Goal: Transaction & Acquisition: Book appointment/travel/reservation

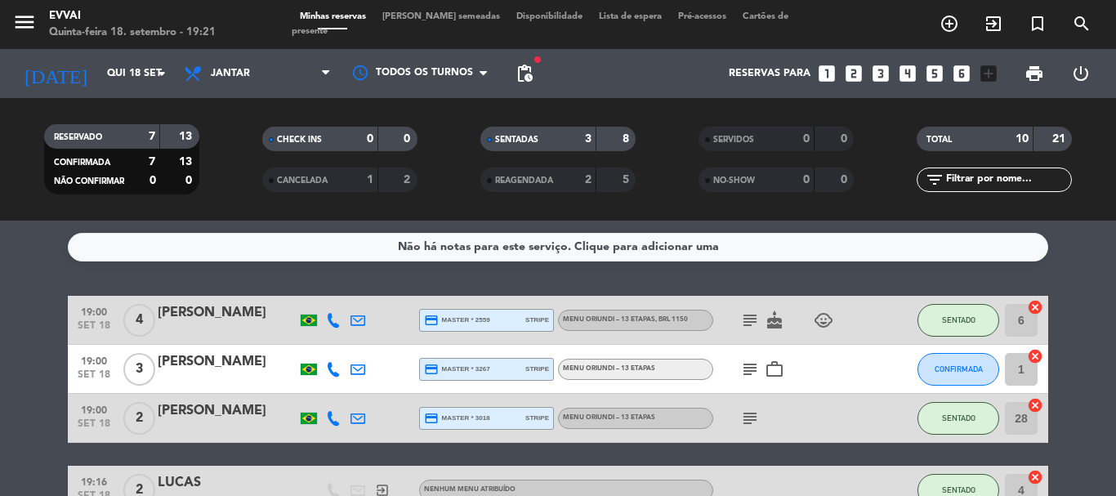
click at [503, 132] on div "SENTADAS" at bounding box center [522, 139] width 75 height 19
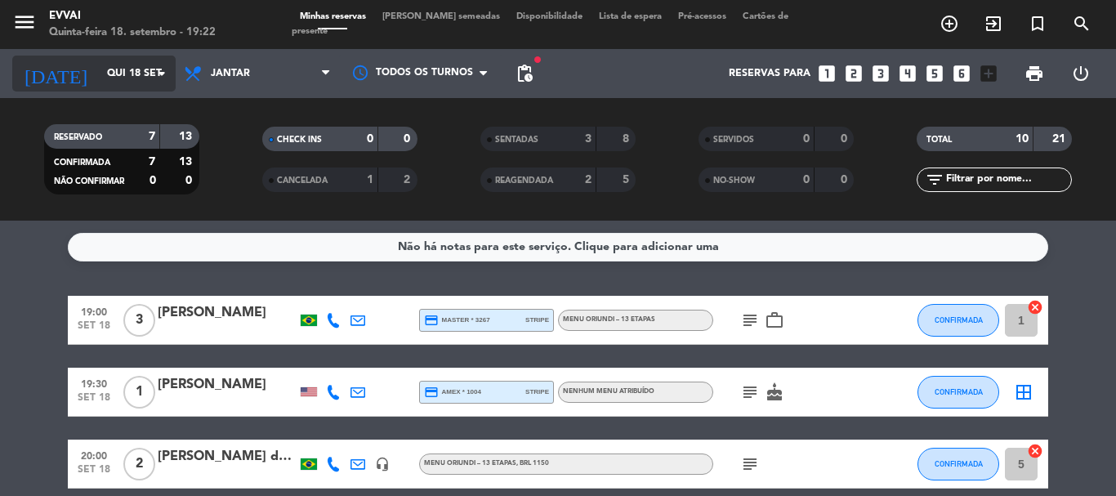
click at [136, 83] on input "Qui 18 set" at bounding box center [168, 74] width 138 height 28
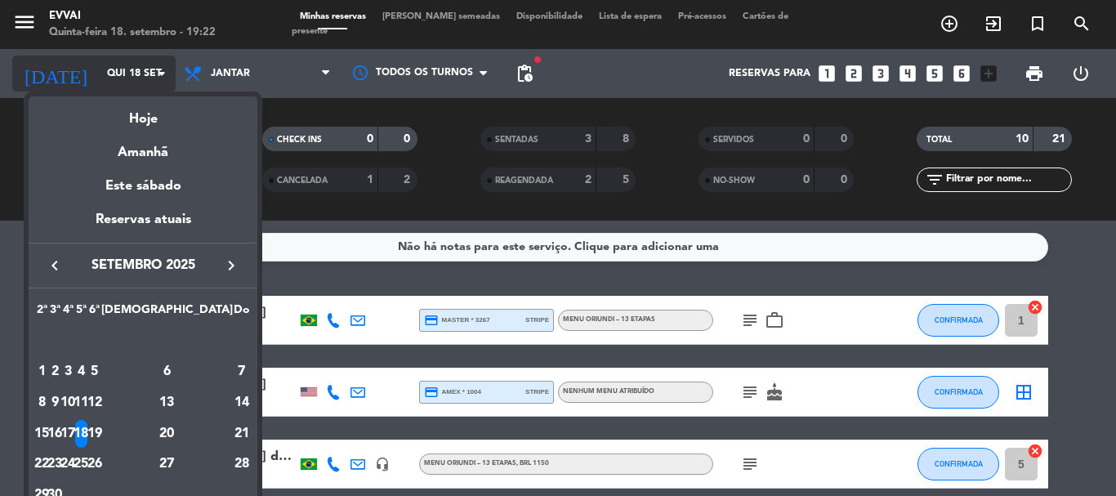
click at [156, 79] on div at bounding box center [558, 248] width 1116 height 496
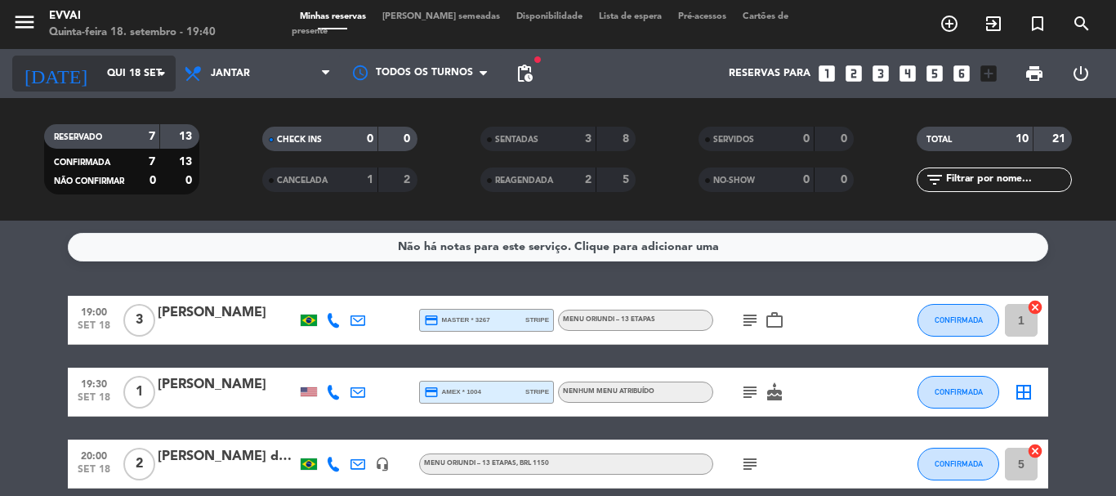
click at [144, 80] on input "Qui 18 set" at bounding box center [168, 74] width 138 height 28
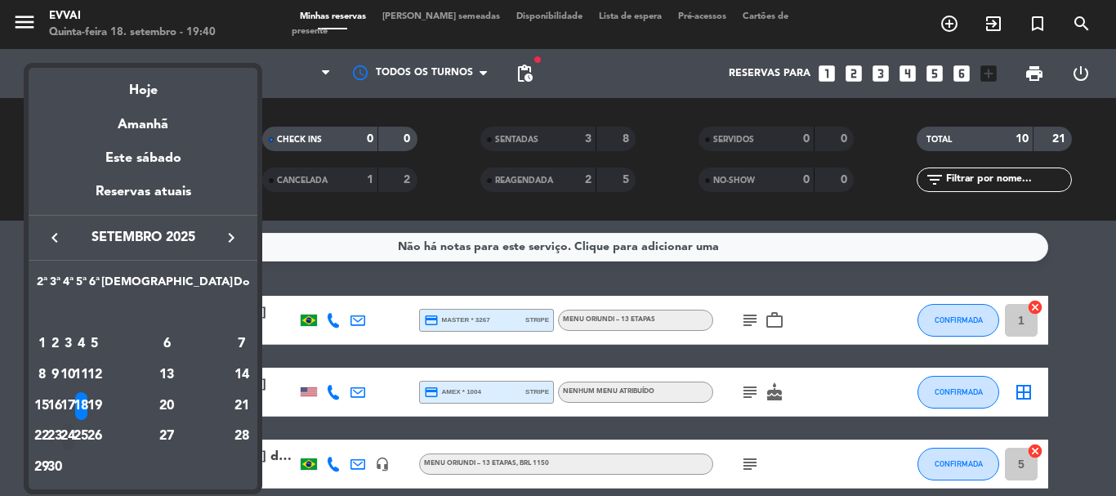
click at [74, 435] on div "24" at bounding box center [68, 437] width 12 height 28
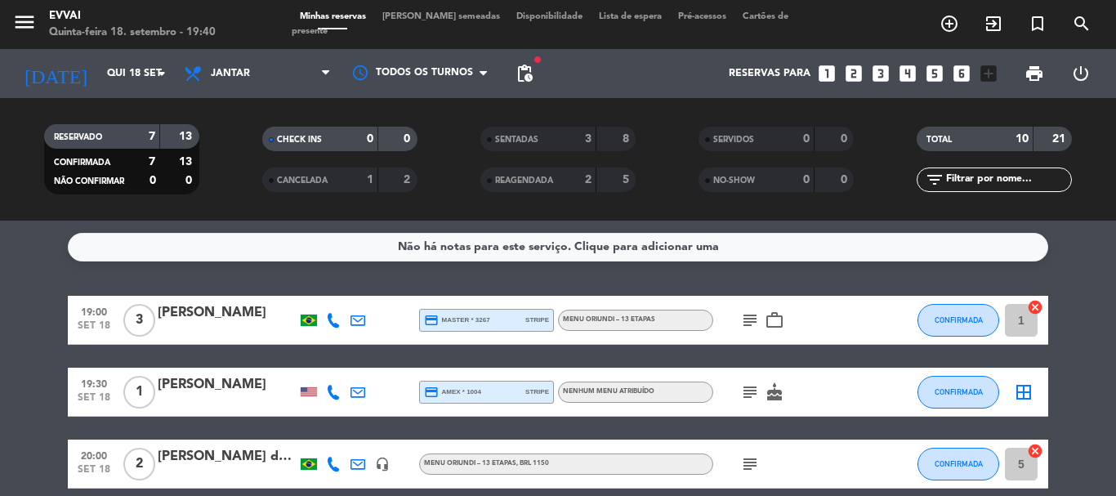
type input "Qua 24 set"
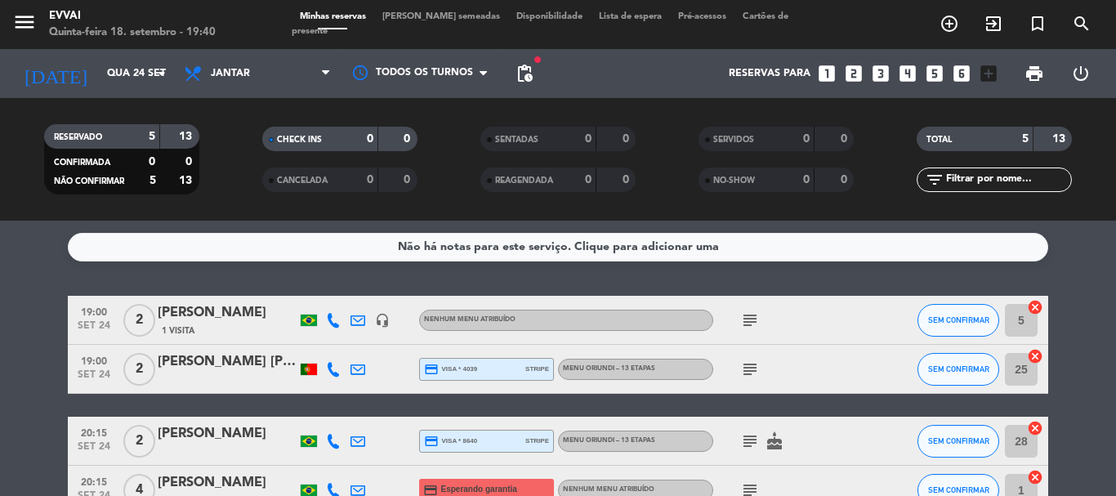
click at [405, 21] on span "[PERSON_NAME] semeadas" at bounding box center [441, 16] width 134 height 9
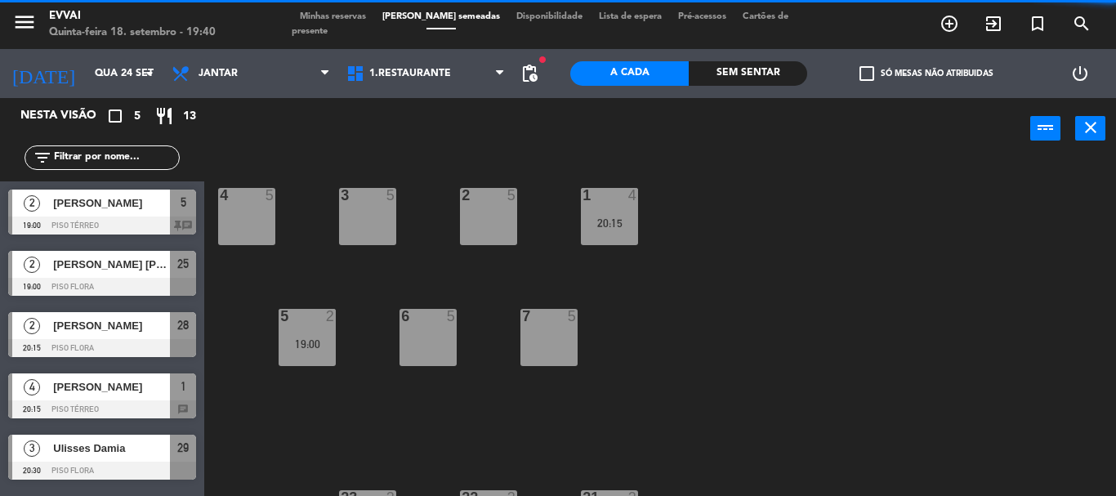
scroll to position [172, 0]
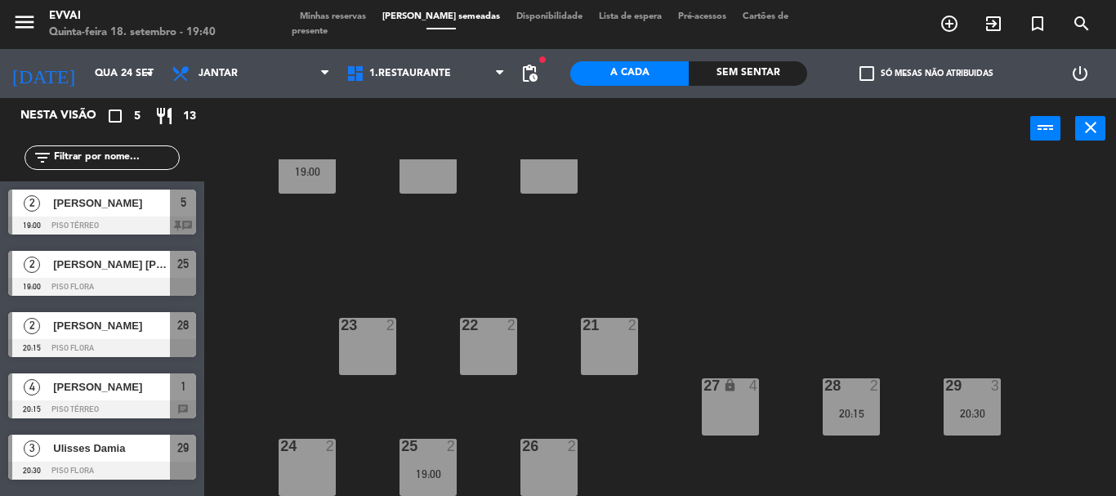
click at [621, 347] on div "21 2" at bounding box center [609, 346] width 57 height 57
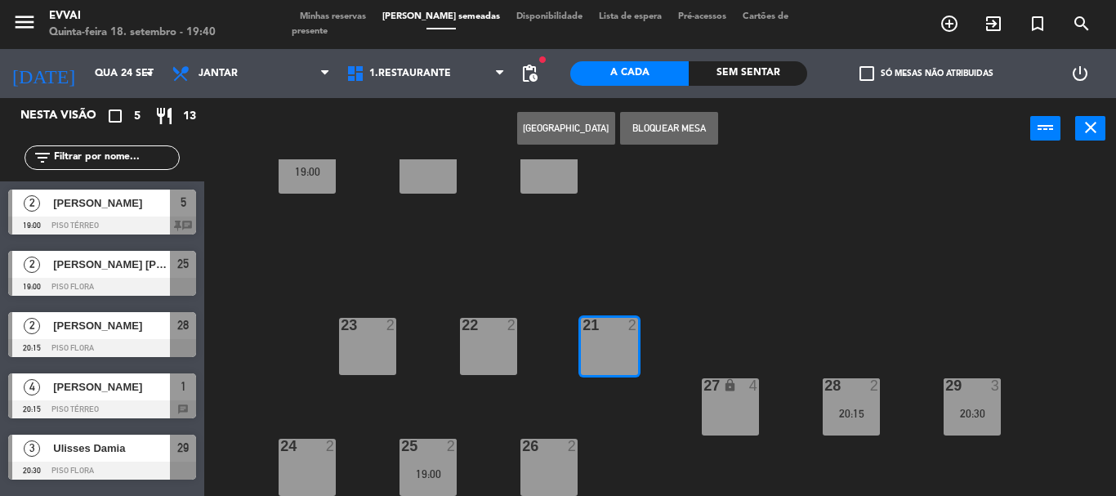
click at [504, 347] on div "22 2" at bounding box center [488, 346] width 57 height 57
click at [370, 345] on div "23 2" at bounding box center [367, 346] width 57 height 57
click at [362, 355] on div "23 2" at bounding box center [367, 346] width 57 height 57
click at [668, 223] on div "4 5 3 5 2 5 1 4 20:15 5 2 19:00 6 5 7 5 21 2 23 2 22 2 27 lock 4 28 2 20:15 29 …" at bounding box center [666, 327] width 901 height 337
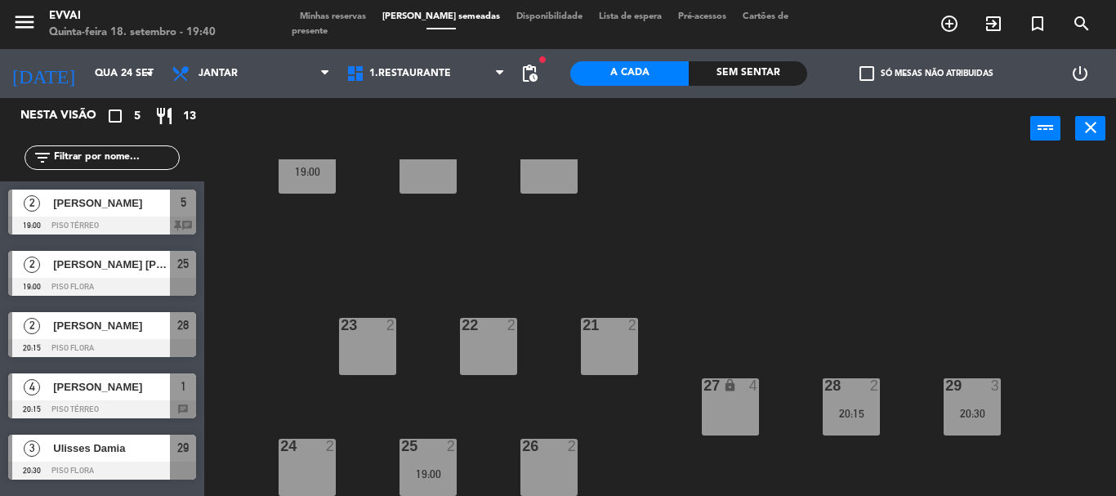
click at [613, 360] on div "21 2" at bounding box center [609, 346] width 57 height 57
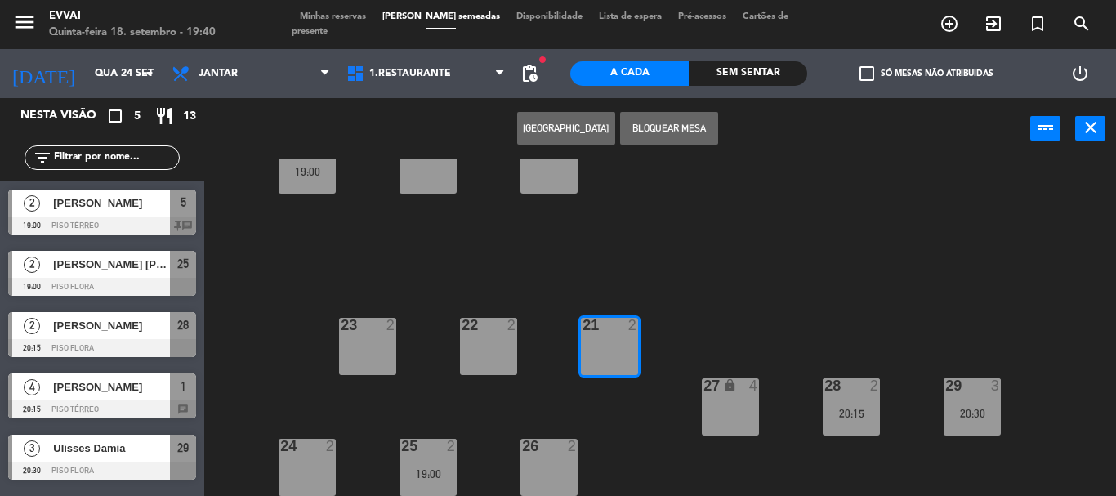
click at [482, 358] on div "22 2" at bounding box center [488, 346] width 57 height 57
click at [369, 352] on div "23 2" at bounding box center [367, 346] width 57 height 57
click at [591, 256] on div "4 5 3 5 2 5 1 4 20:15 5 2 19:00 6 5 7 5 21 2 23 2 22 2 27 lock 4 28 2 20:15 29 …" at bounding box center [666, 327] width 901 height 337
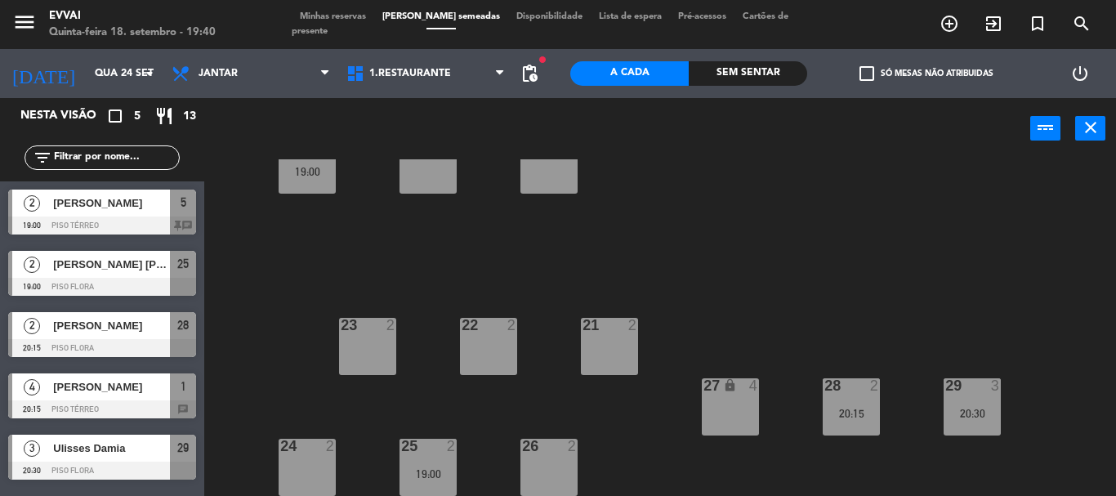
click at [620, 356] on div "21 2" at bounding box center [609, 346] width 57 height 57
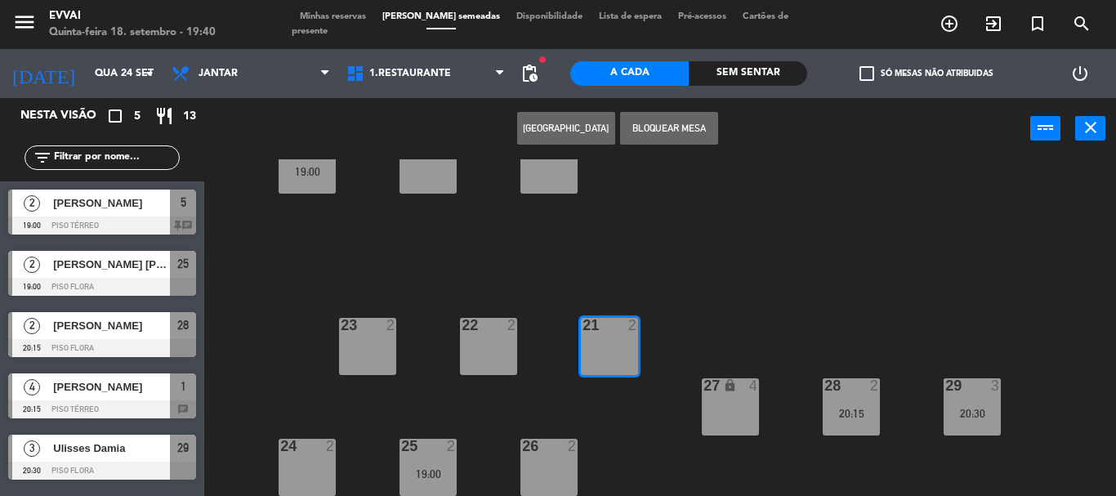
click at [513, 356] on div "22 2" at bounding box center [488, 346] width 57 height 57
click at [680, 131] on button "Bloquear Mesa" at bounding box center [669, 128] width 98 height 33
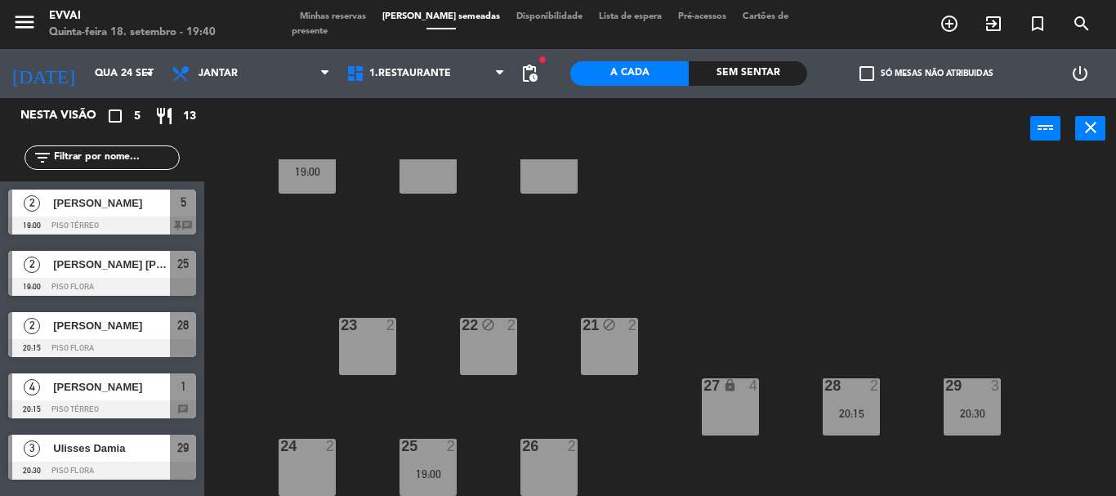
click at [364, 356] on div "23 2" at bounding box center [367, 346] width 57 height 57
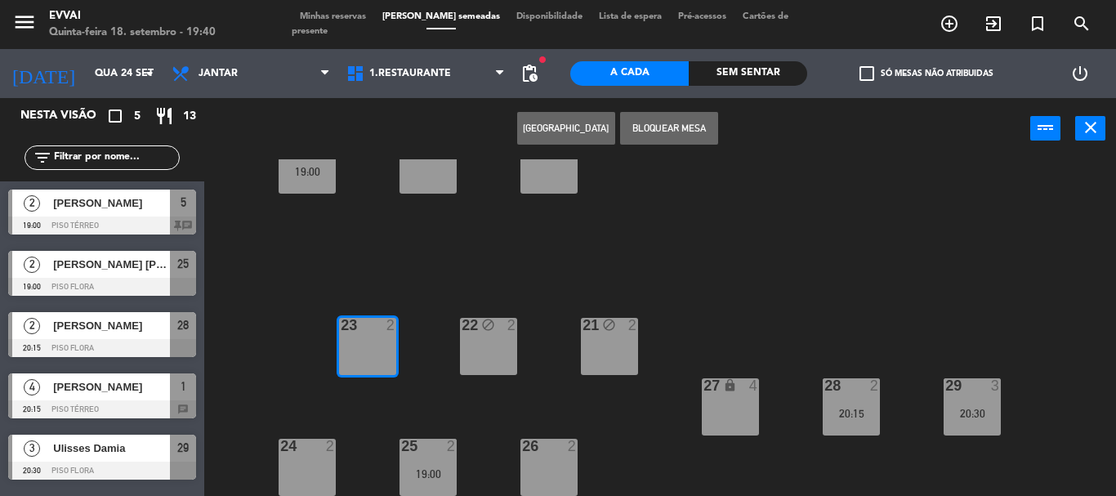
click at [662, 128] on button "Bloquear Mesa" at bounding box center [669, 128] width 98 height 33
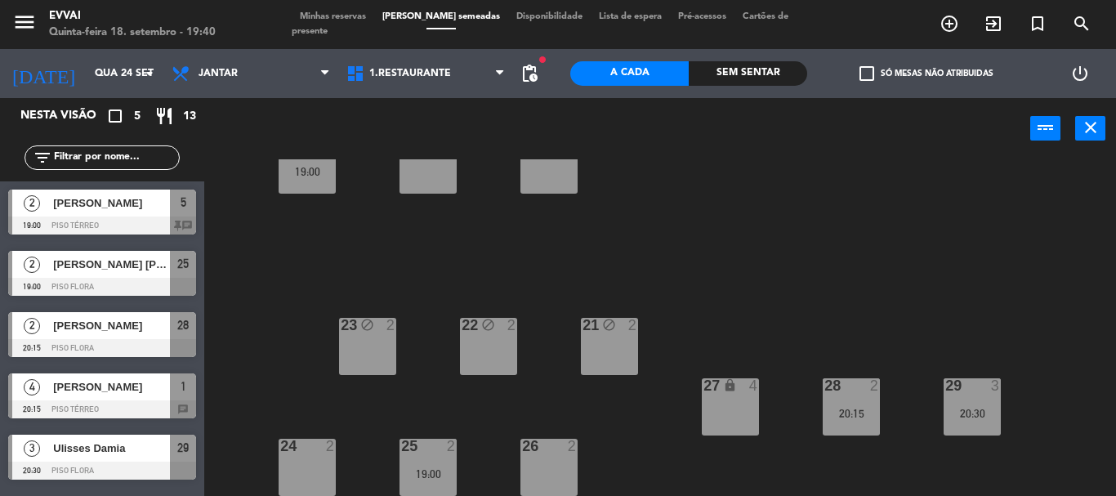
click at [599, 343] on div "21 block 2" at bounding box center [609, 346] width 57 height 57
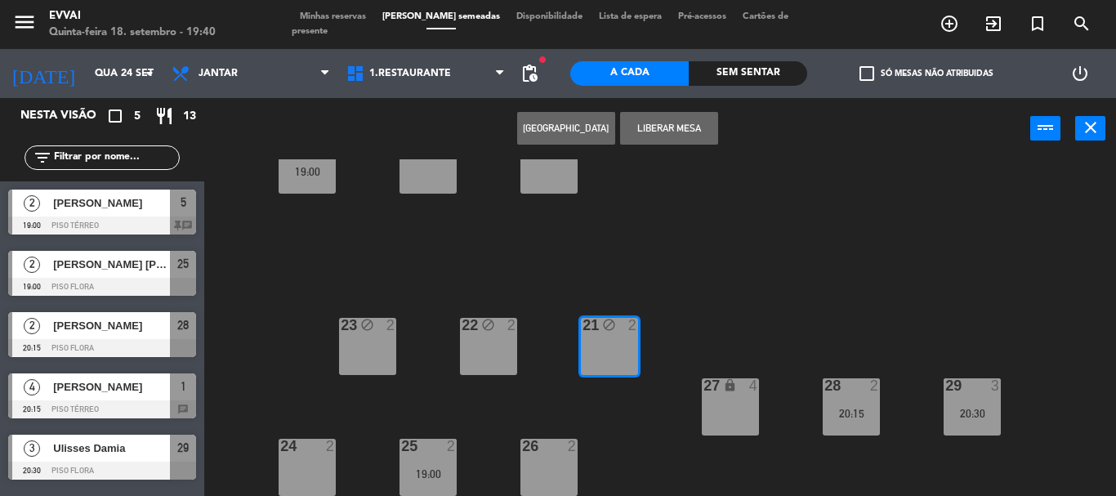
click at [575, 128] on button "[GEOGRAPHIC_DATA]" at bounding box center [566, 128] width 98 height 33
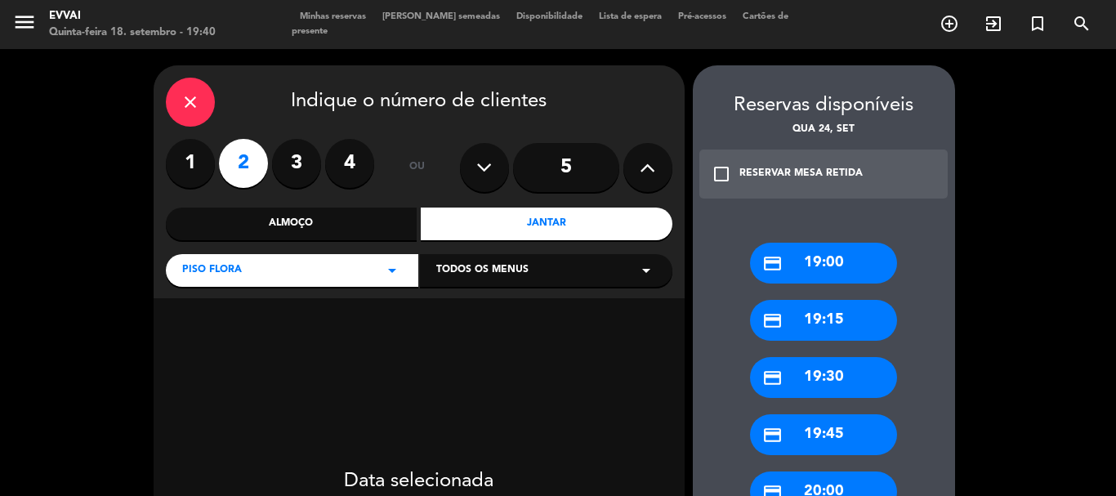
click at [659, 174] on button at bounding box center [648, 167] width 49 height 49
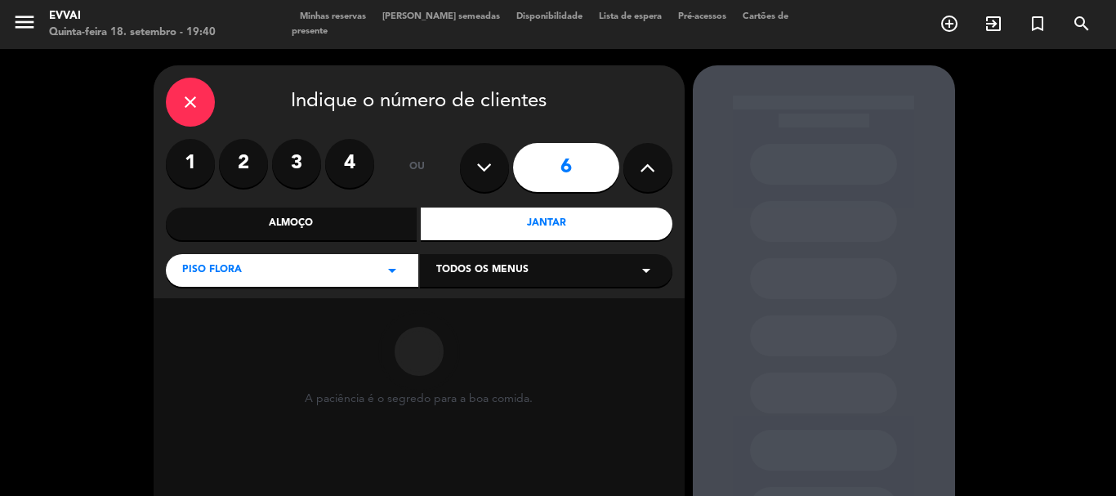
click at [659, 174] on button at bounding box center [648, 167] width 49 height 49
type input "8"
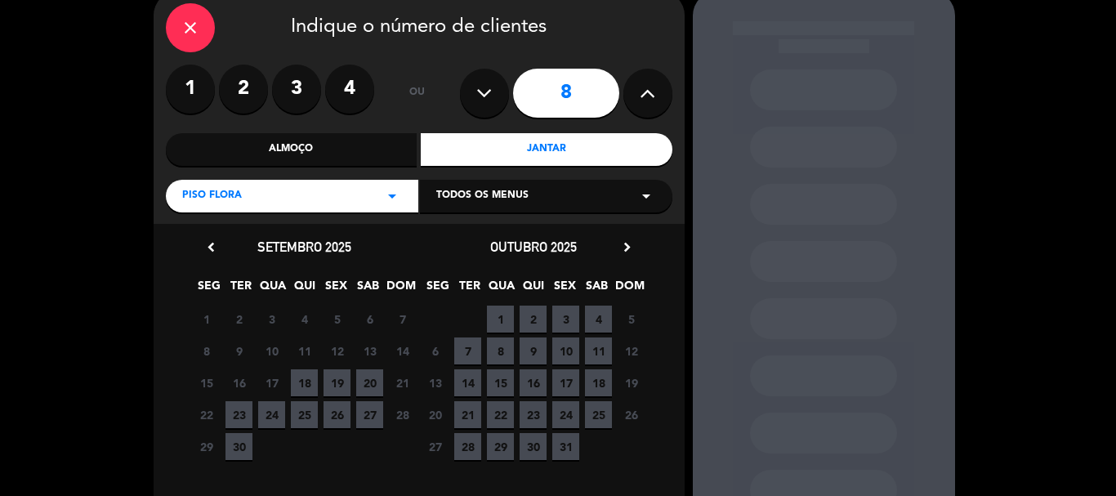
scroll to position [163, 0]
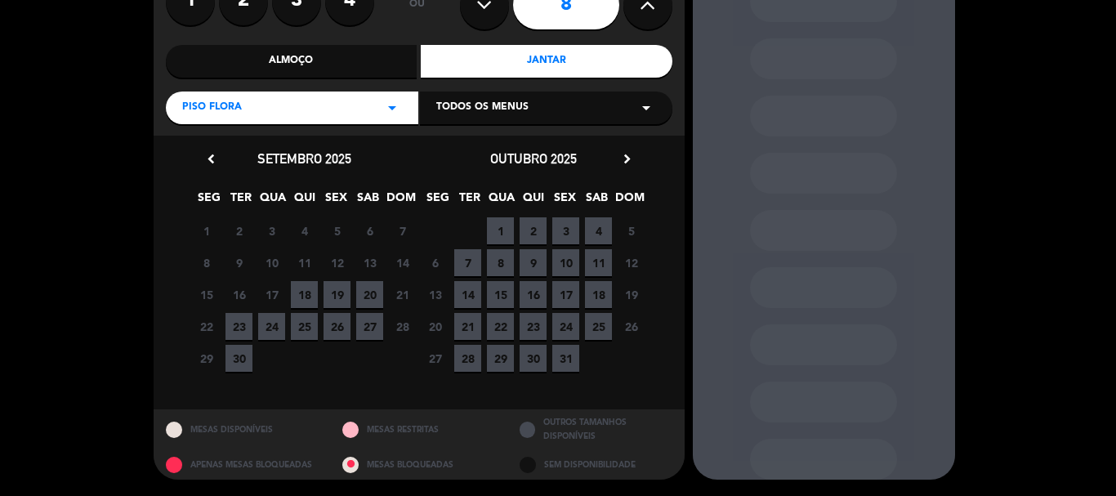
click at [271, 327] on span "24" at bounding box center [271, 326] width 27 height 27
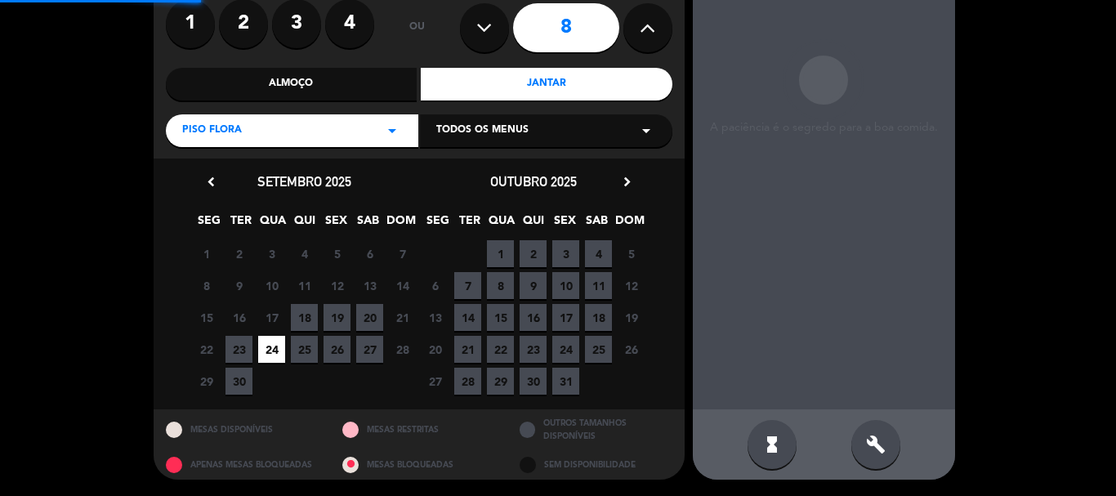
scroll to position [65, 0]
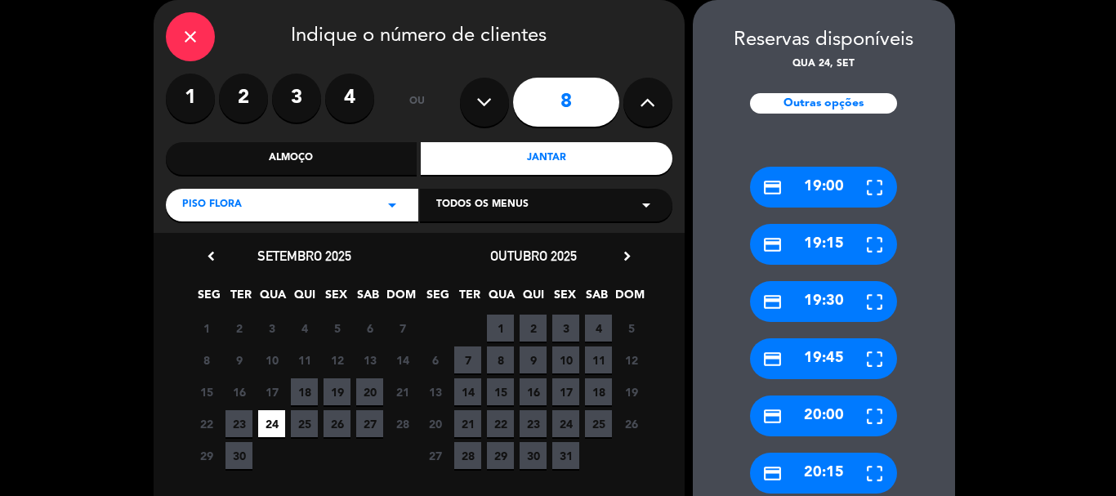
click at [831, 300] on div "credit_card 19:30" at bounding box center [823, 301] width 147 height 41
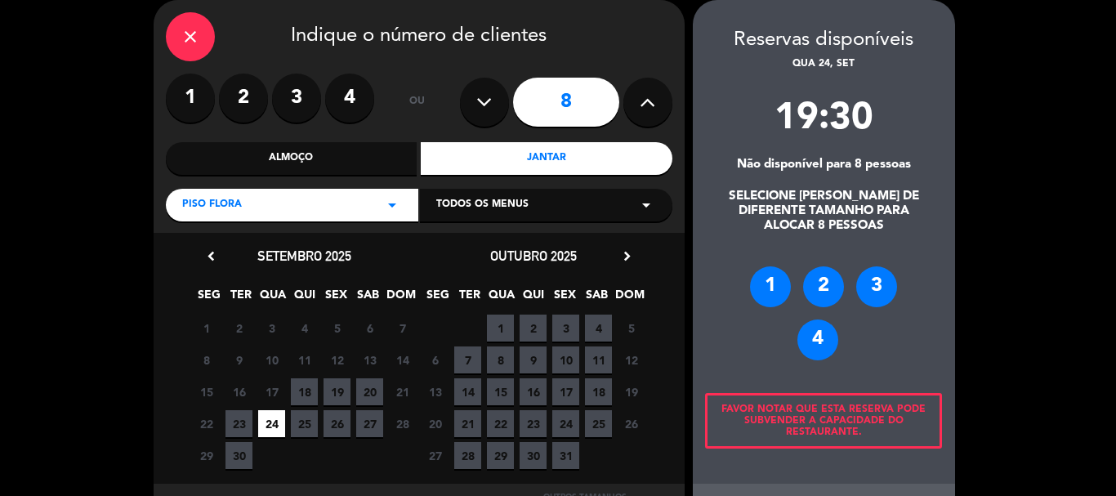
click at [824, 340] on div "4" at bounding box center [818, 340] width 41 height 41
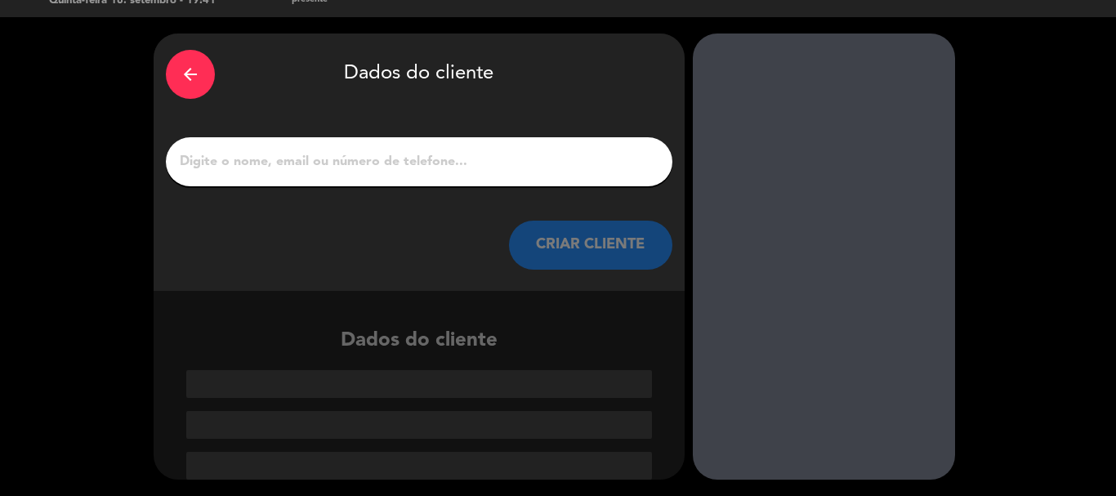
scroll to position [32, 0]
click at [191, 83] on icon "arrow_back" at bounding box center [191, 75] width 20 height 20
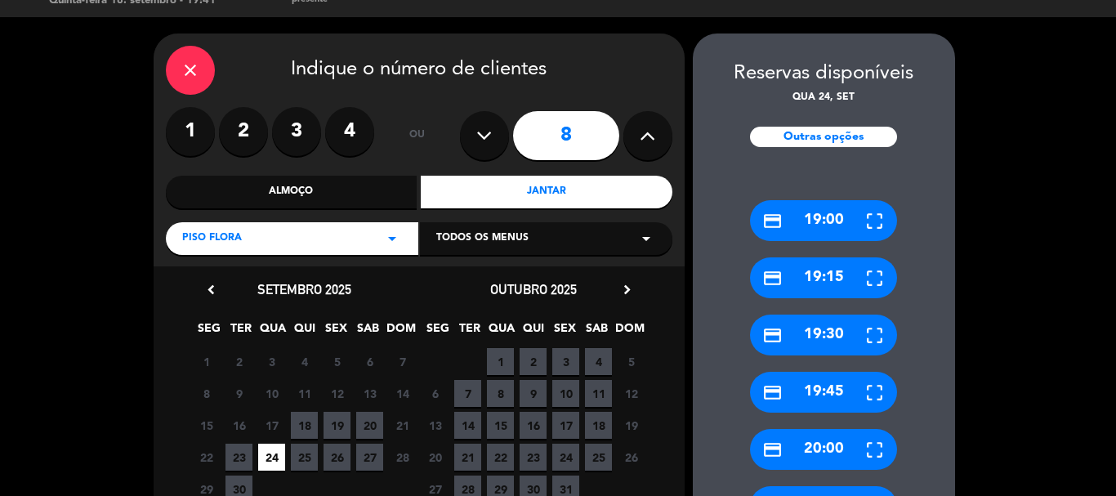
scroll to position [65, 0]
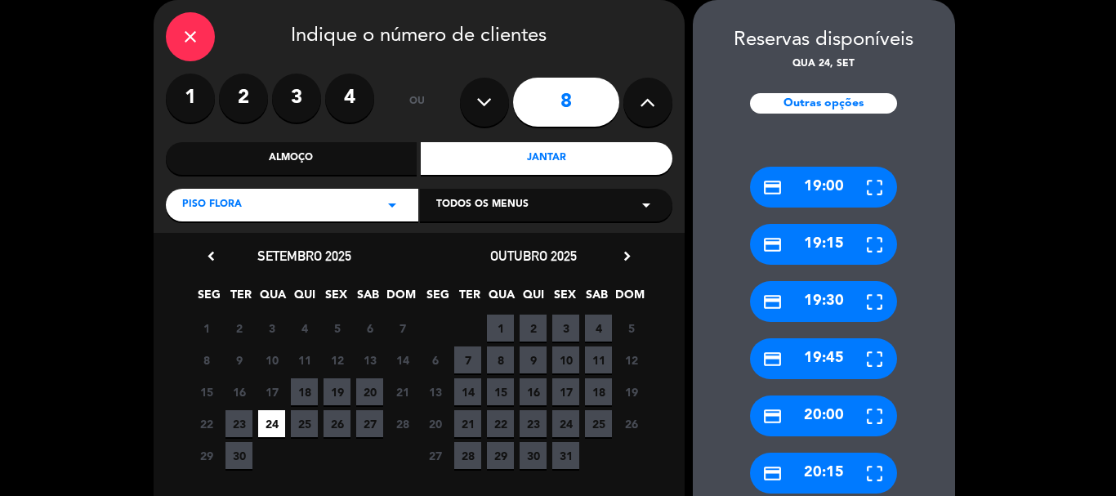
click at [807, 304] on div "credit_card 19:30" at bounding box center [823, 301] width 147 height 41
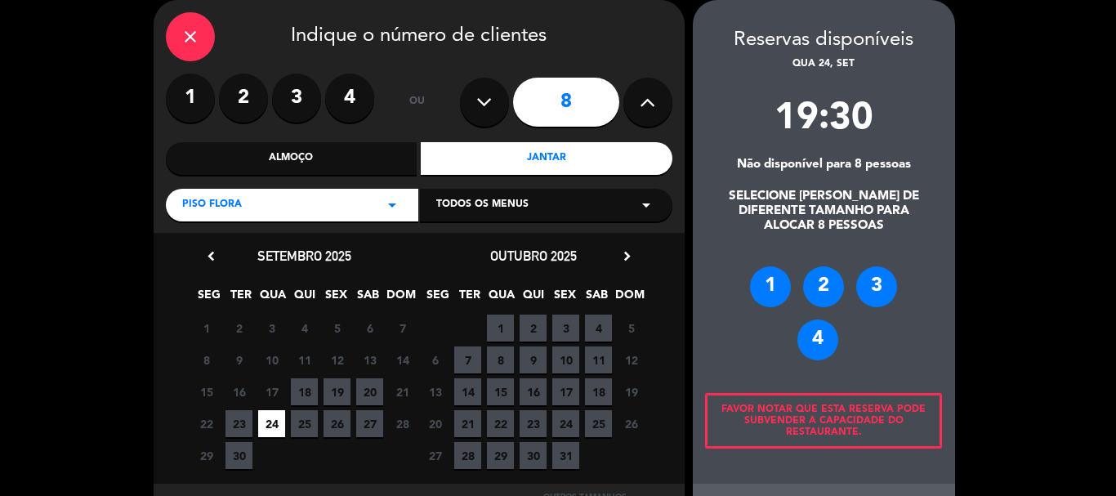
click at [813, 335] on div "4" at bounding box center [818, 340] width 41 height 41
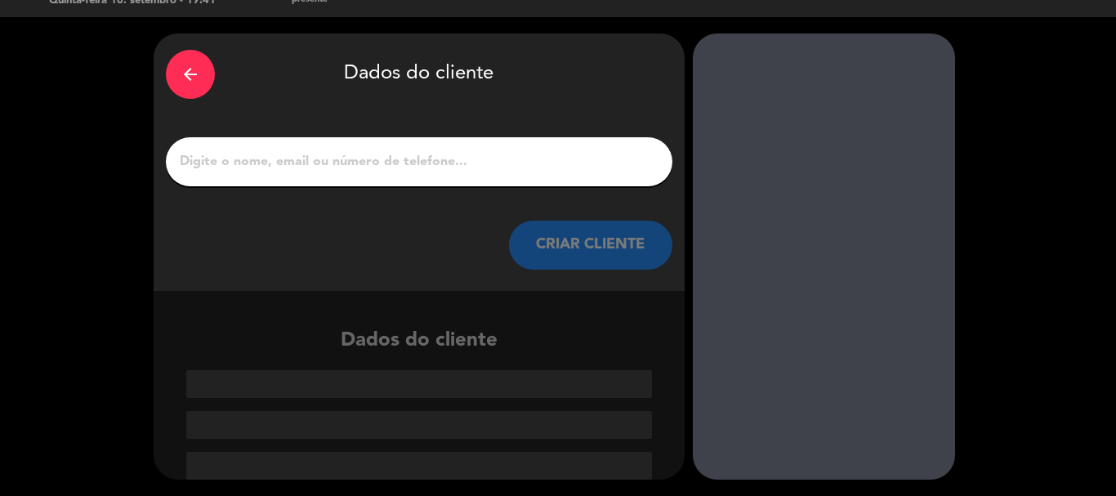
click at [316, 169] on input "1" at bounding box center [419, 161] width 482 height 23
paste input "[PERSON_NAME]"
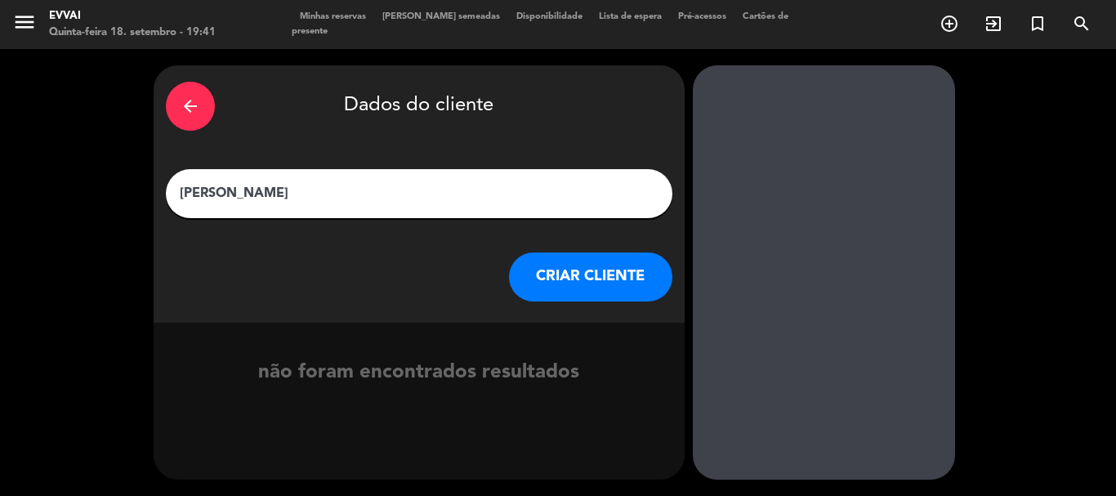
type input "[PERSON_NAME]"
click at [562, 289] on button "CRIAR CLIENTE" at bounding box center [590, 277] width 163 height 49
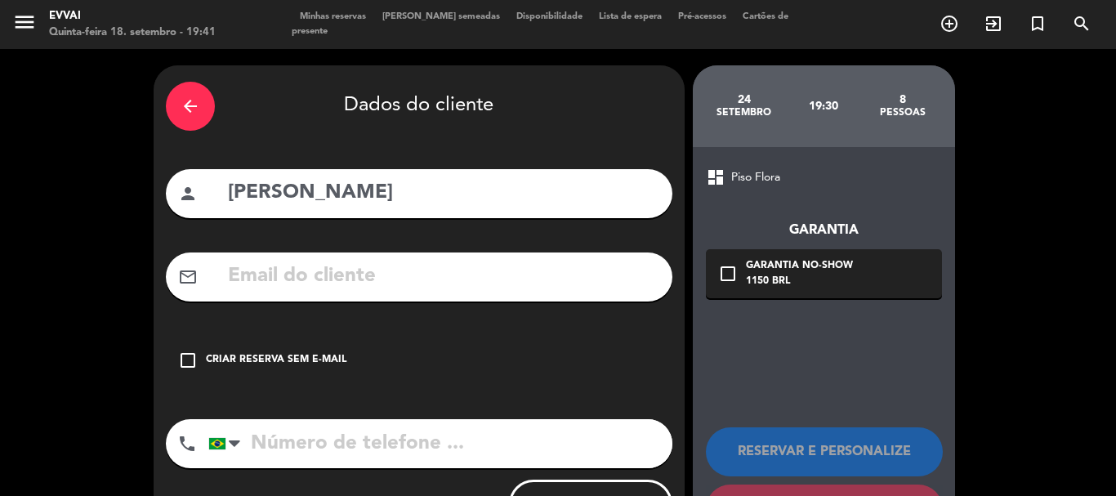
click at [375, 442] on input "tel" at bounding box center [440, 443] width 464 height 49
paste input "11 98149-4869"
click at [278, 436] on input "11 98149-4869" at bounding box center [440, 443] width 464 height 49
click at [548, 451] on input "1198149-4869" at bounding box center [440, 443] width 464 height 49
click at [332, 440] on input "1198149-4869" at bounding box center [440, 443] width 464 height 49
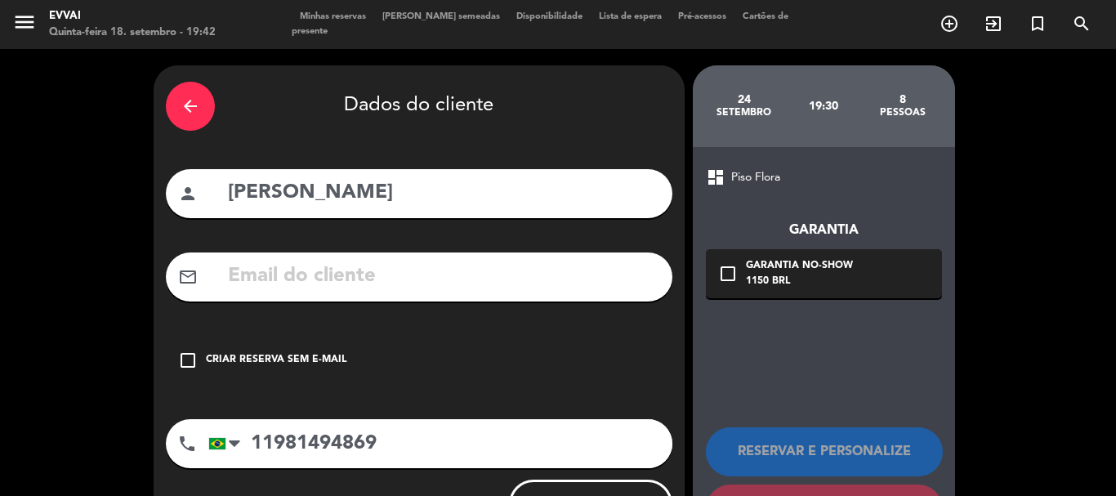
type input "11981494869"
click at [381, 284] on input "text" at bounding box center [443, 277] width 434 height 34
paste input "[PERSON_NAME][EMAIL_ADDRESS][DOMAIN_NAME]"
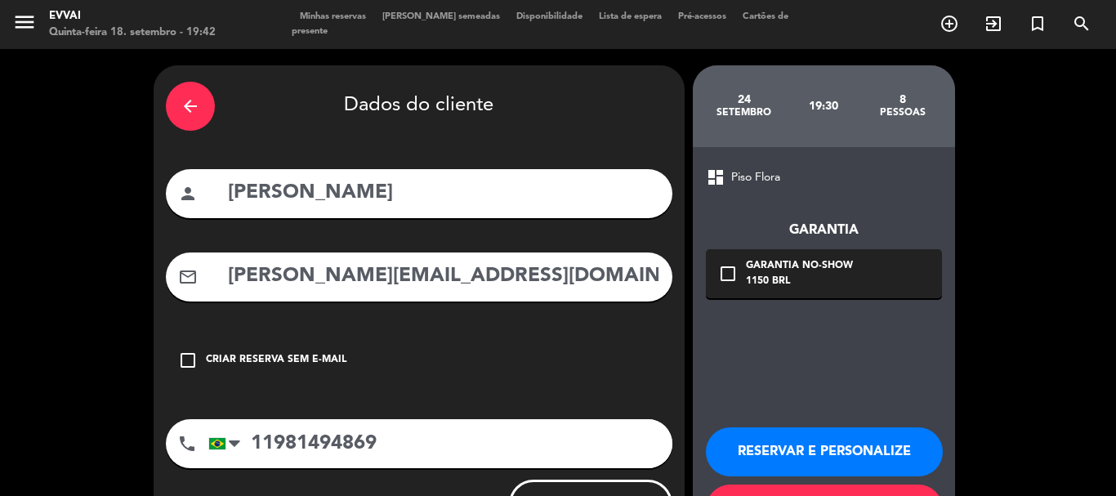
click at [230, 275] on input "[PERSON_NAME][EMAIL_ADDRESS][DOMAIN_NAME]" at bounding box center [443, 277] width 434 height 34
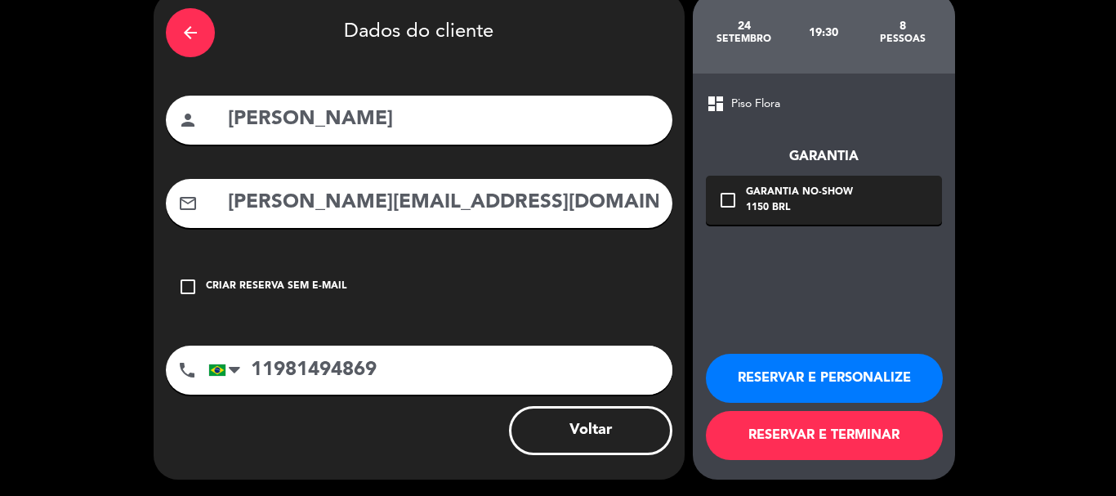
type input "[PERSON_NAME][EMAIL_ADDRESS][DOMAIN_NAME]"
click at [754, 365] on button "RESERVAR E PERSONALIZE" at bounding box center [824, 378] width 237 height 49
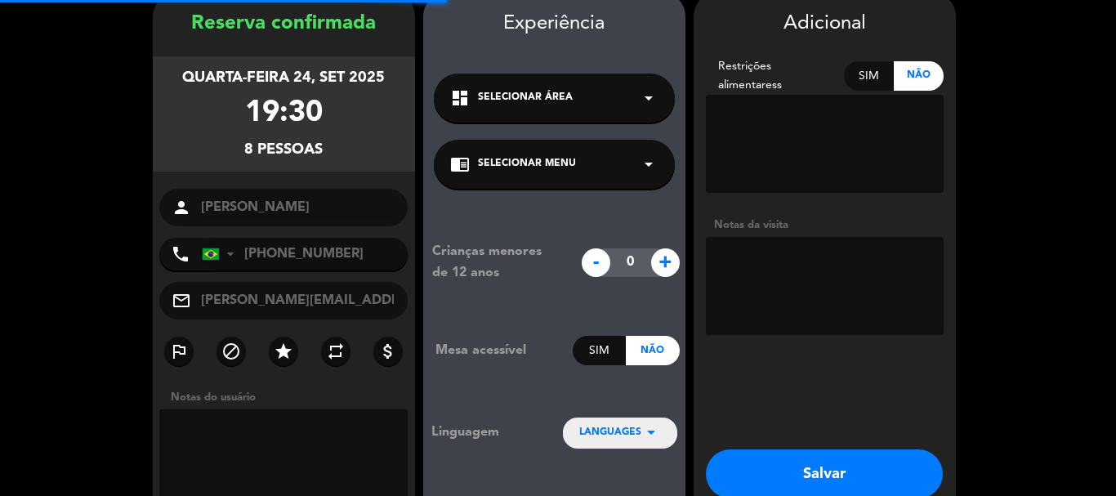
scroll to position [65, 0]
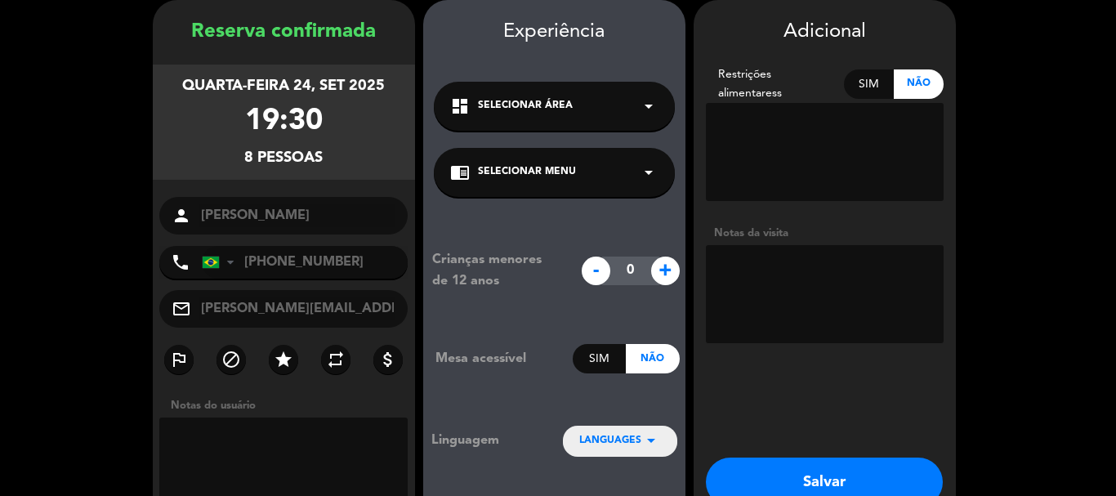
click at [879, 78] on div "Sim" at bounding box center [869, 83] width 50 height 29
click at [837, 132] on textarea at bounding box center [825, 152] width 238 height 98
click at [776, 146] on textarea at bounding box center [825, 152] width 238 height 98
paste textarea "1 das pessoas não come [PERSON_NAME] do mar"
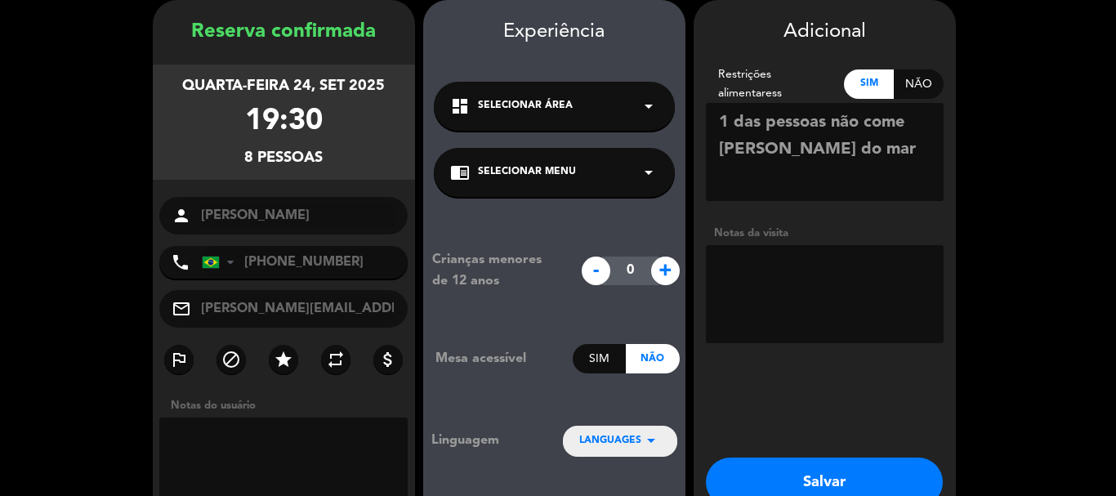
click at [734, 129] on textarea at bounding box center [825, 152] width 238 height 98
type textarea "1 pessoa não come [PERSON_NAME] do mar"
click at [781, 271] on textarea at bounding box center [825, 294] width 238 height 98
type textarea "I"
type textarea "Serviço de mesa em Português"
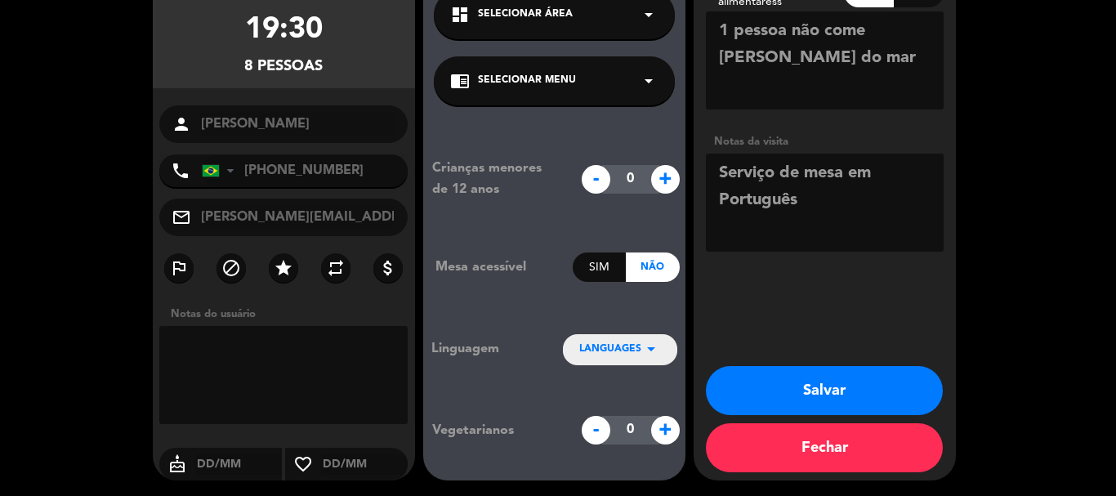
scroll to position [158, 0]
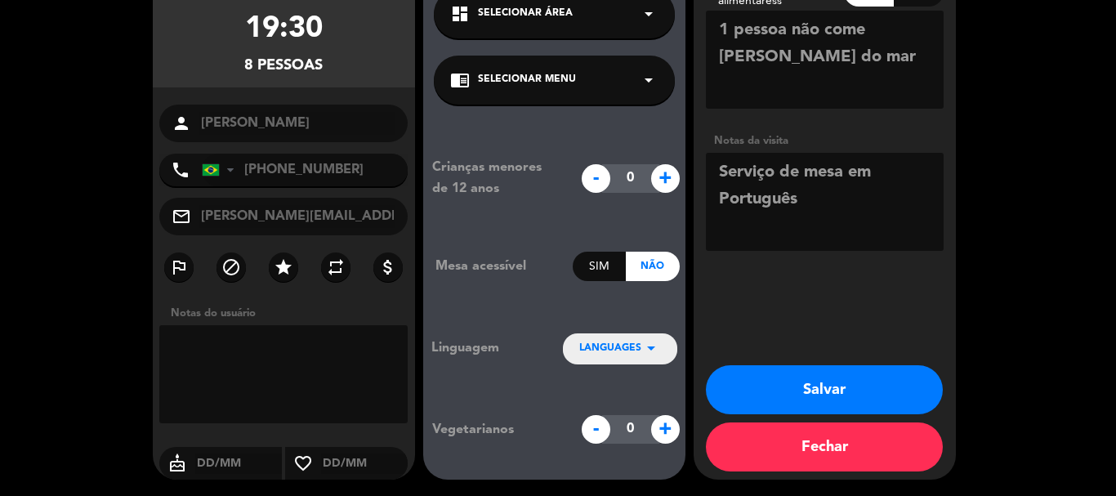
click at [851, 387] on button "Salvar" at bounding box center [824, 389] width 237 height 49
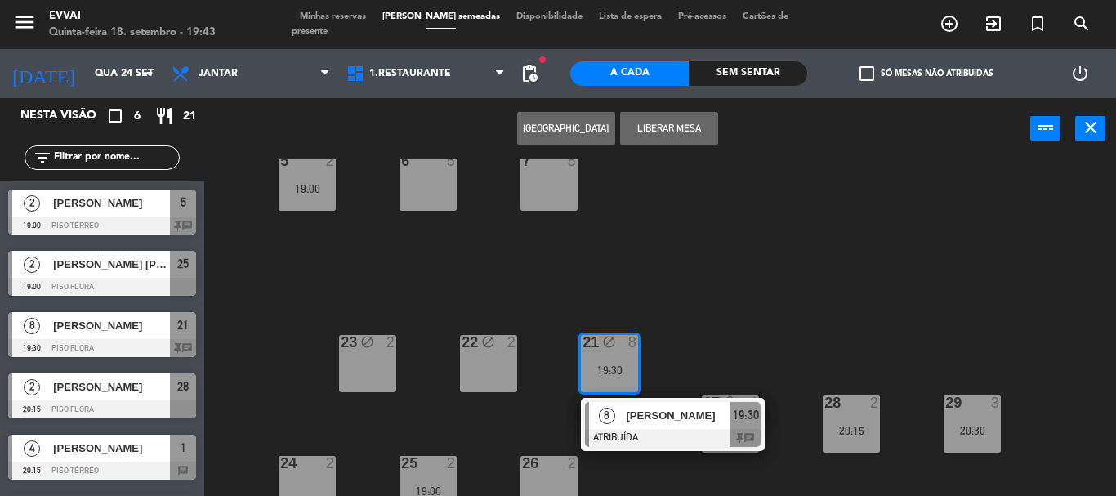
scroll to position [172, 0]
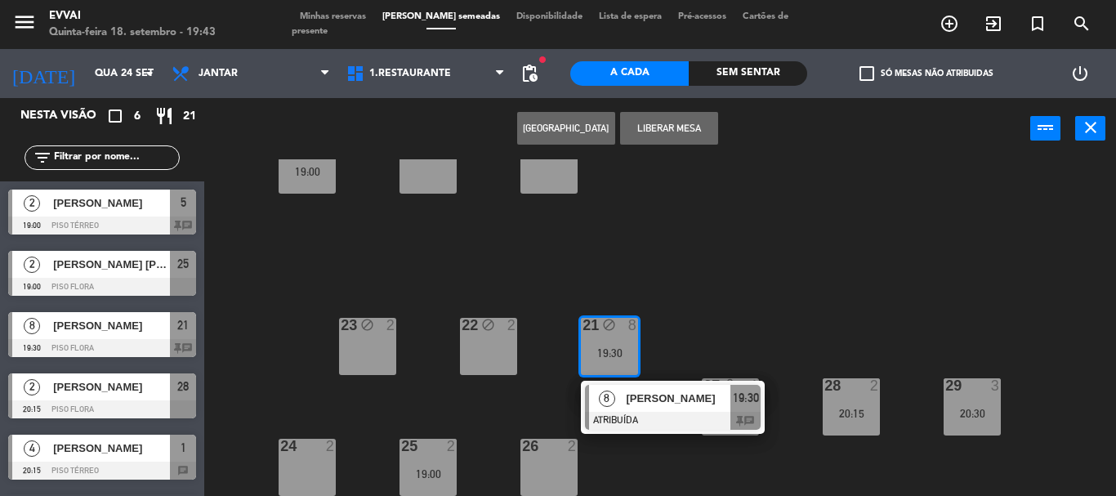
click at [779, 271] on div "4 5 3 5 2 5 1 4 20:15 5 2 19:00 6 5 7 5 21 block 8 19:30 8 [PERSON_NAME] ATRIBU…" at bounding box center [666, 327] width 901 height 337
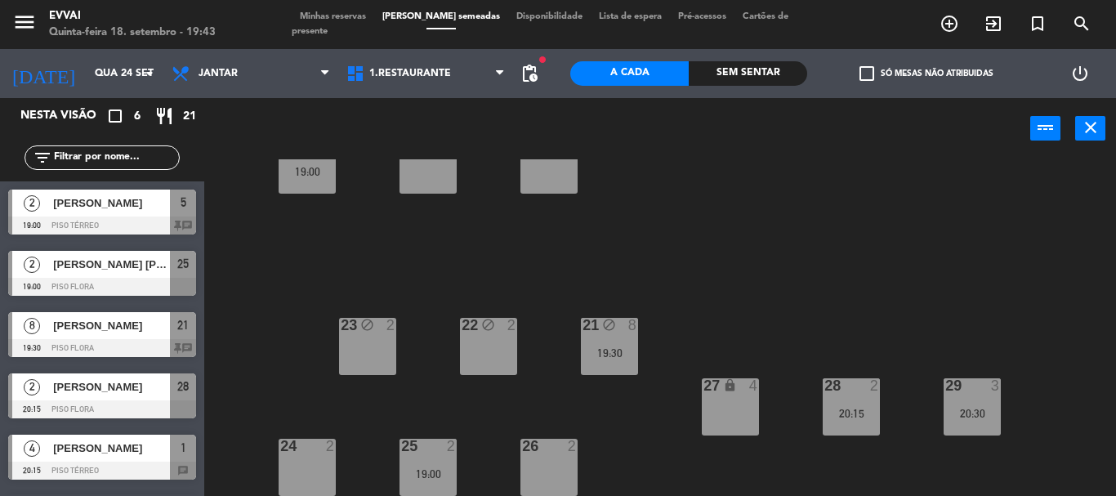
click at [347, 18] on div "Minhas reservas Mesas semeadas Disponibilidade Lista de espera Pré-acessos Cart…" at bounding box center [559, 24] width 534 height 29
click at [348, 29] on div "Minhas reservas Mesas semeadas Disponibilidade Lista de espera Pré-acessos Cart…" at bounding box center [559, 24] width 534 height 29
click at [342, 21] on span "Minhas reservas" at bounding box center [333, 16] width 83 height 9
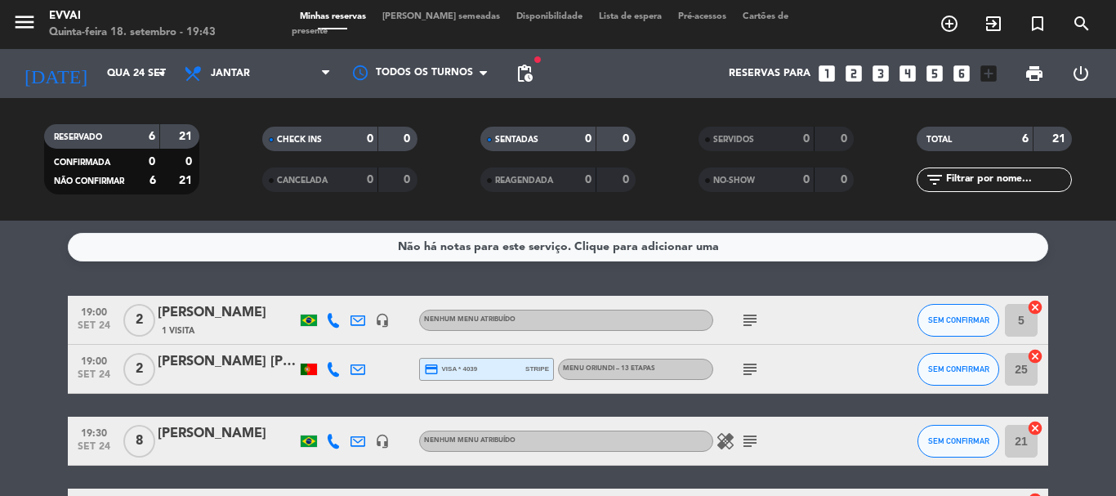
click at [189, 440] on div "[PERSON_NAME]" at bounding box center [227, 433] width 139 height 21
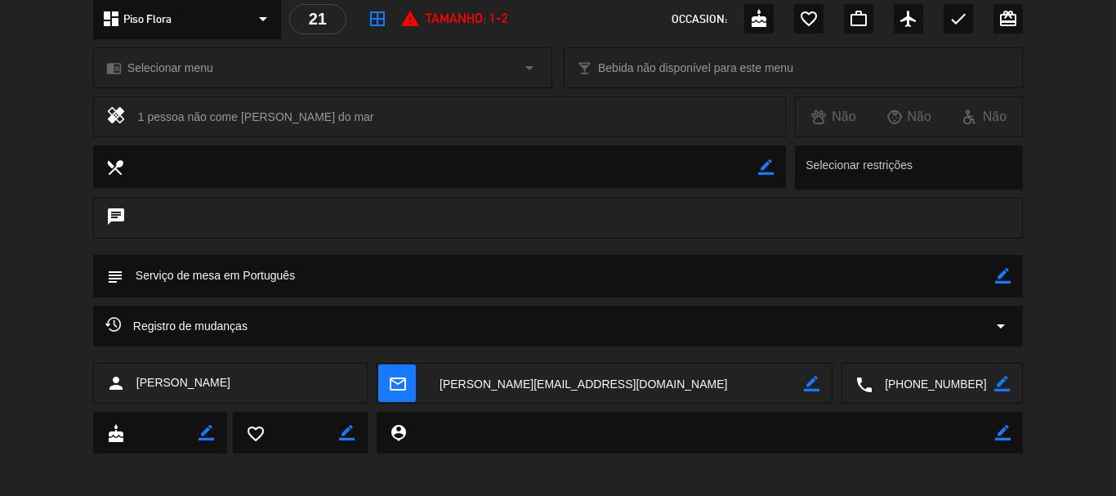
scroll to position [204, 0]
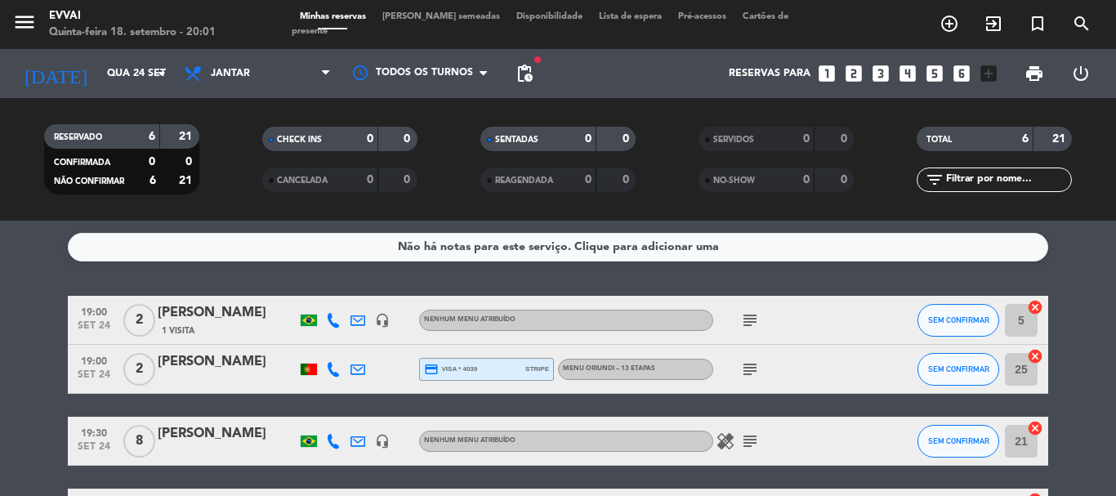
click at [1106, 357] on bookings-row "19:00 [DATE] 2 [PERSON_NAME] de [PERSON_NAME] 1 Visita headset_mic Nenhum menu …" at bounding box center [558, 477] width 1116 height 363
click at [749, 326] on icon "subject" at bounding box center [751, 321] width 20 height 20
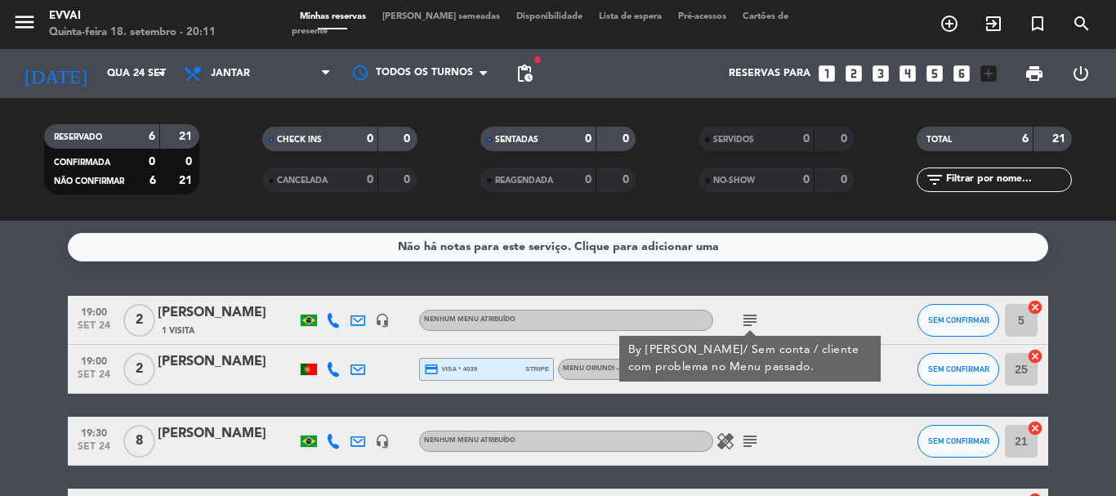
click at [746, 324] on icon "subject" at bounding box center [751, 321] width 20 height 20
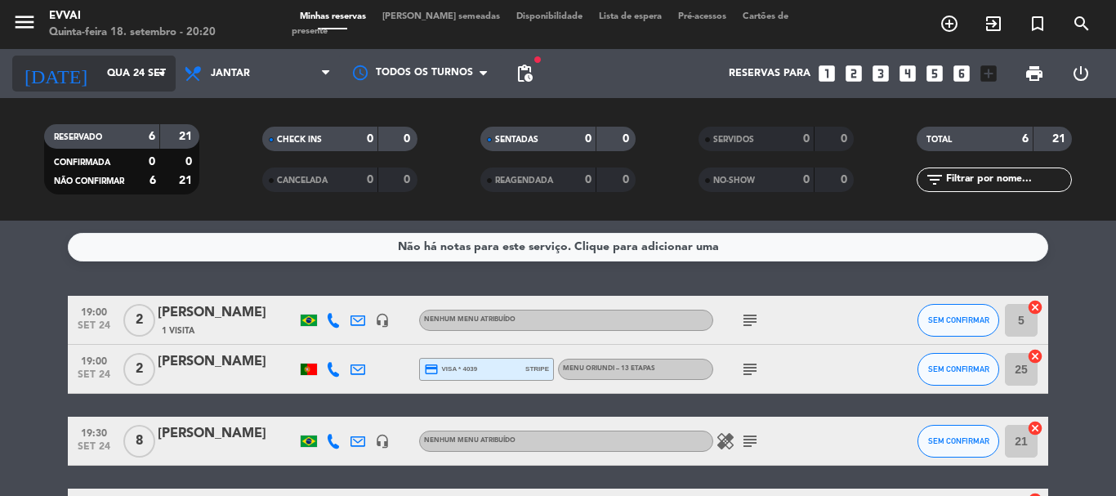
click at [114, 70] on input "Qua 24 set" at bounding box center [168, 74] width 138 height 28
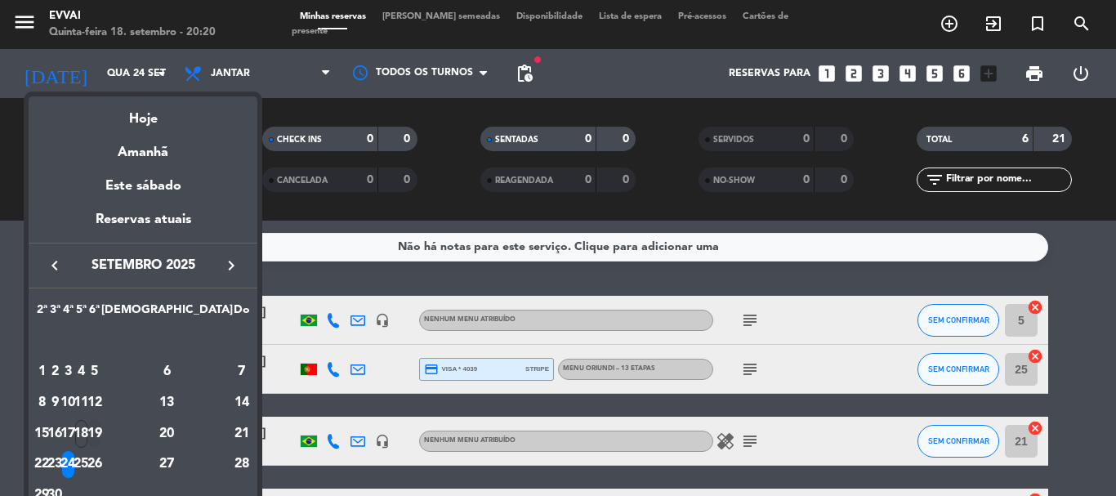
click at [101, 434] on div "19" at bounding box center [94, 434] width 12 height 28
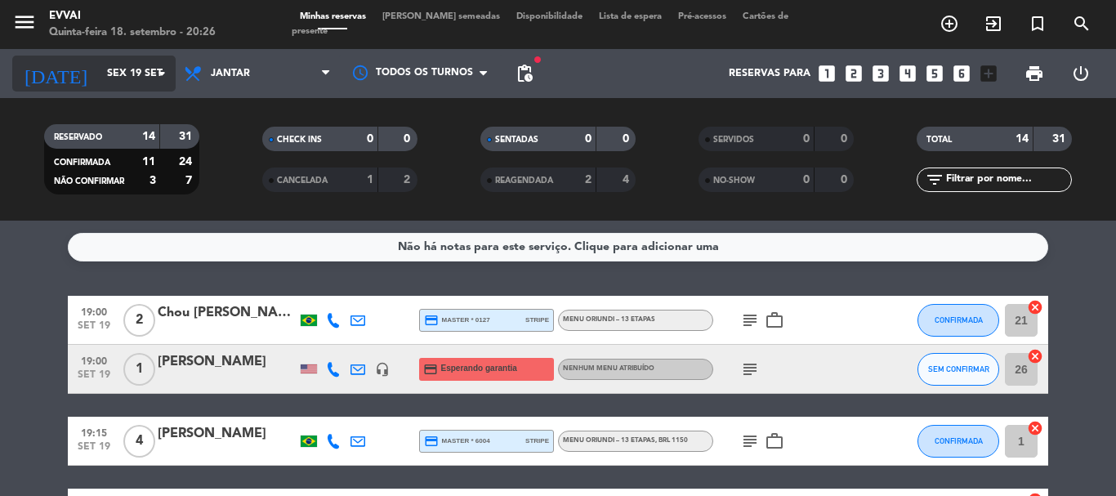
click at [101, 66] on input "Sex 19 set" at bounding box center [168, 74] width 138 height 28
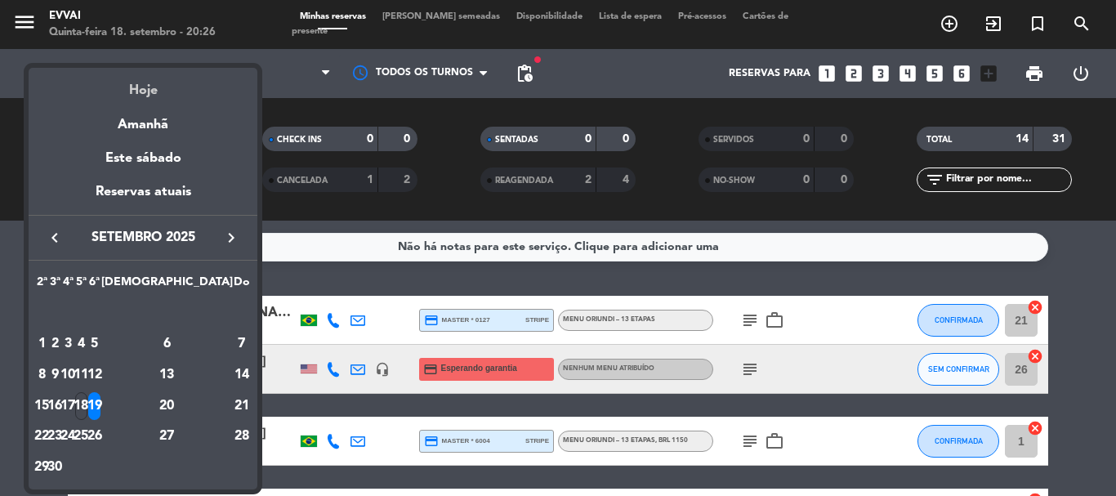
click at [135, 74] on div "Hoje" at bounding box center [143, 85] width 229 height 34
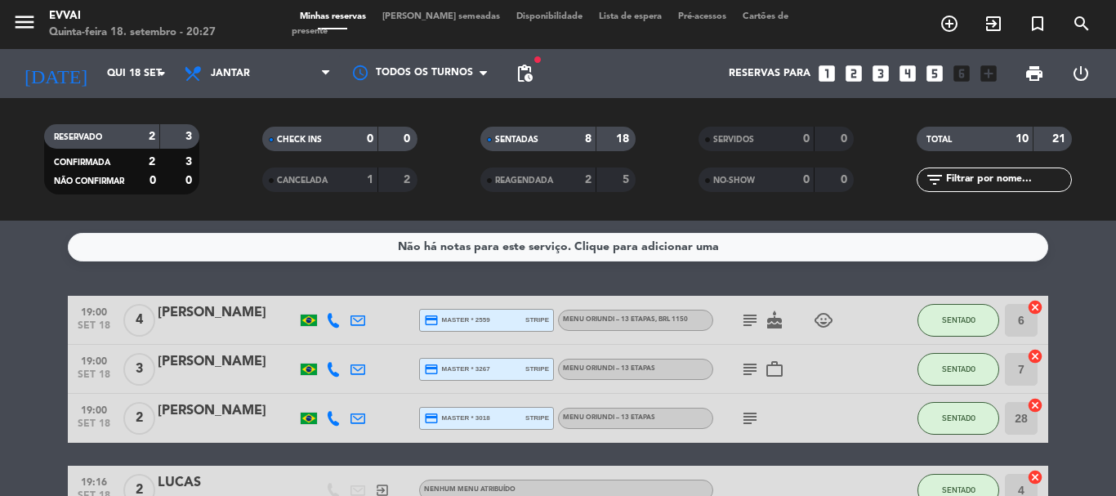
click at [518, 138] on span "SENTADAS" at bounding box center [516, 140] width 43 height 8
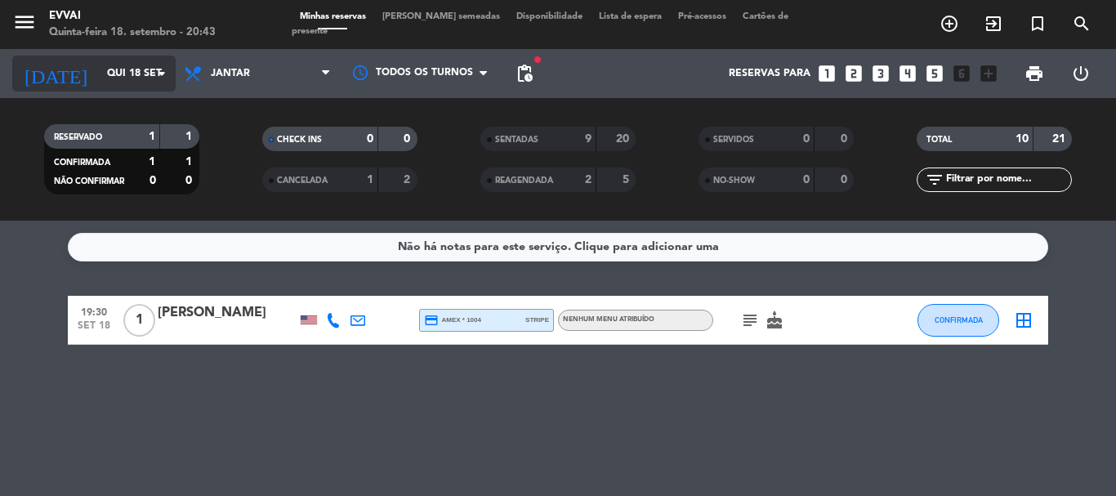
click at [104, 60] on input "Qui 18 set" at bounding box center [168, 74] width 138 height 28
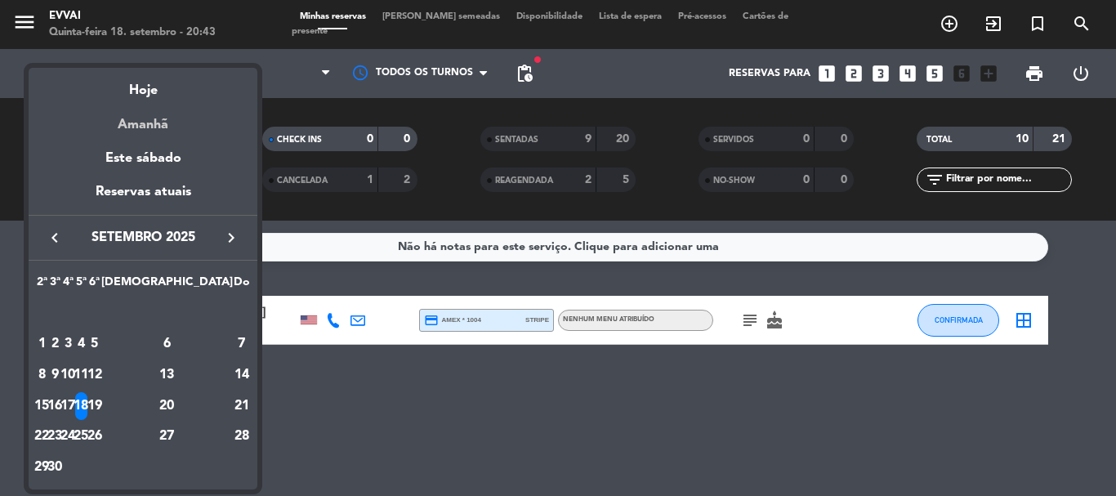
click at [152, 129] on div "Amanhã" at bounding box center [143, 119] width 229 height 34
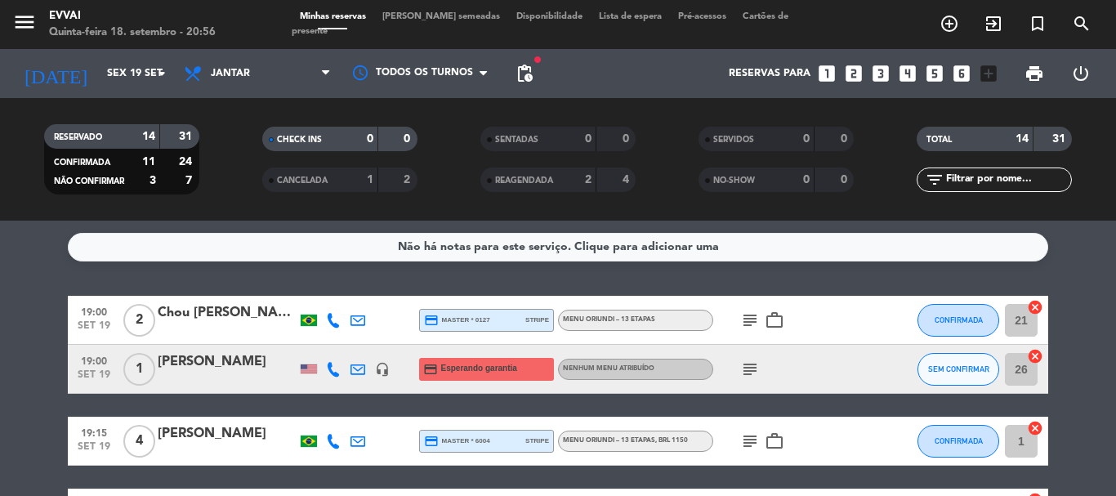
click at [108, 92] on div "today Sex 19 set arrow_drop_down" at bounding box center [93, 73] width 163 height 49
click at [110, 83] on input "Sex 19 set" at bounding box center [168, 74] width 138 height 28
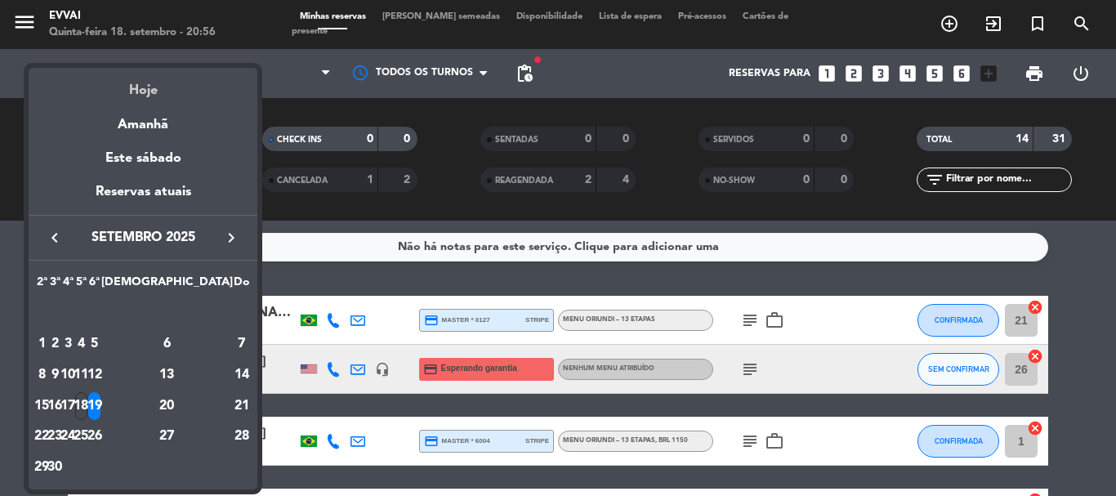
click at [144, 96] on div "Hoje" at bounding box center [143, 85] width 229 height 34
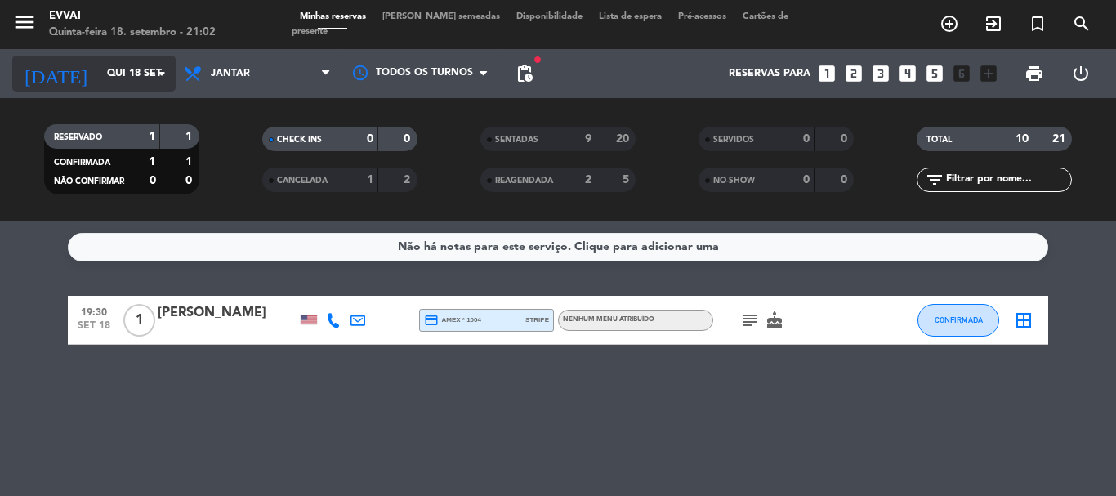
click at [130, 87] on input "Qui 18 set" at bounding box center [168, 74] width 138 height 28
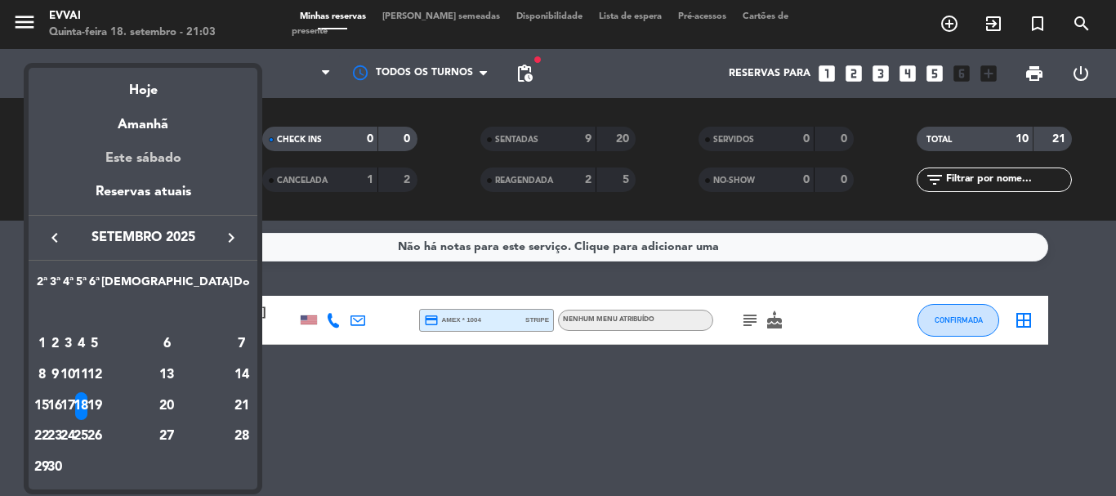
click at [167, 160] on div "Este sábado" at bounding box center [143, 159] width 229 height 46
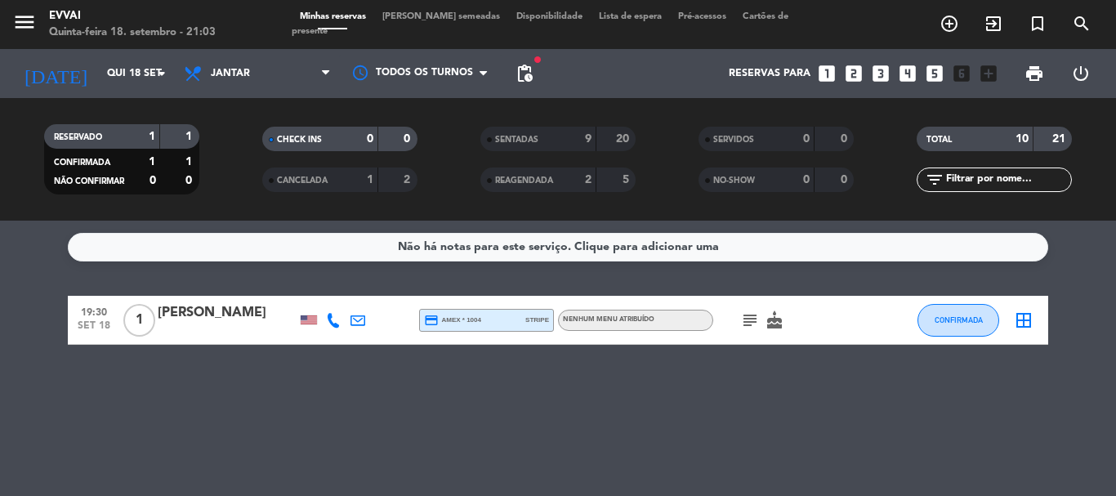
type input "Sáb 20 set"
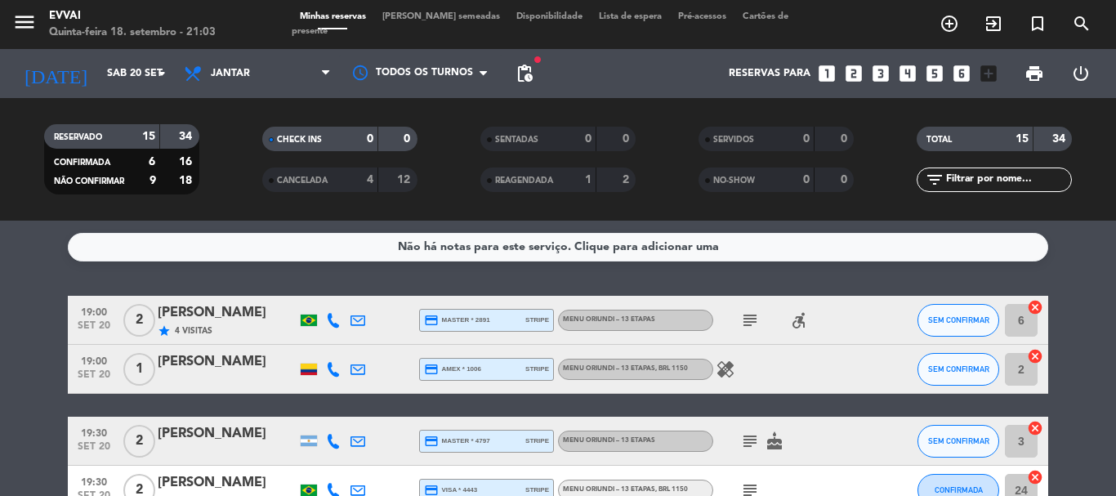
click at [433, 21] on span "[PERSON_NAME] semeadas" at bounding box center [441, 16] width 134 height 9
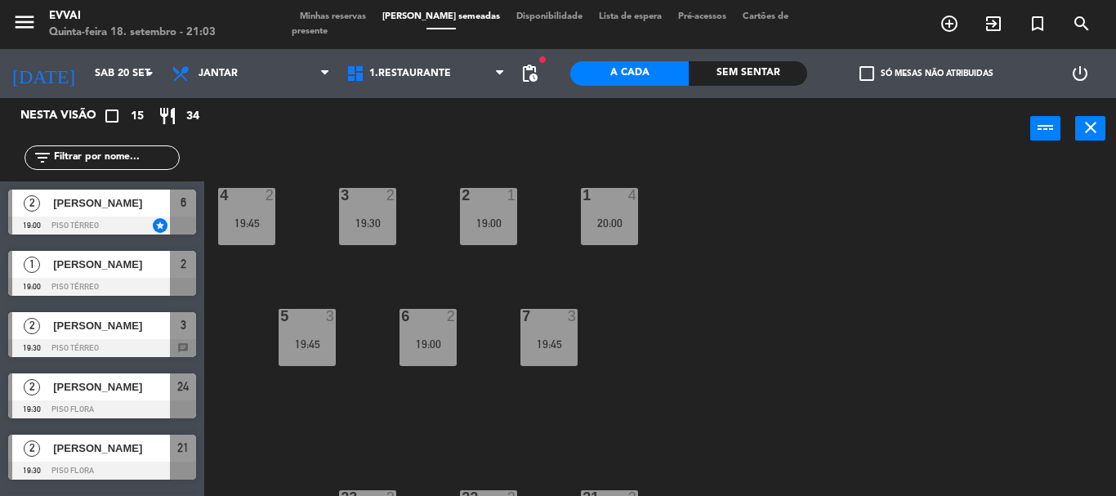
click at [320, 29] on div "Minhas reservas Mesas semeadas Disponibilidade Lista de espera Pré-acessos Cart…" at bounding box center [559, 24] width 534 height 29
click at [322, 21] on span "Minhas reservas" at bounding box center [333, 16] width 83 height 9
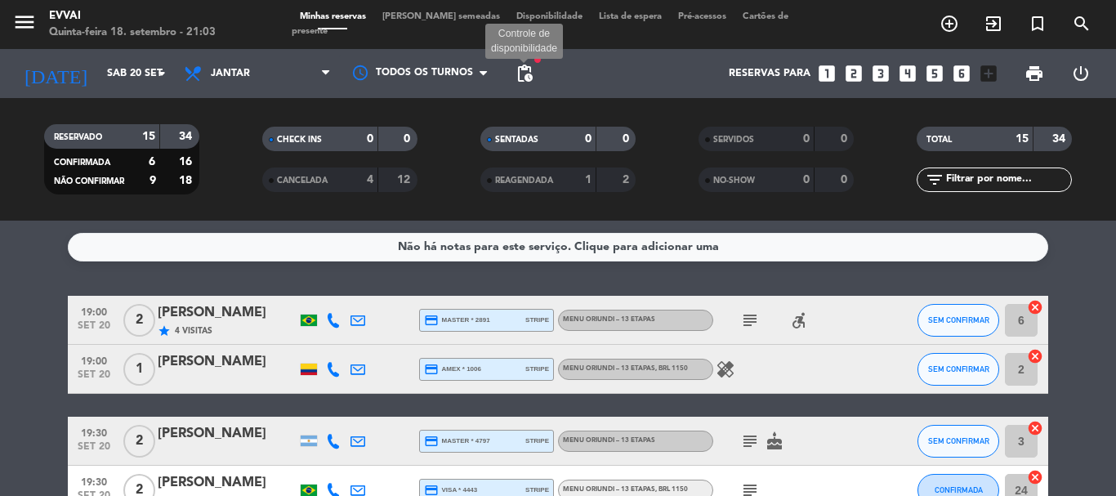
click at [521, 75] on span "pending_actions" at bounding box center [525, 74] width 20 height 20
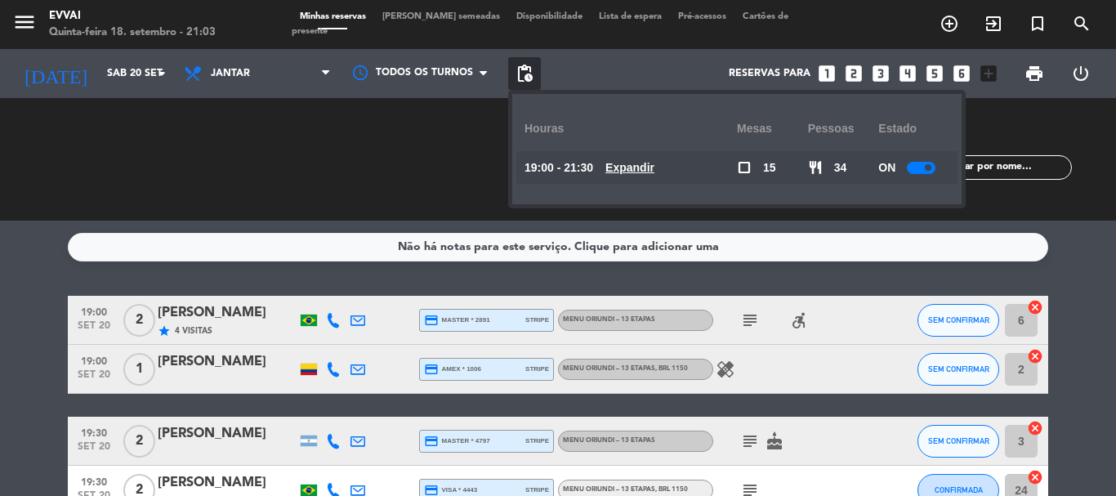
click at [606, 172] on u "Expandir" at bounding box center [630, 167] width 49 height 13
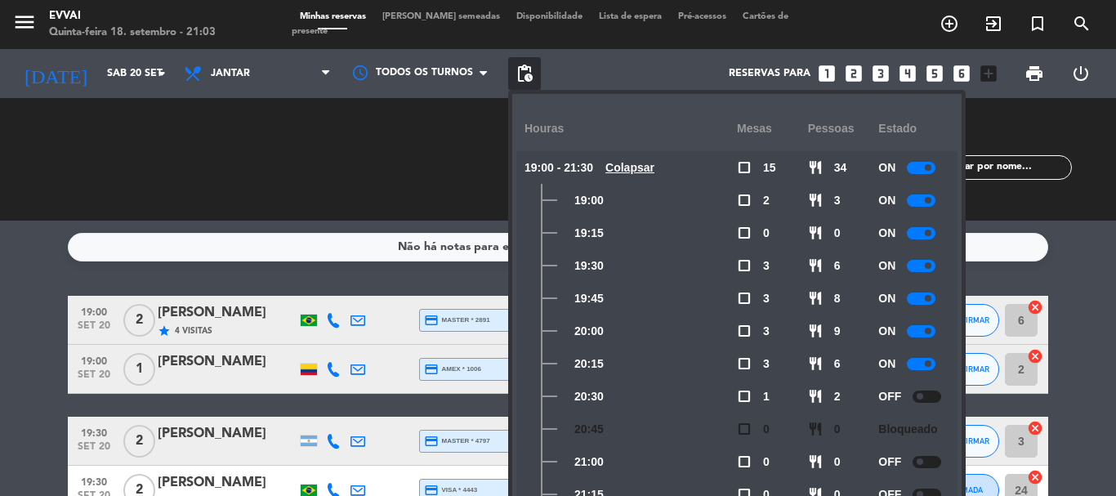
click at [931, 396] on div at bounding box center [927, 397] width 29 height 12
click at [535, 74] on span "pending_actions" at bounding box center [524, 73] width 33 height 33
click at [531, 74] on span "pending_actions" at bounding box center [525, 74] width 20 height 20
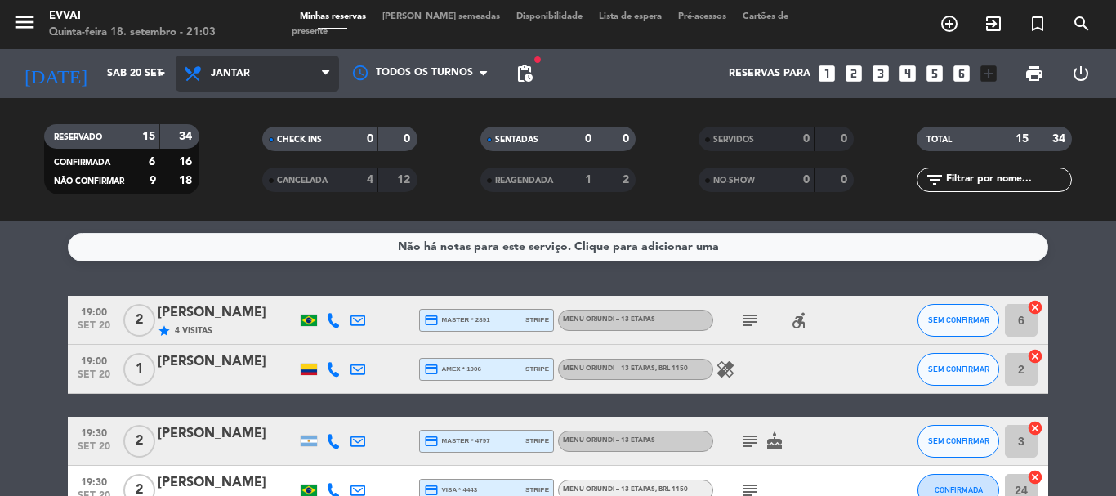
click at [214, 83] on span "Jantar" at bounding box center [257, 74] width 163 height 36
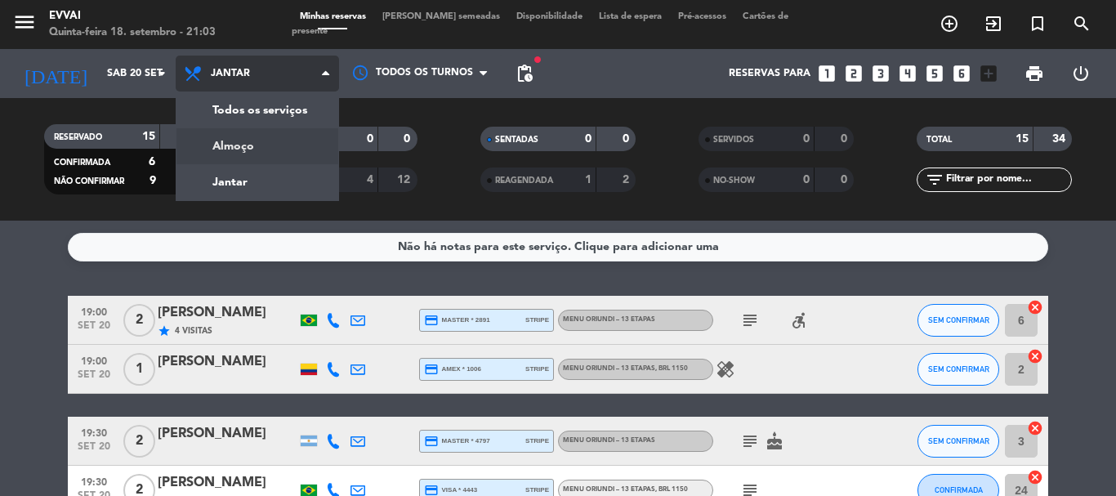
click at [250, 136] on div "menu Evvai Quinta-feira 18. setembro - 21:03 Minhas reservas Mesas semeadas Dis…" at bounding box center [558, 110] width 1116 height 221
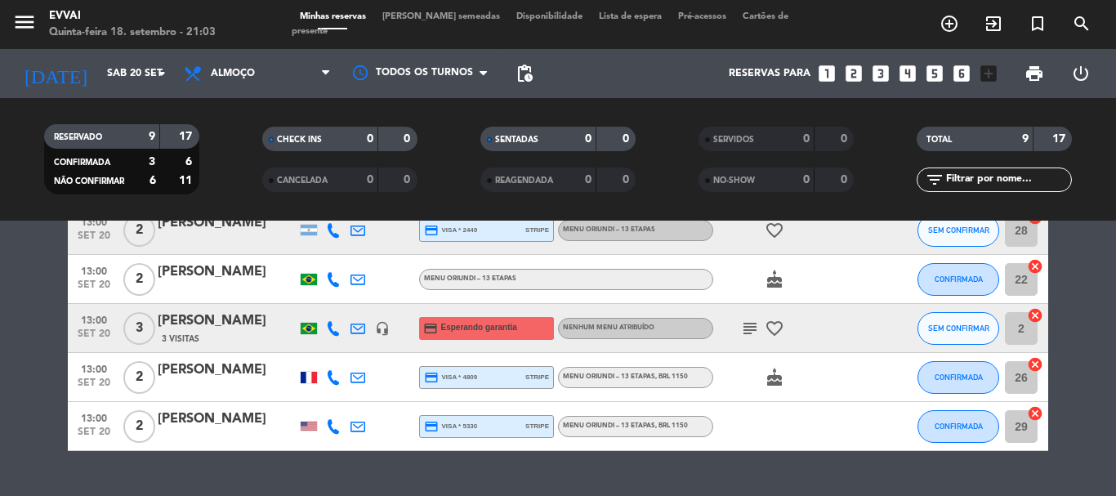
scroll to position [392, 0]
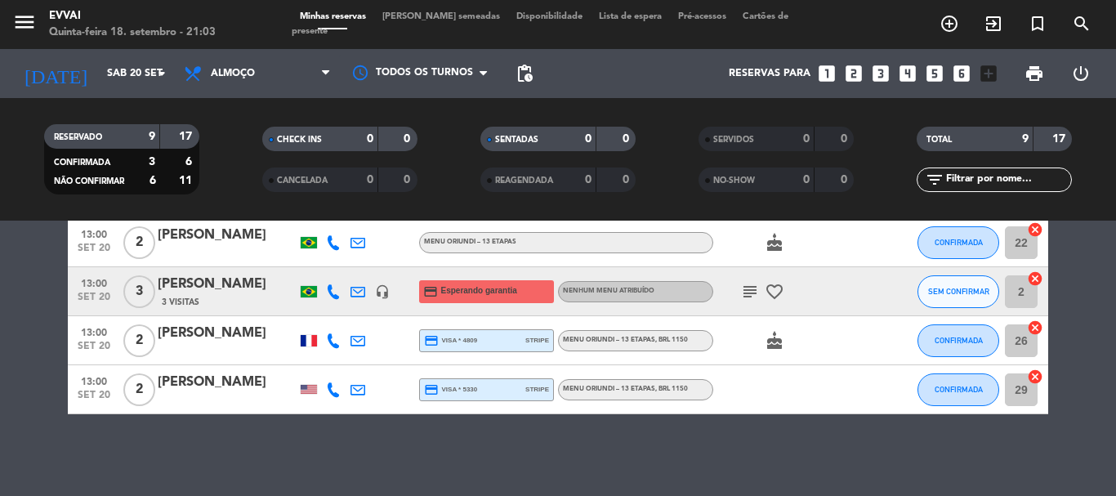
click at [204, 333] on div "Paul T" at bounding box center [227, 333] width 139 height 21
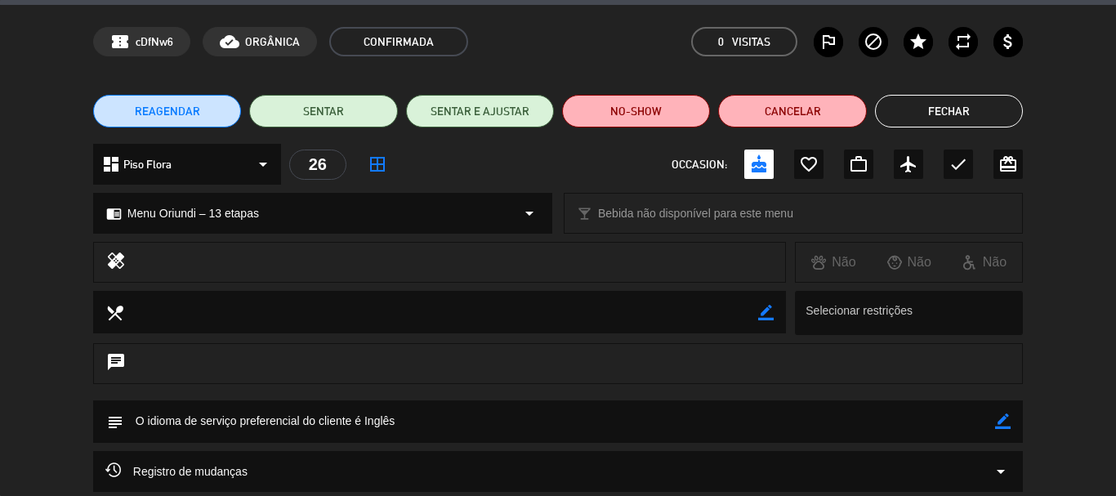
scroll to position [0, 0]
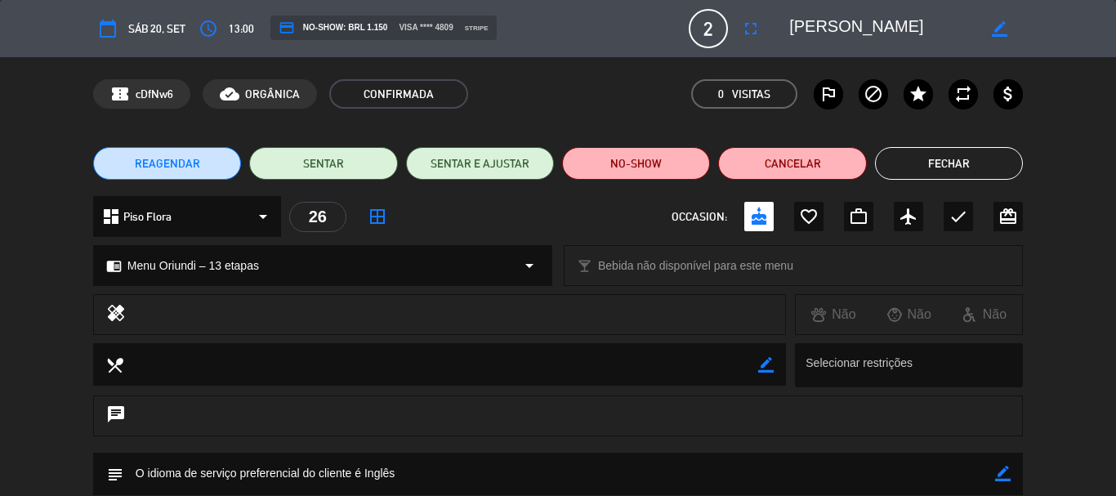
click at [979, 158] on button "Fechar" at bounding box center [949, 163] width 148 height 33
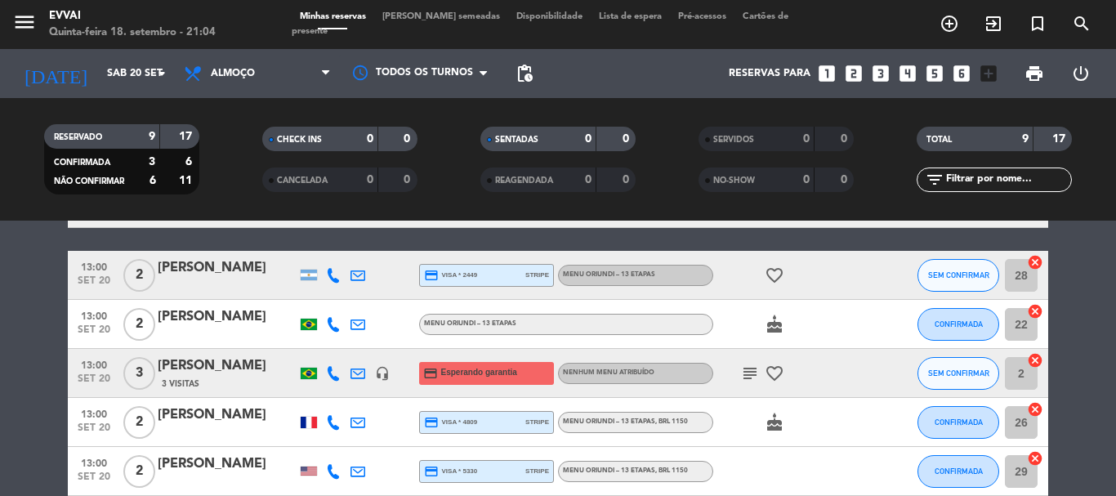
scroll to position [228, 0]
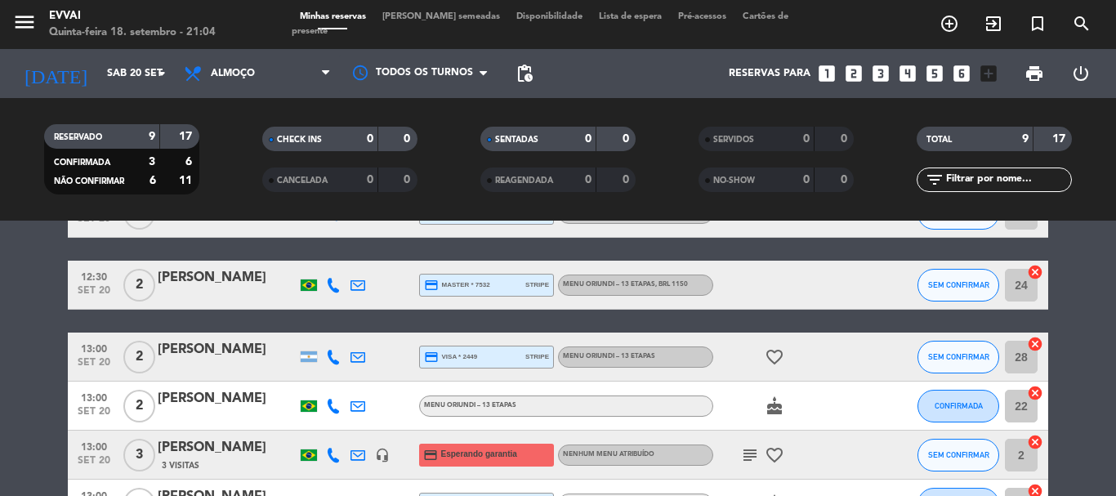
click at [231, 366] on div at bounding box center [227, 367] width 139 height 13
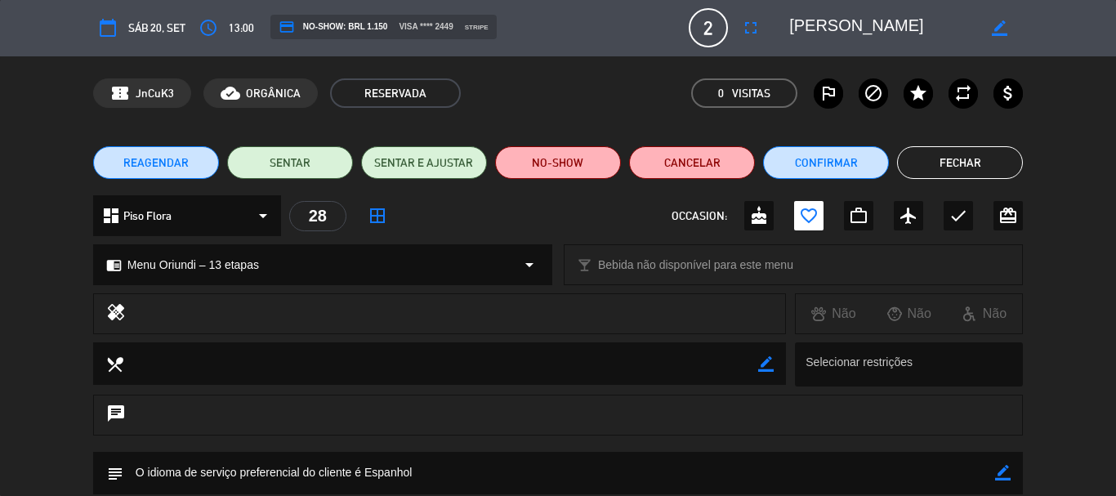
scroll to position [0, 0]
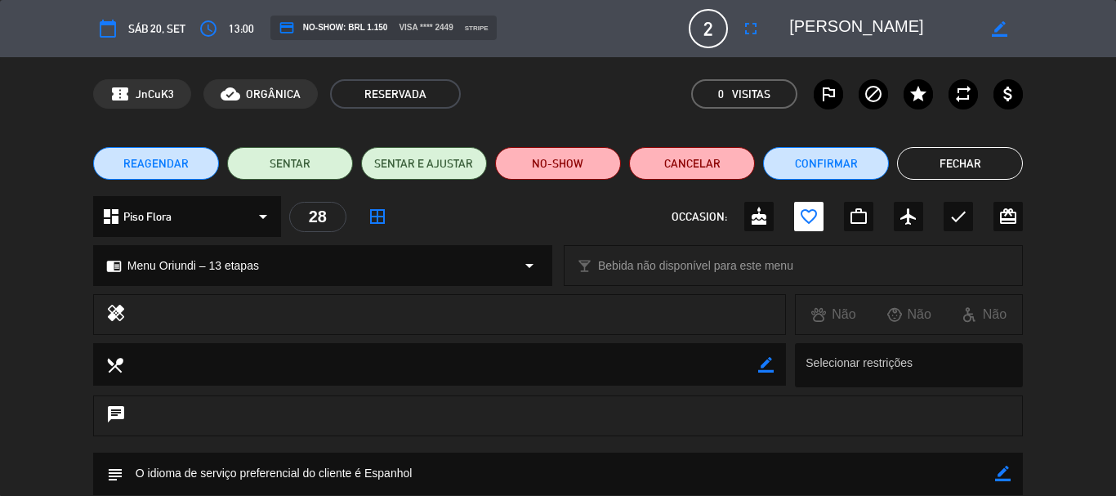
click at [982, 178] on button "Fechar" at bounding box center [960, 163] width 126 height 33
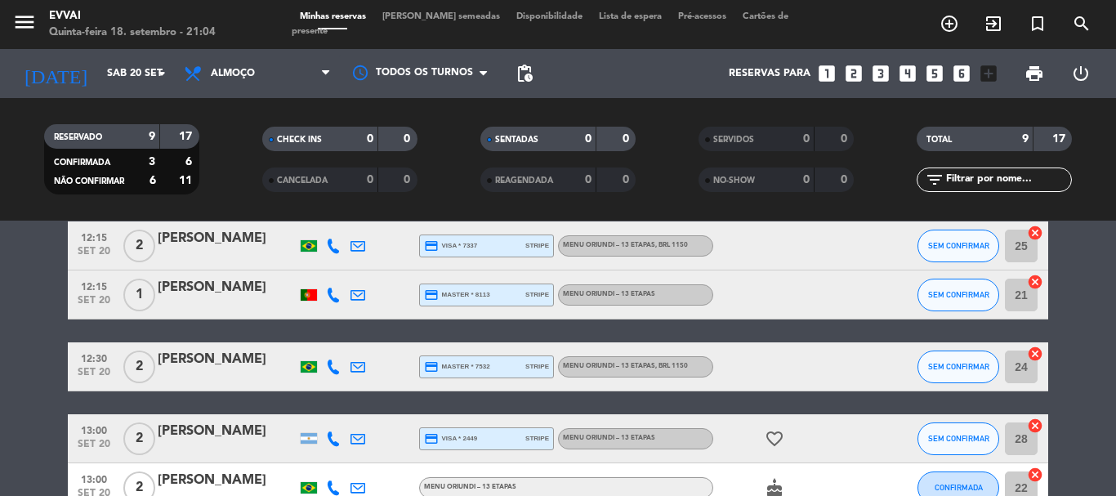
scroll to position [65, 0]
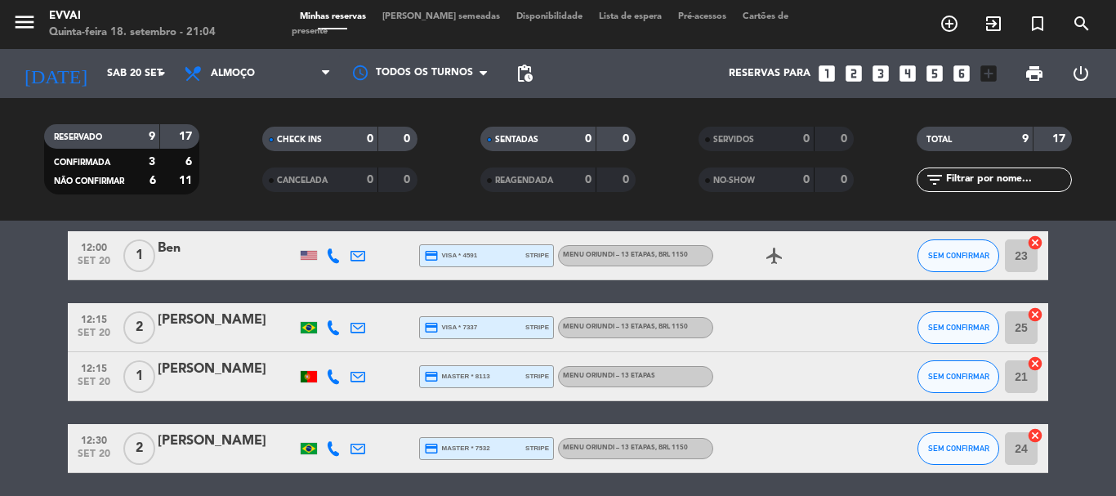
click at [212, 367] on div "Rafael Gonçalves" at bounding box center [227, 369] width 139 height 21
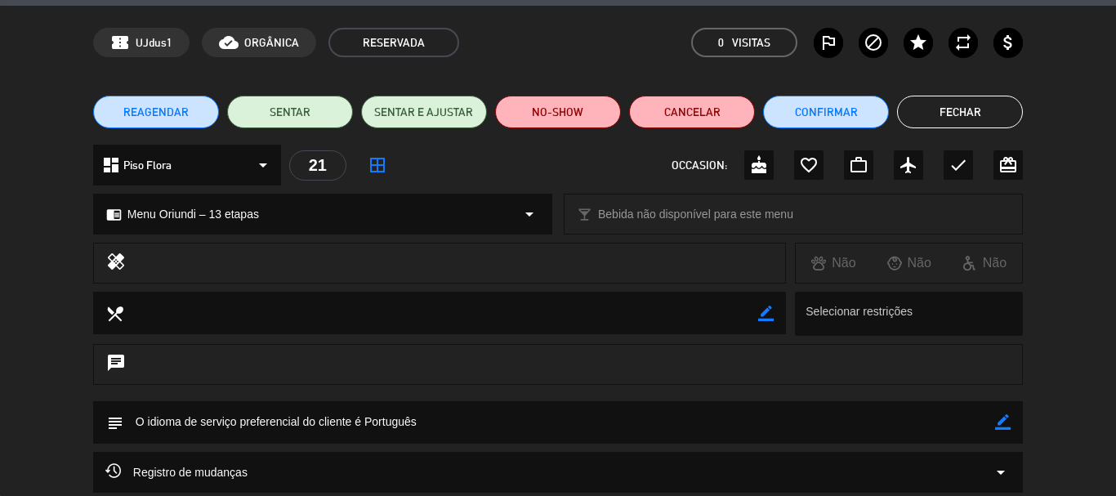
scroll to position [0, 0]
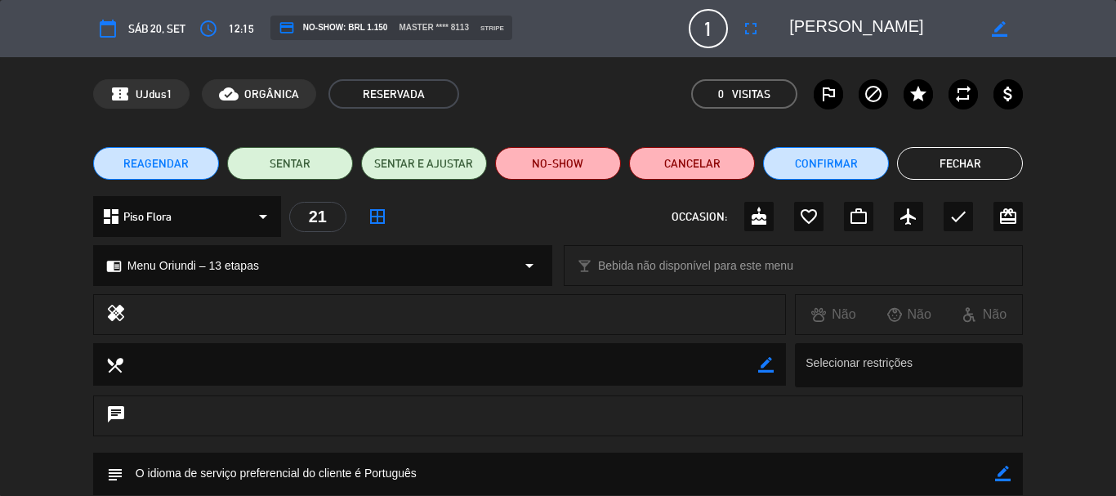
click at [939, 171] on button "Fechar" at bounding box center [960, 163] width 126 height 33
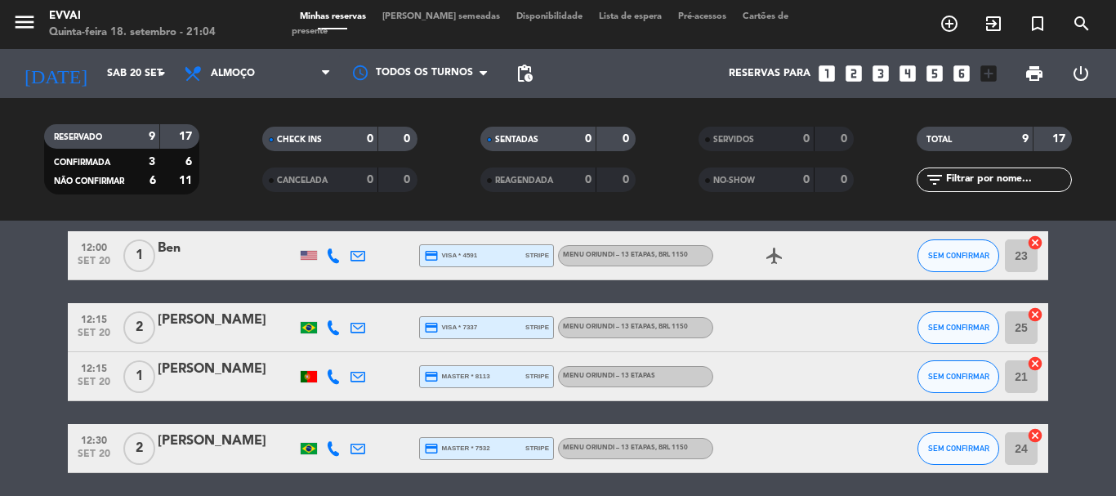
click at [218, 325] on div "Pedro Angeloni Fretta" at bounding box center [227, 320] width 139 height 21
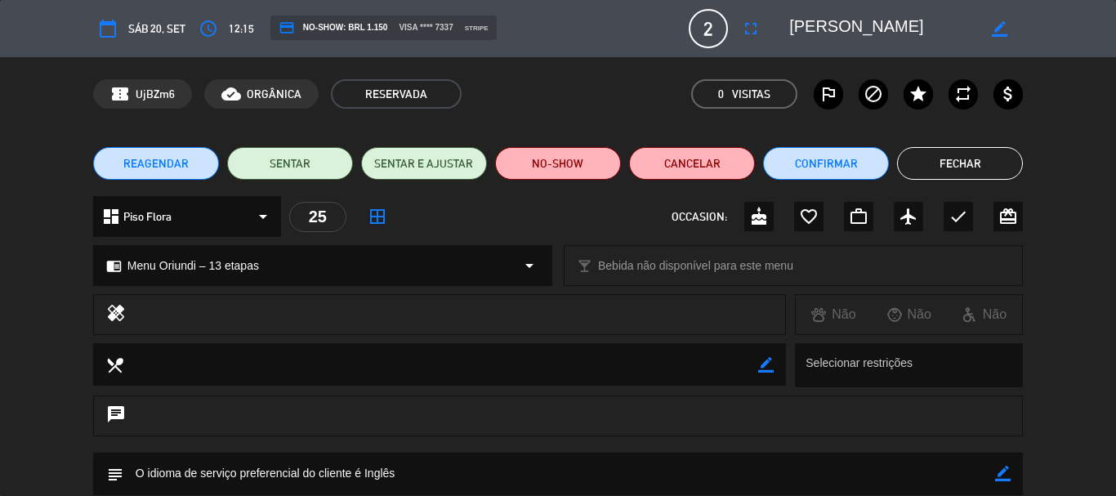
click at [973, 146] on div "REAGENDAR SENTAR SENTAR E AJUSTAR NO-SHOW Cancelar Confirmar Fechar" at bounding box center [558, 163] width 1116 height 65
click at [968, 159] on button "Fechar" at bounding box center [960, 163] width 126 height 33
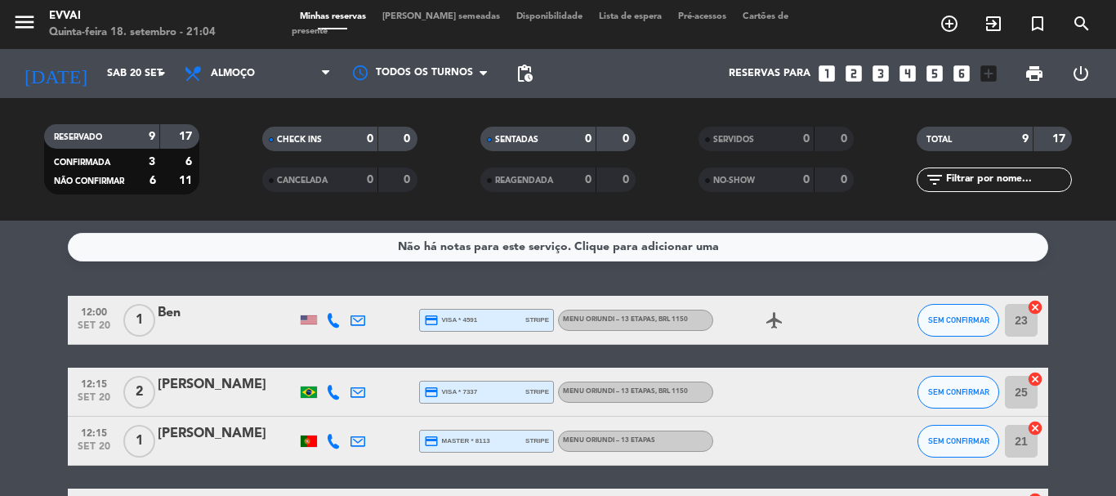
click at [161, 311] on div "Ben" at bounding box center [227, 312] width 139 height 21
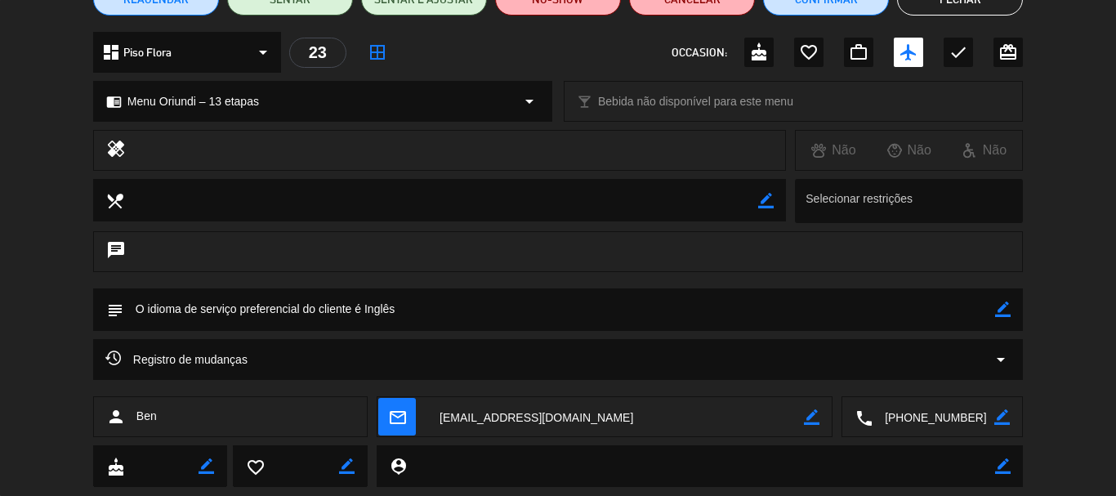
scroll to position [204, 0]
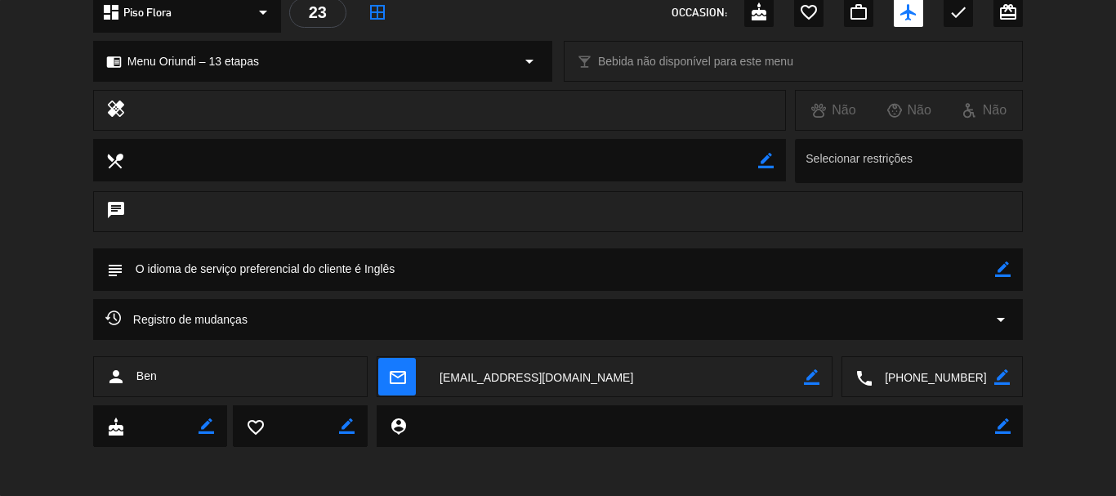
click at [475, 384] on textarea at bounding box center [615, 377] width 377 height 41
click at [921, 378] on textarea at bounding box center [934, 377] width 122 height 41
click at [661, 231] on div "chat" at bounding box center [558, 211] width 930 height 41
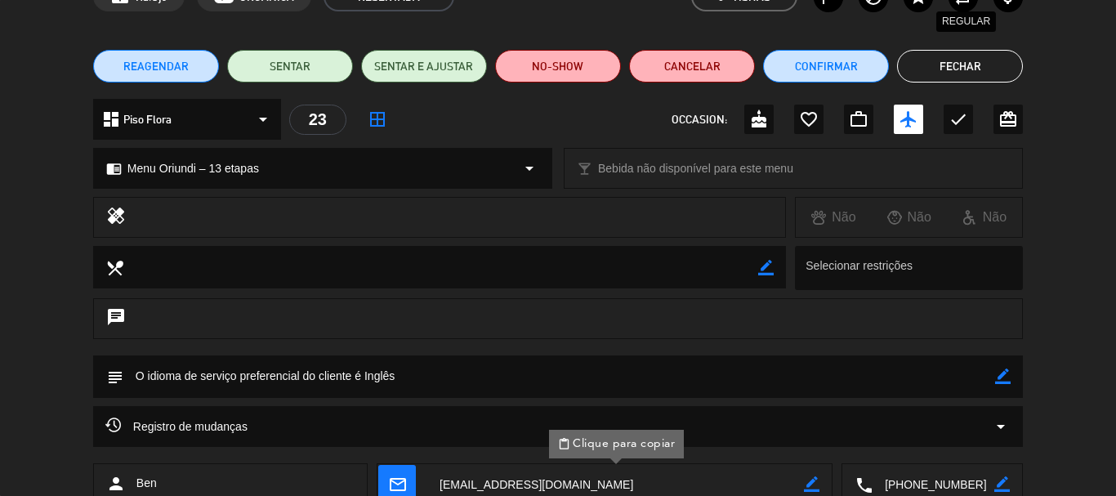
scroll to position [0, 0]
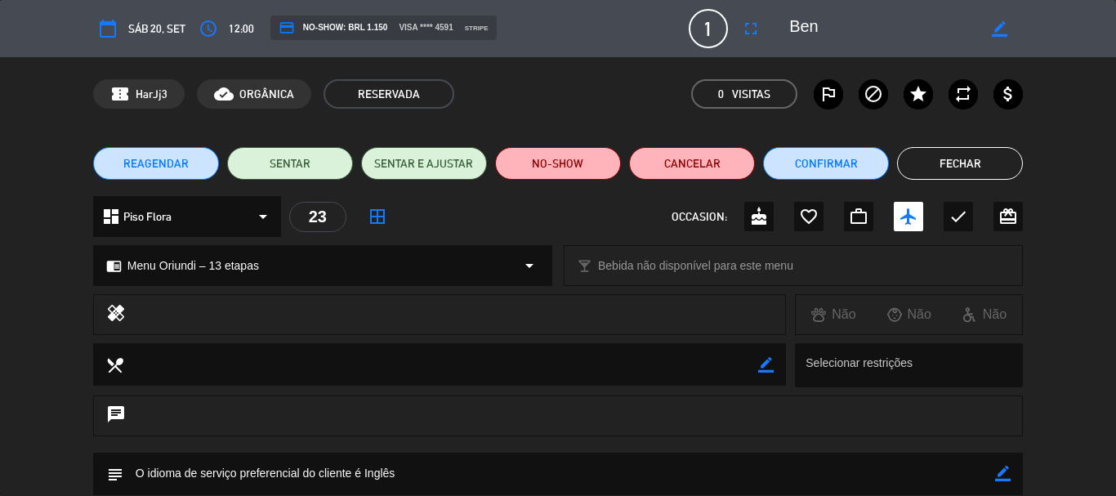
click at [981, 172] on button "Fechar" at bounding box center [960, 163] width 126 height 33
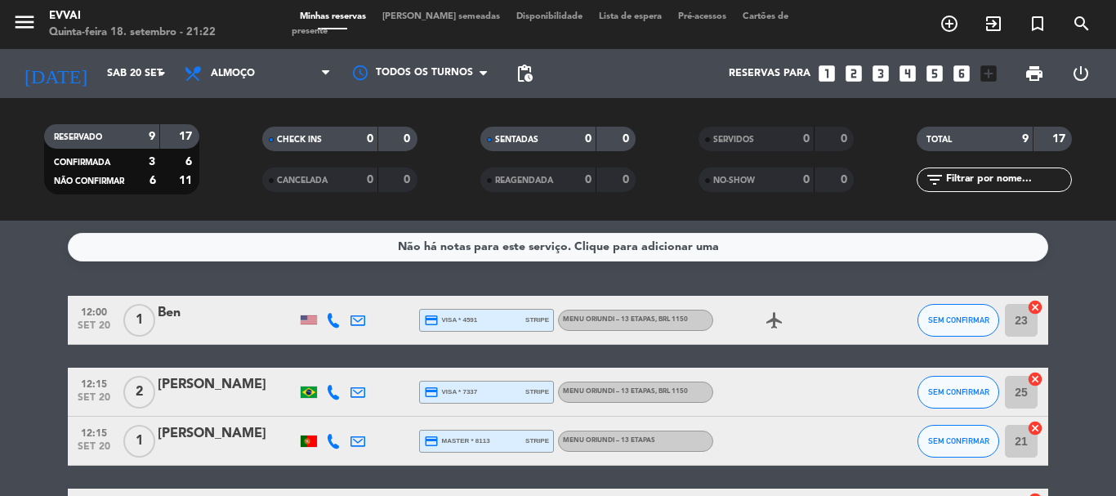
click at [163, 306] on div "Ben" at bounding box center [227, 312] width 139 height 21
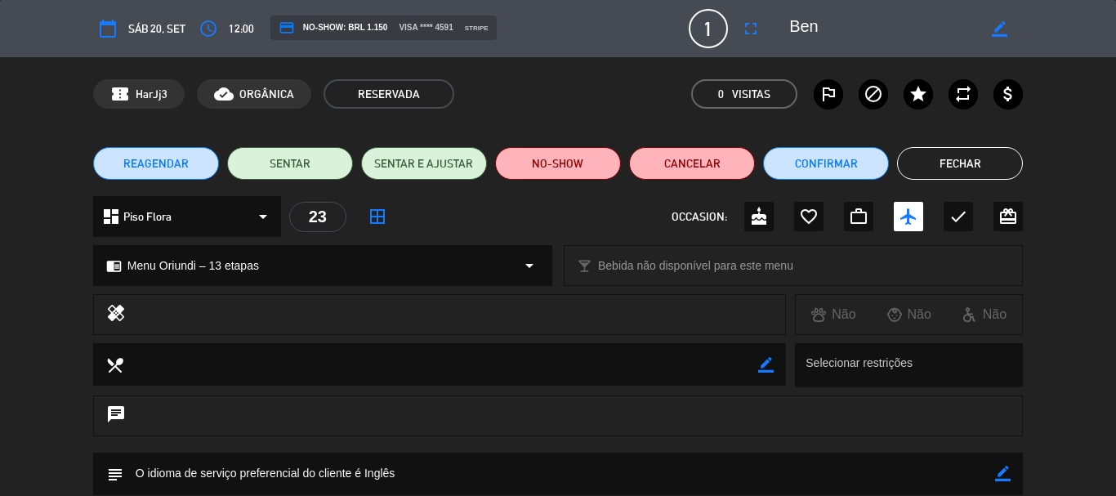
click at [983, 166] on button "Fechar" at bounding box center [960, 163] width 126 height 33
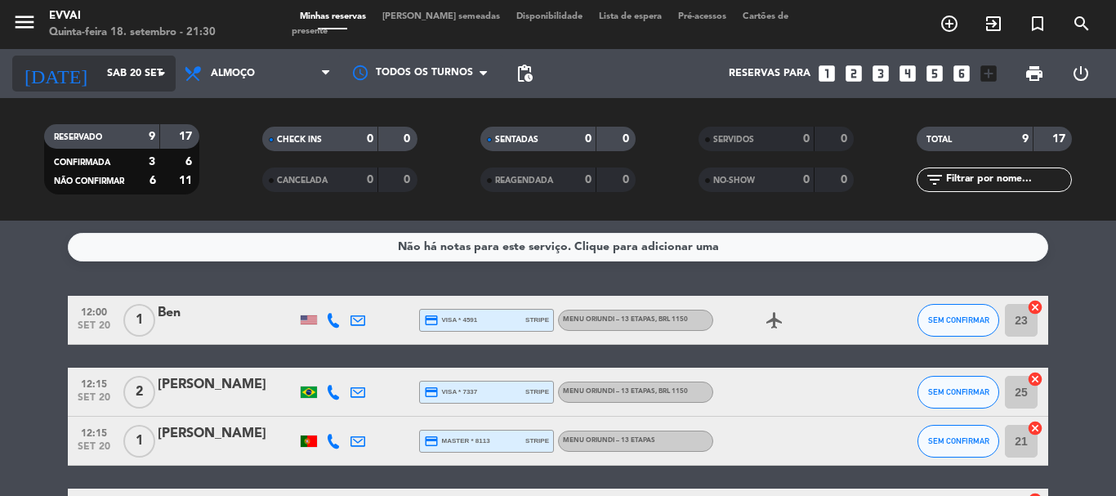
click at [132, 71] on input "Sáb 20 set" at bounding box center [168, 74] width 138 height 28
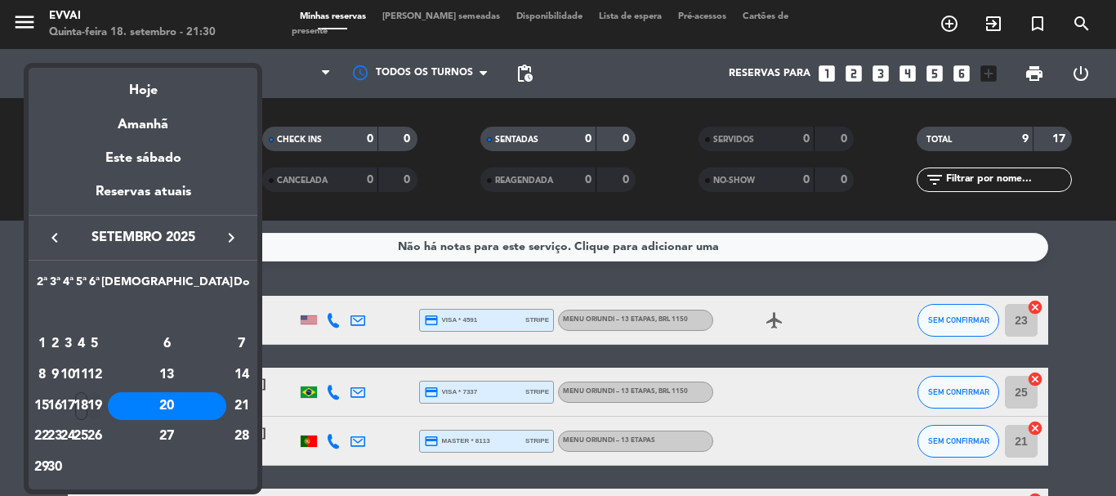
click at [101, 397] on div "19" at bounding box center [94, 406] width 12 height 28
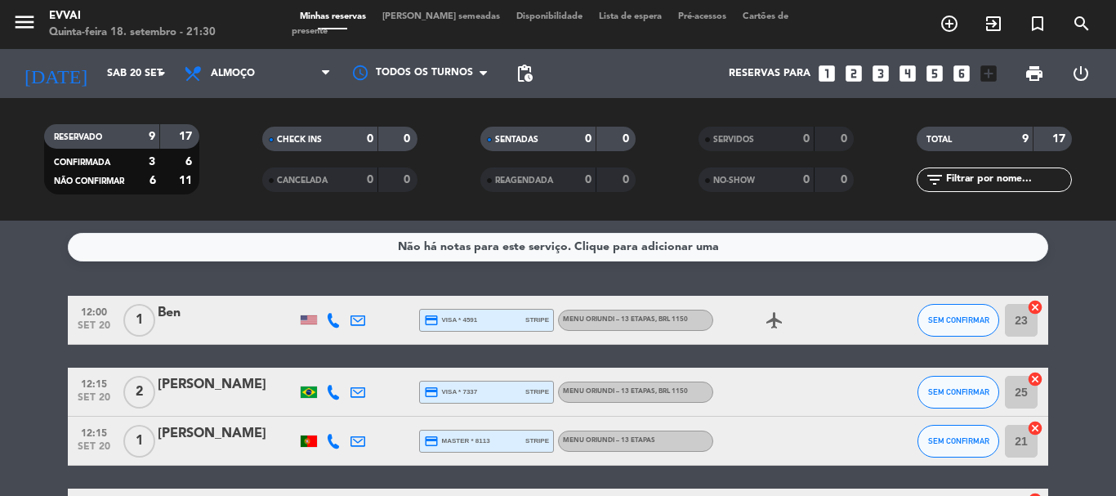
type input "Sex 19 set"
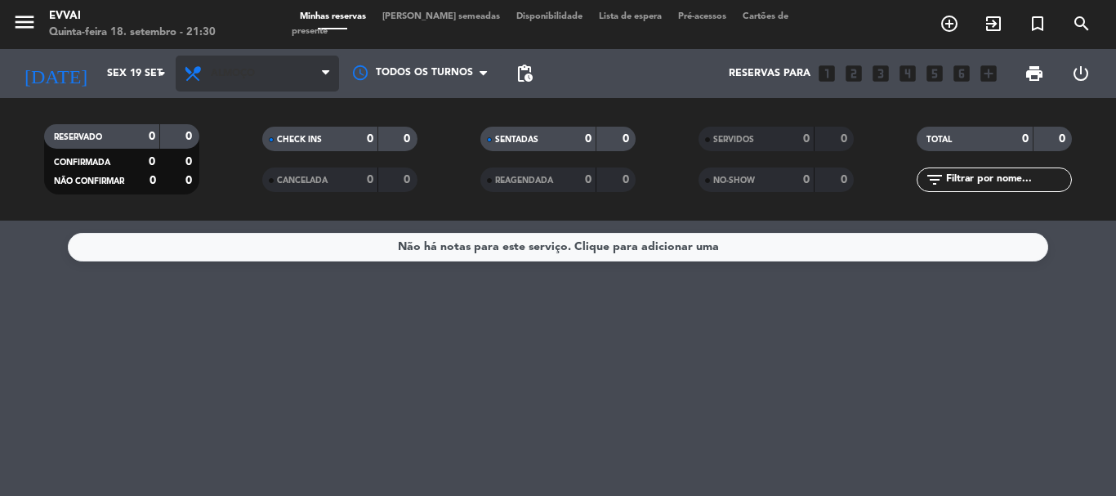
drag, startPoint x: 274, startPoint y: 55, endPoint x: 272, endPoint y: 69, distance: 14.0
click at [272, 56] on div "Todos os serviços Almoço Jantar Almoço Todos os serviços Almoço Jantar" at bounding box center [257, 73] width 163 height 49
click at [272, 76] on span "Almoço" at bounding box center [257, 74] width 163 height 36
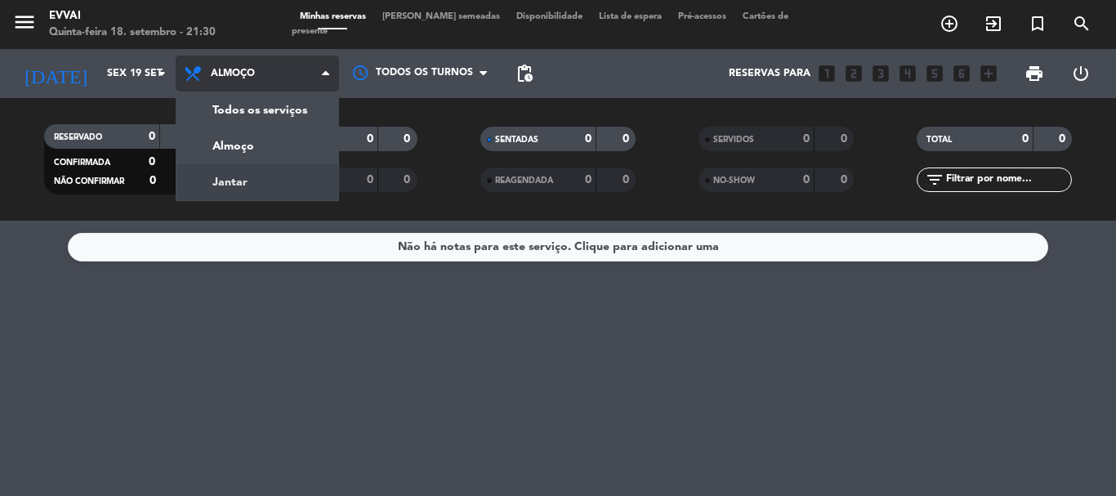
click at [271, 190] on div "menu Evvai Quinta-feira 18. setembro - 21:30 Minhas reservas Mesas semeadas Dis…" at bounding box center [558, 110] width 1116 height 221
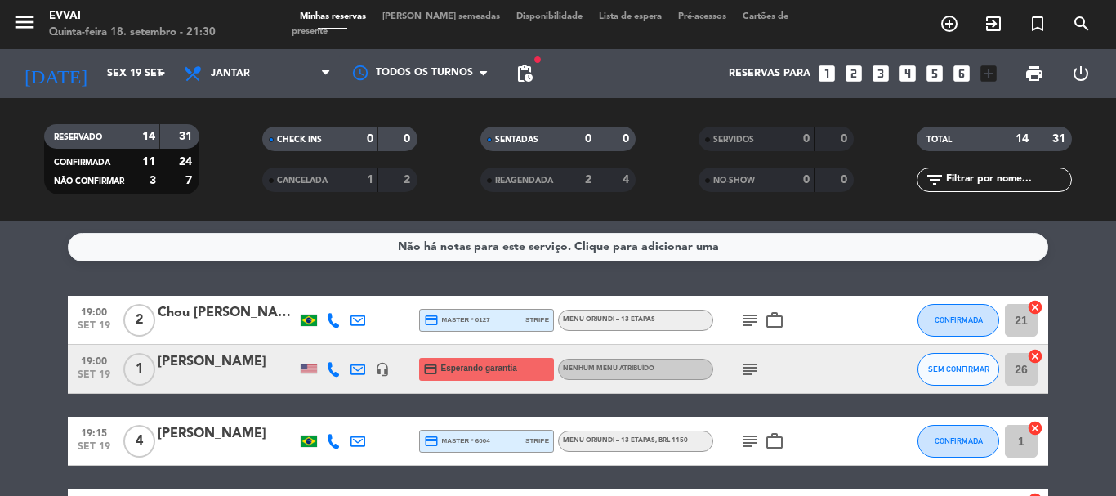
click at [754, 320] on icon "subject" at bounding box center [751, 321] width 20 height 20
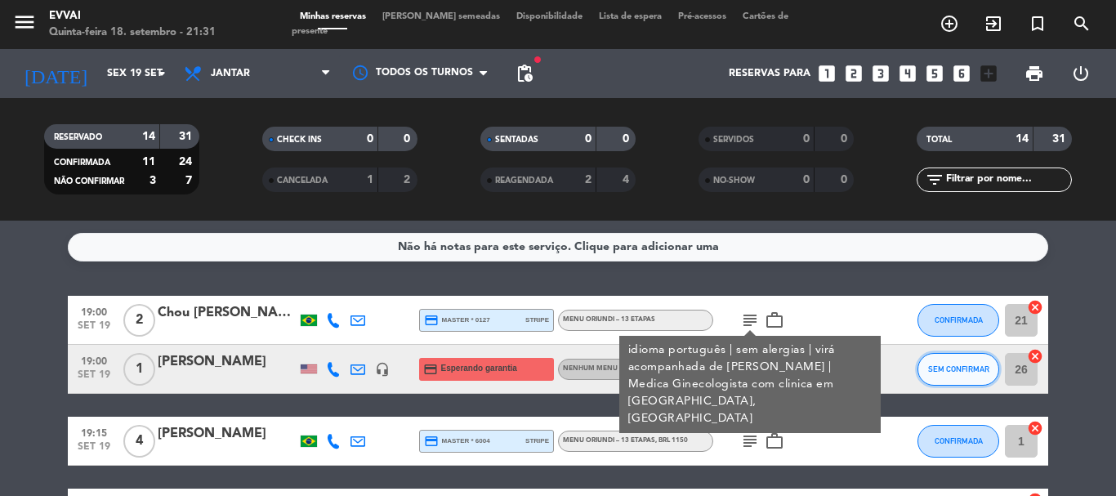
click at [921, 360] on button "SEM CONFIRMAR" at bounding box center [959, 369] width 82 height 33
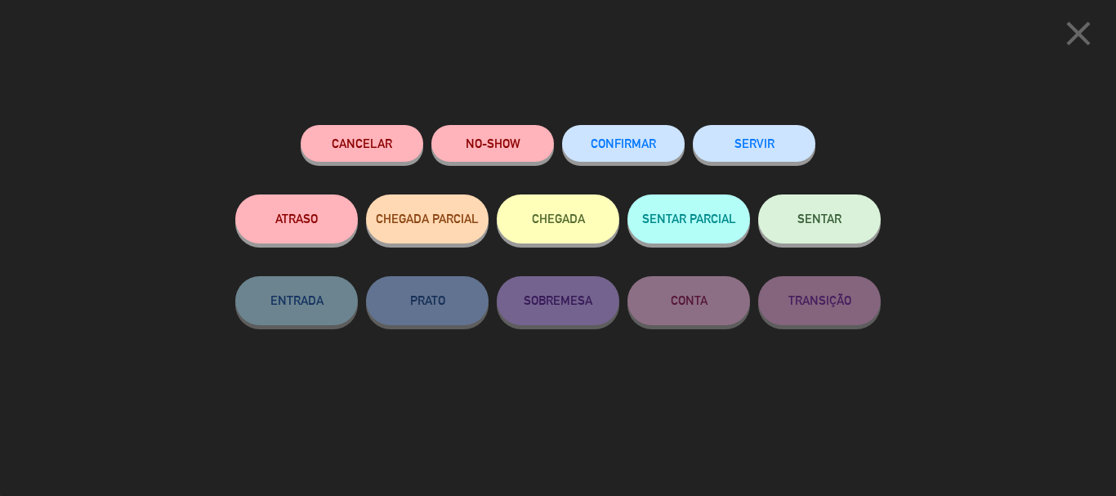
click at [1077, 29] on icon "close" at bounding box center [1078, 33] width 41 height 41
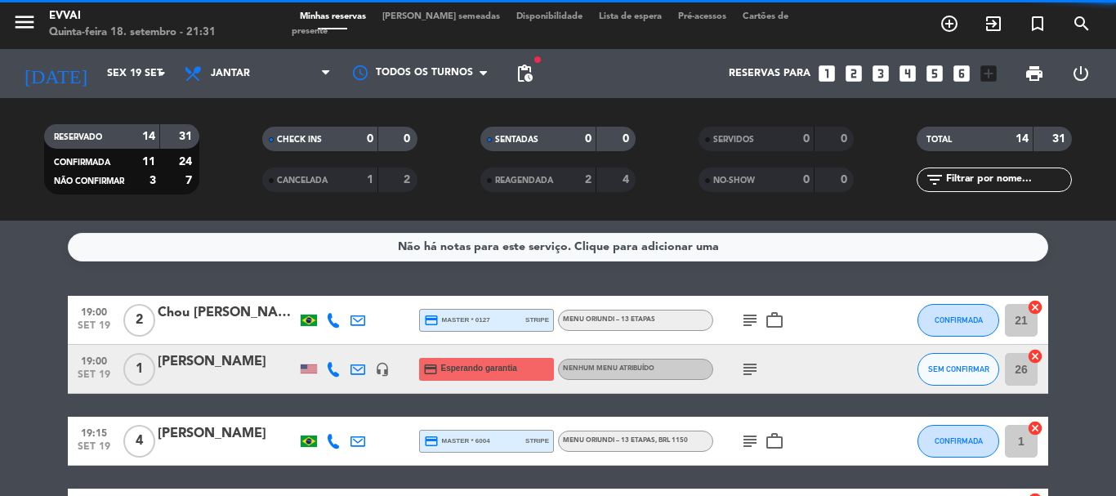
click at [749, 368] on icon "subject" at bounding box center [751, 370] width 20 height 20
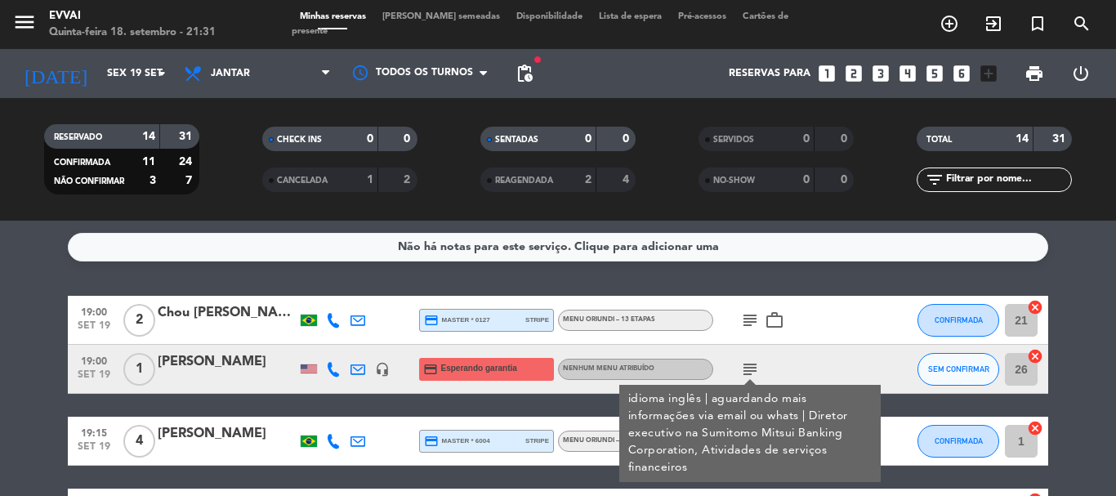
click at [749, 368] on icon "subject" at bounding box center [751, 370] width 20 height 20
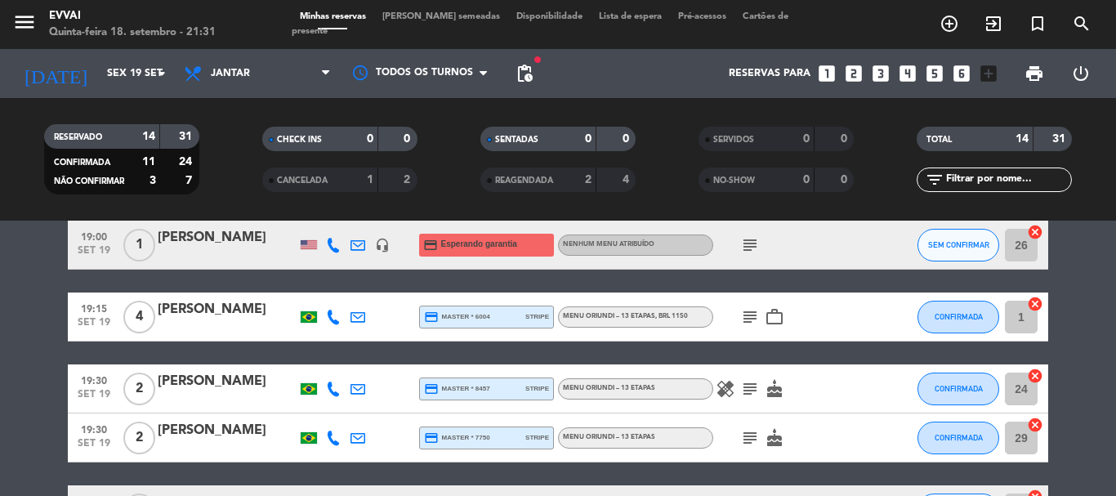
scroll to position [163, 0]
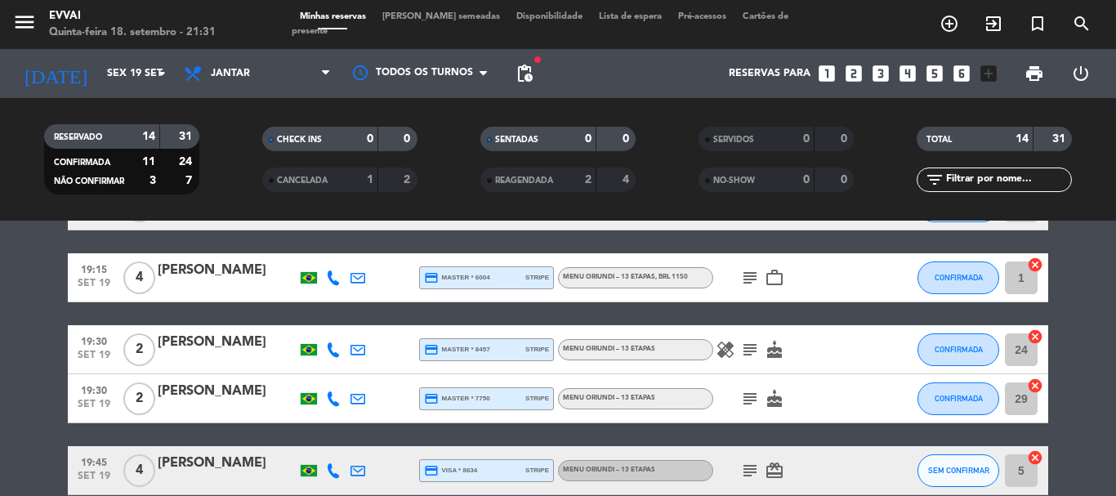
click at [756, 283] on icon "subject" at bounding box center [751, 278] width 20 height 20
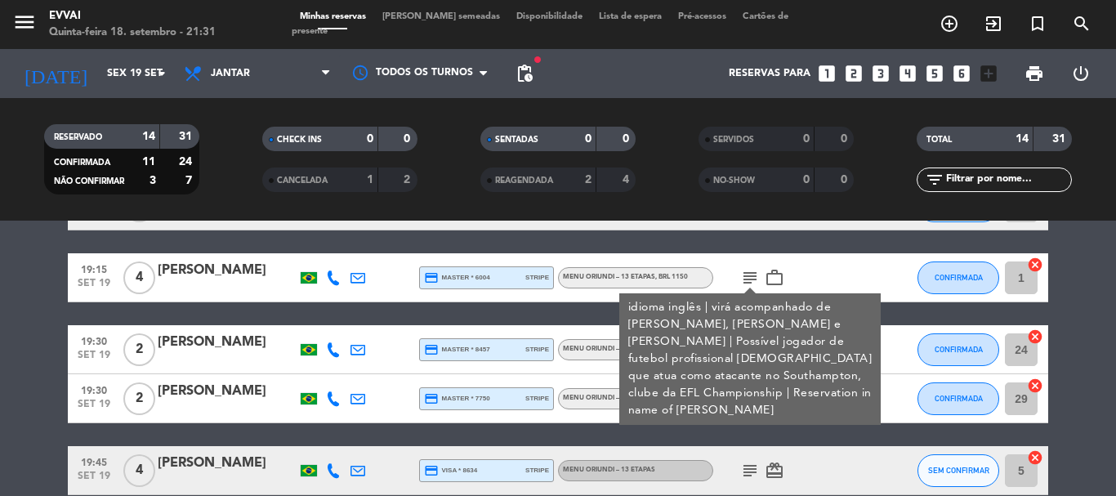
click at [208, 272] on div "Ross Stewart" at bounding box center [227, 270] width 139 height 21
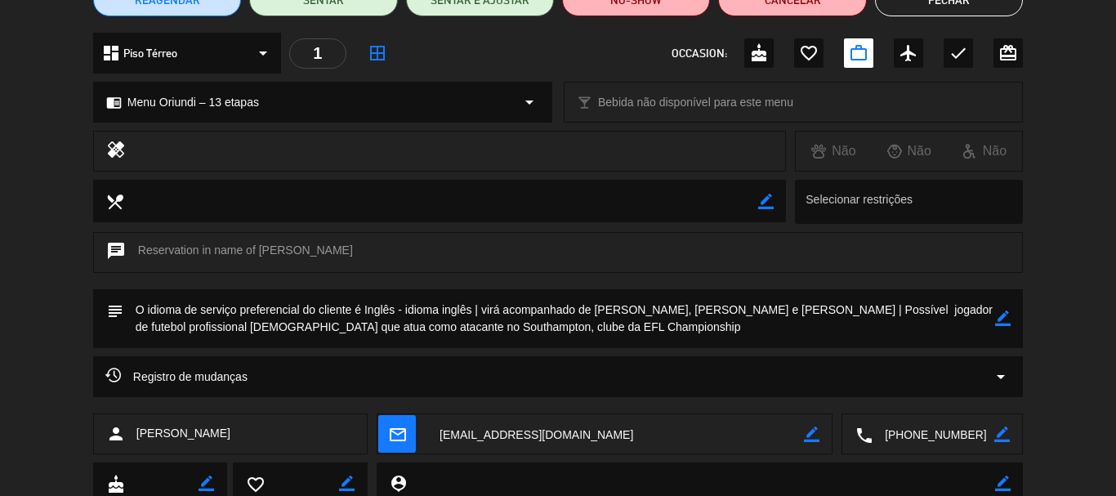
click at [928, 429] on textarea at bounding box center [934, 434] width 122 height 41
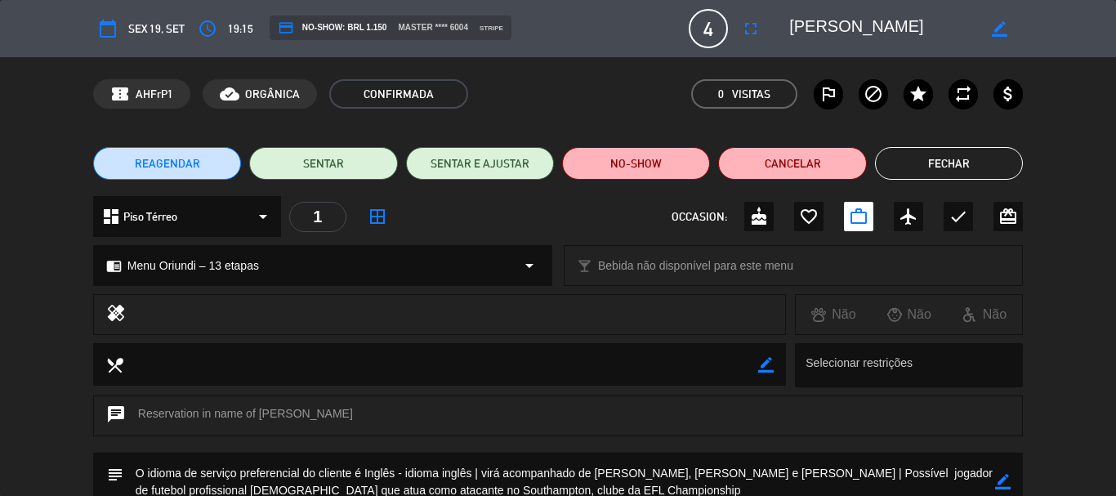
scroll to position [82, 0]
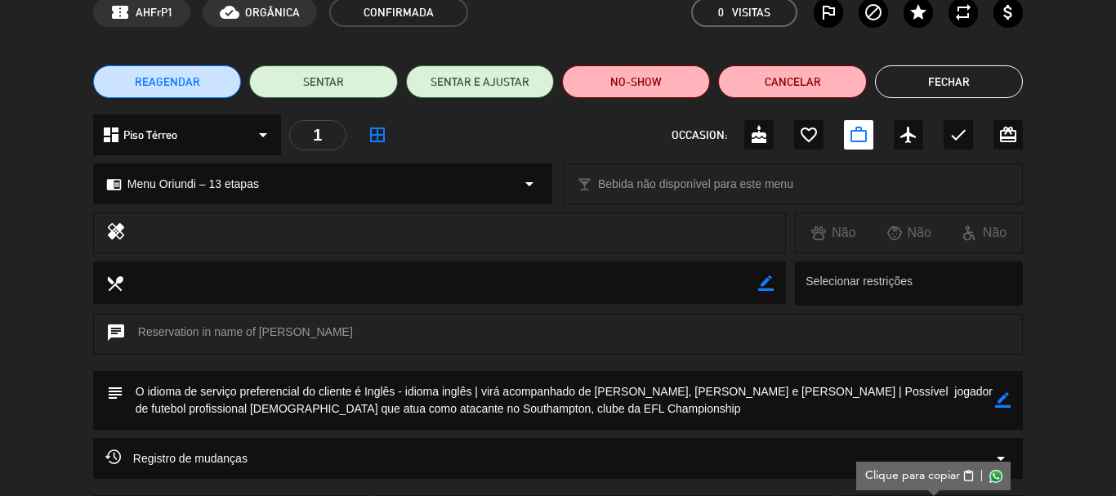
click at [1007, 401] on icon "border_color" at bounding box center [1004, 400] width 16 height 16
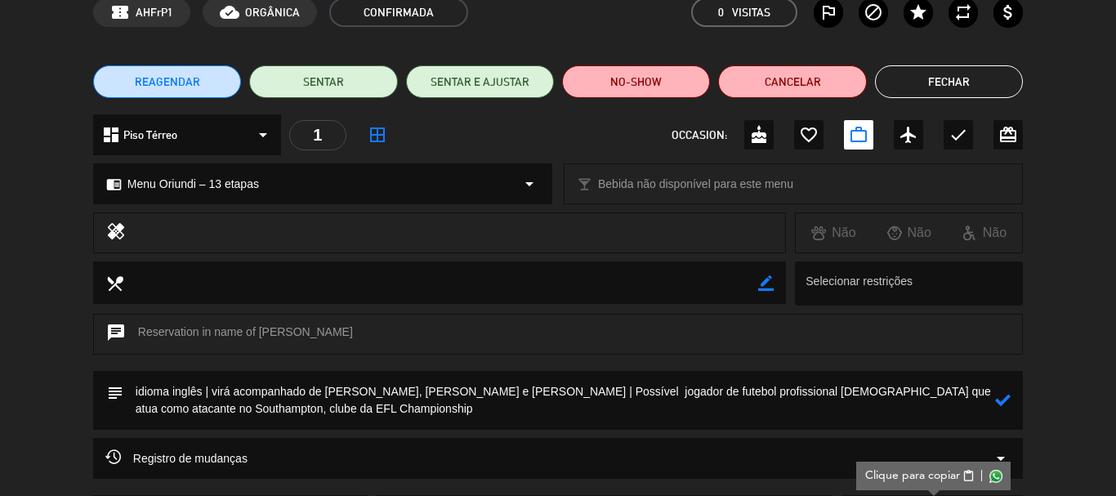
click at [211, 386] on textarea at bounding box center [559, 400] width 872 height 59
paste textarea "alergia a camarão e porco e não querem marisco"
click at [210, 386] on textarea at bounding box center [559, 400] width 872 height 59
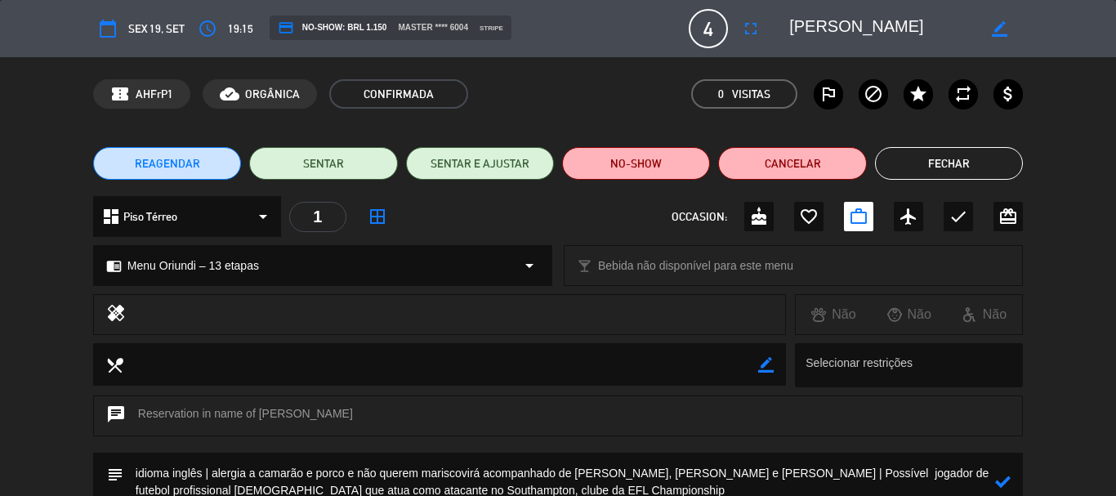
scroll to position [163, 0]
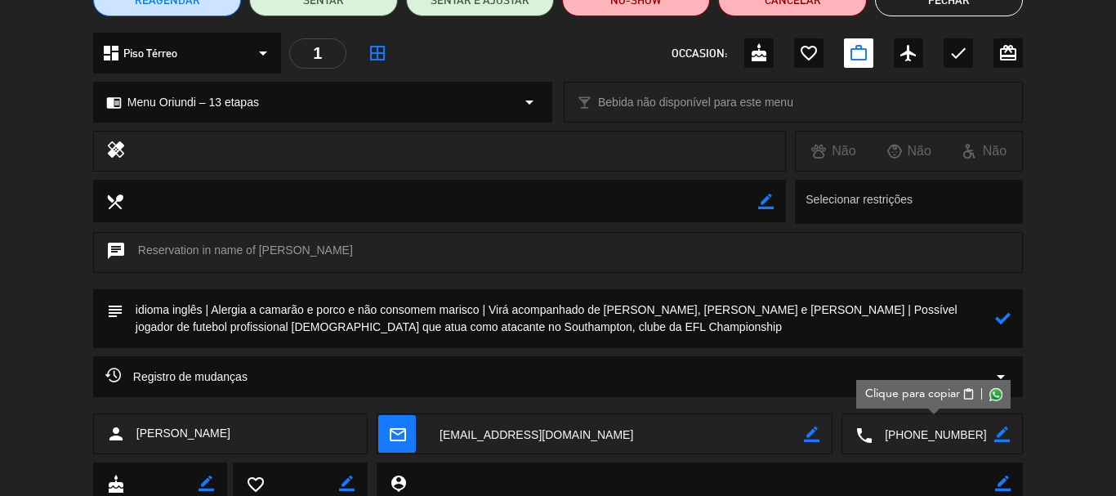
type textarea "idioma inglês | Alergia a camarão e porco e não consomem marisco | Virá acompan…"
click at [1000, 322] on icon at bounding box center [1004, 319] width 16 height 16
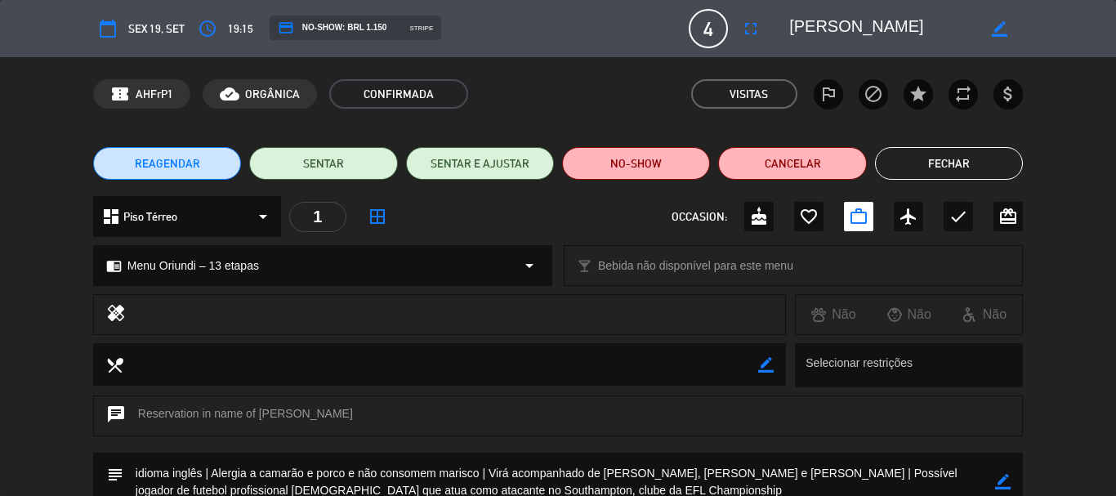
click at [819, 20] on textarea at bounding box center [883, 28] width 187 height 29
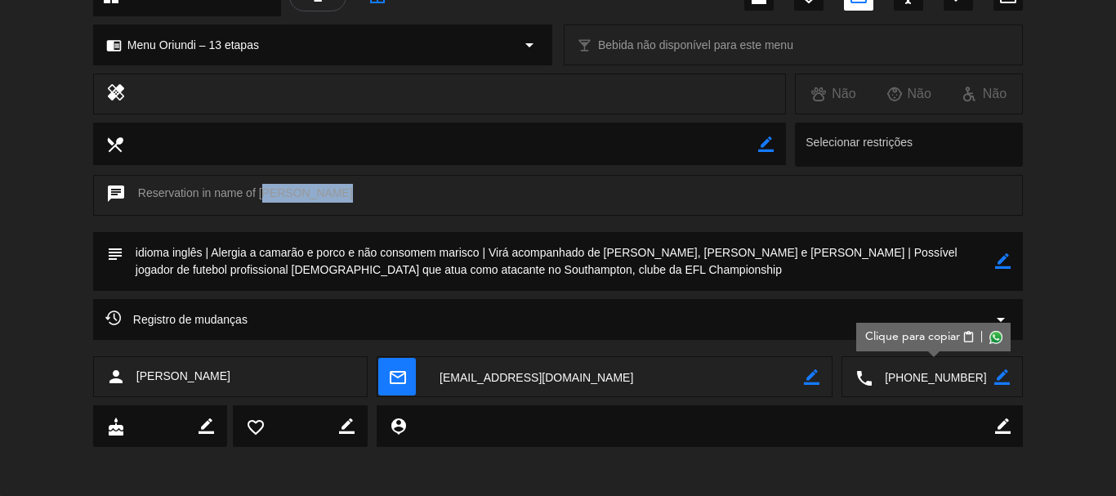
drag, startPoint x: 262, startPoint y: 196, endPoint x: 325, endPoint y: 198, distance: 63.8
click at [325, 198] on div "chat Reservation in name of Ross Stewart" at bounding box center [558, 195] width 930 height 41
click at [1002, 258] on icon "border_color" at bounding box center [1004, 261] width 16 height 16
drag, startPoint x: 544, startPoint y: 271, endPoint x: 673, endPoint y: 273, distance: 128.3
click at [673, 273] on textarea at bounding box center [559, 261] width 872 height 59
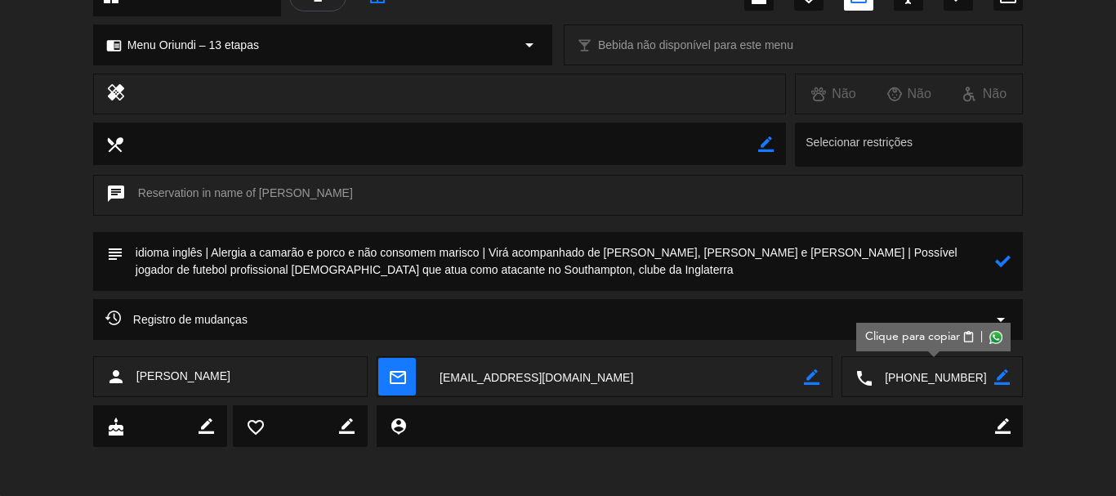
type textarea "idioma inglês | Alergia a camarão e porco e não consomem marisco | Virá acompan…"
click at [1009, 262] on icon at bounding box center [1004, 261] width 16 height 16
drag, startPoint x: 604, startPoint y: 253, endPoint x: 664, endPoint y: 257, distance: 59.8
click at [664, 257] on textarea at bounding box center [559, 261] width 872 height 59
drag, startPoint x: 671, startPoint y: 246, endPoint x: 777, endPoint y: 250, distance: 106.3
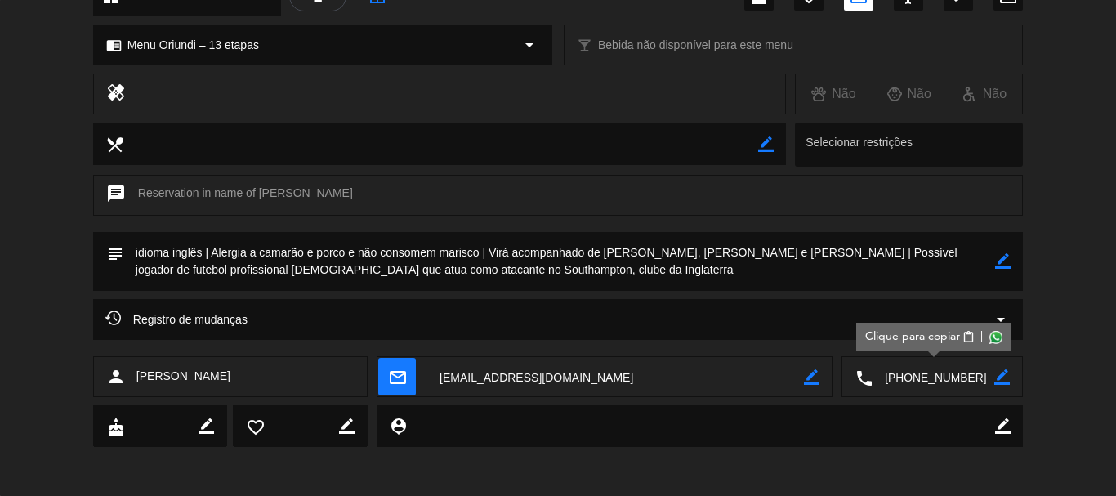
click at [777, 250] on textarea at bounding box center [559, 261] width 872 height 59
drag, startPoint x: 794, startPoint y: 256, endPoint x: 870, endPoint y: 257, distance: 75.2
click at [870, 257] on textarea at bounding box center [559, 261] width 872 height 59
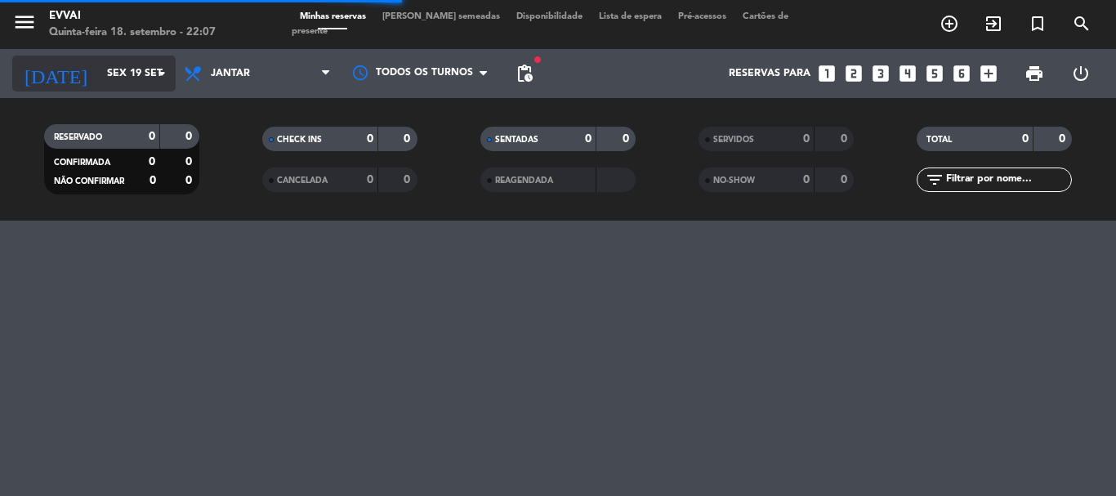
click at [99, 72] on input "Sex 19 set" at bounding box center [168, 74] width 138 height 28
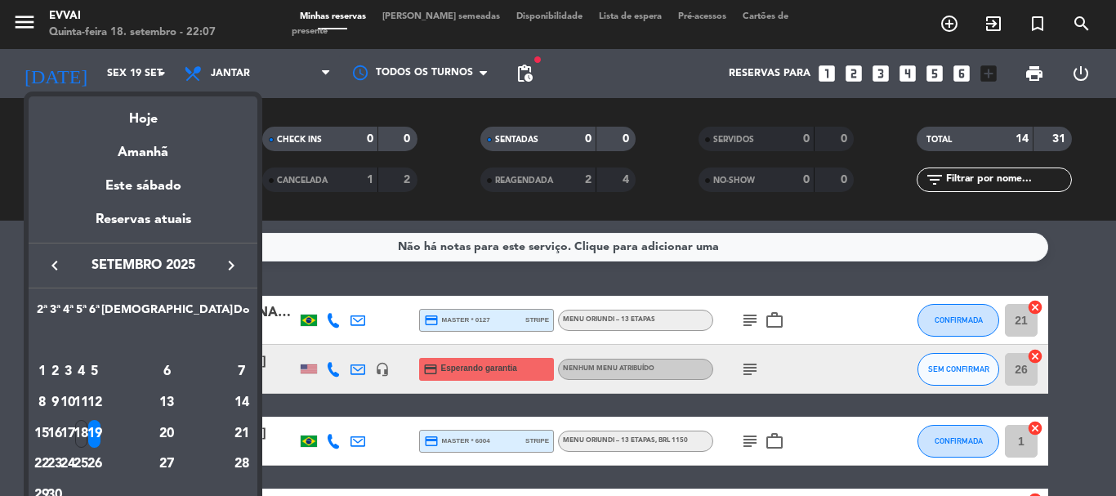
click at [231, 266] on icon "keyboard_arrow_right" at bounding box center [231, 266] width 20 height 20
click at [101, 370] on div "3" at bounding box center [94, 372] width 12 height 28
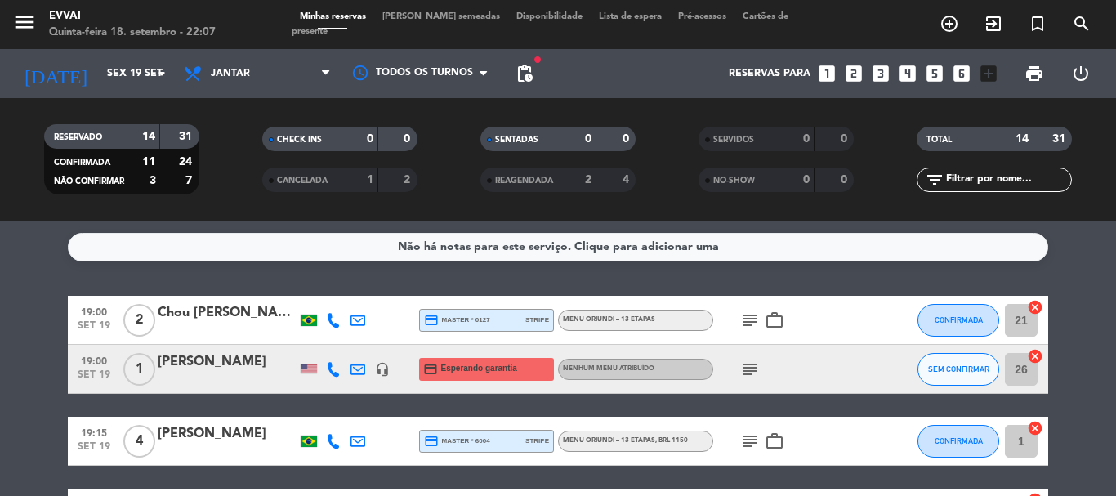
type input "Sex 3 out"
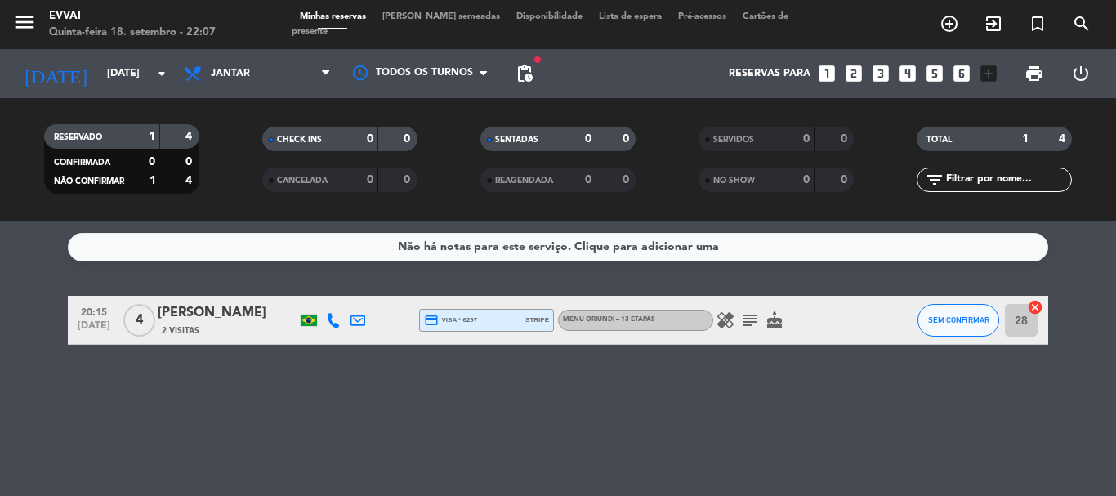
click at [885, 74] on icon "looks_3" at bounding box center [880, 73] width 21 height 21
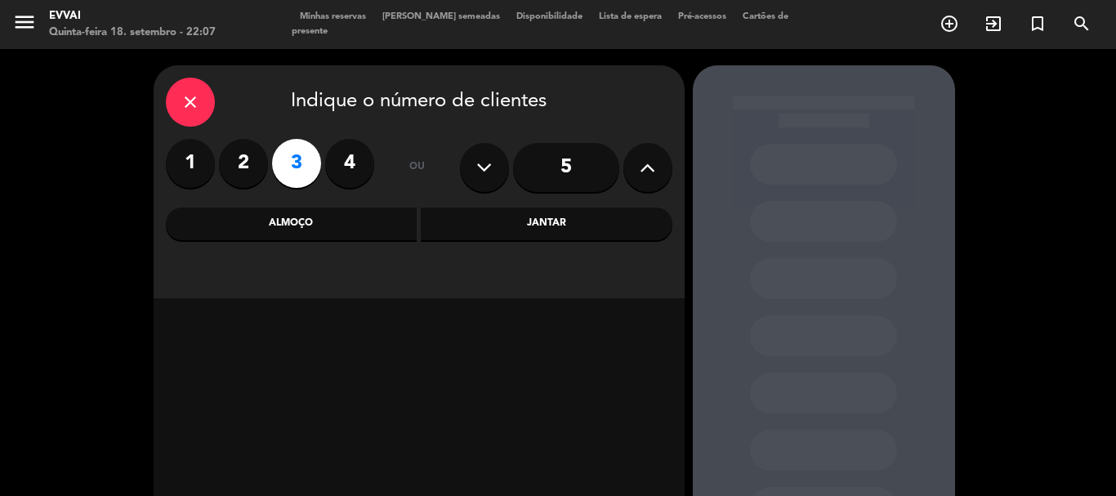
click at [525, 226] on div "Jantar" at bounding box center [547, 224] width 252 height 33
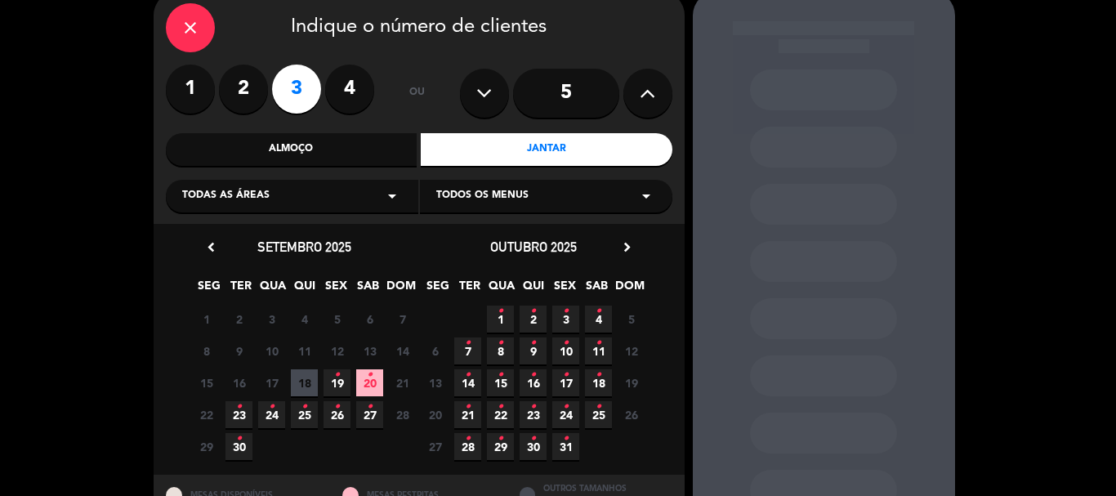
scroll to position [139, 0]
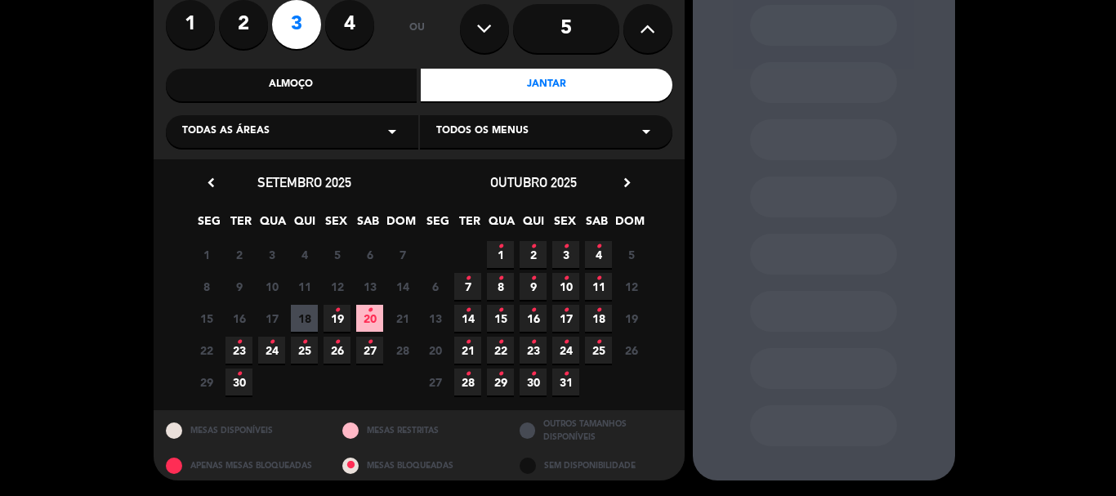
click at [568, 251] on icon "•" at bounding box center [566, 247] width 6 height 26
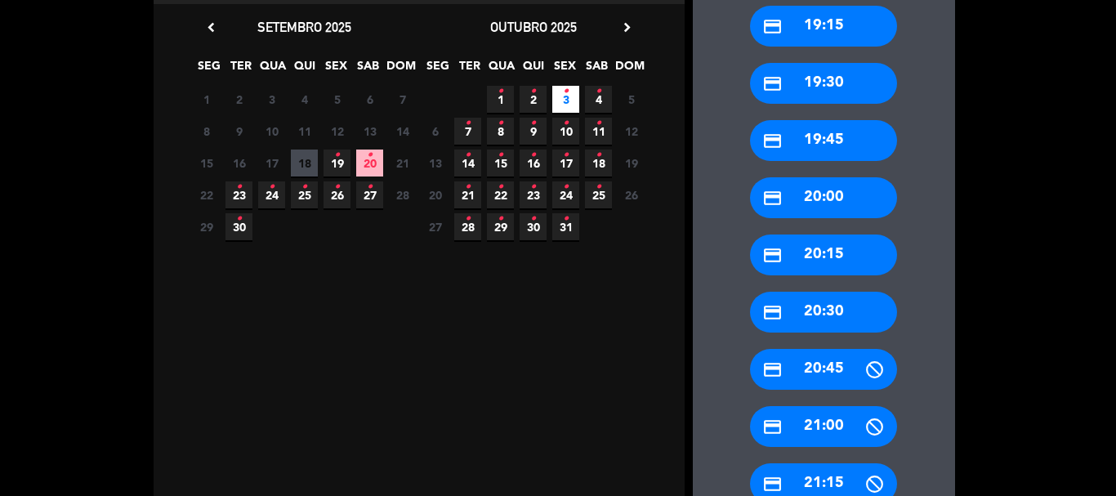
scroll to position [311, 0]
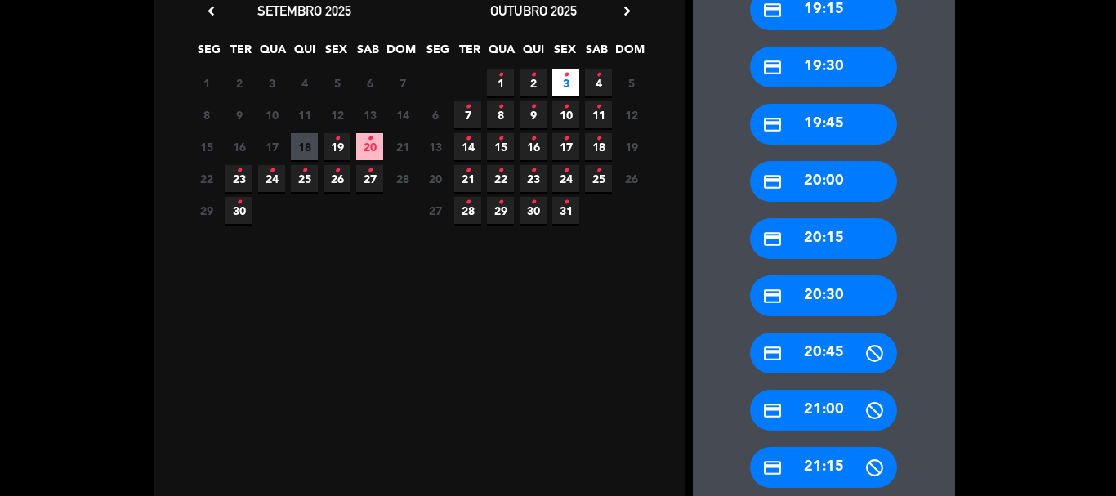
click at [851, 289] on div "credit_card 20:30" at bounding box center [823, 295] width 147 height 41
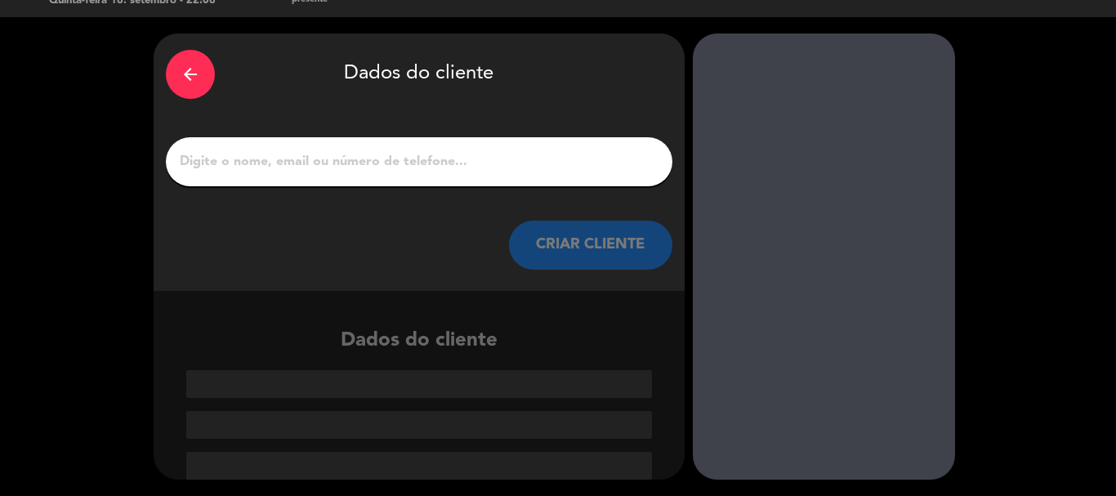
click at [286, 163] on input "1" at bounding box center [419, 161] width 482 height 23
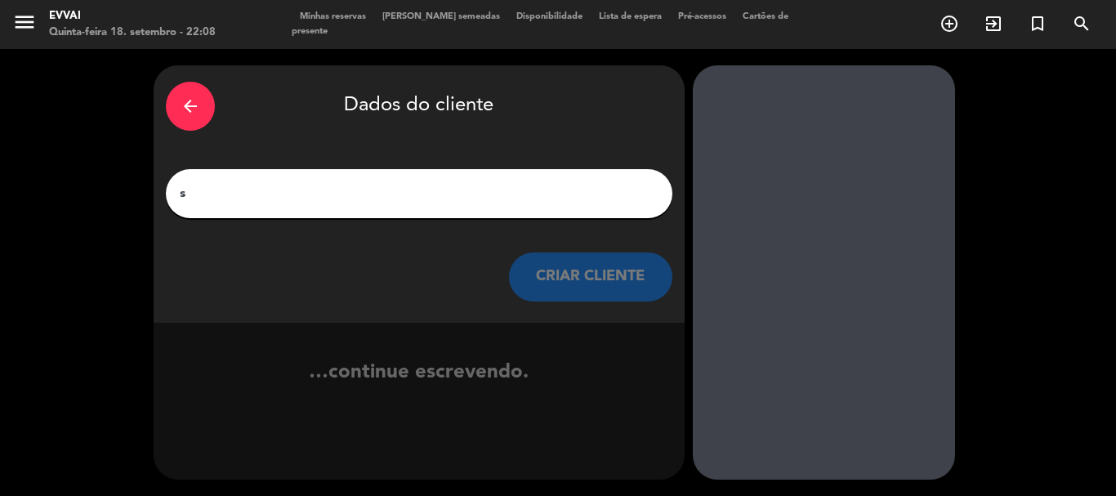
scroll to position [0, 0]
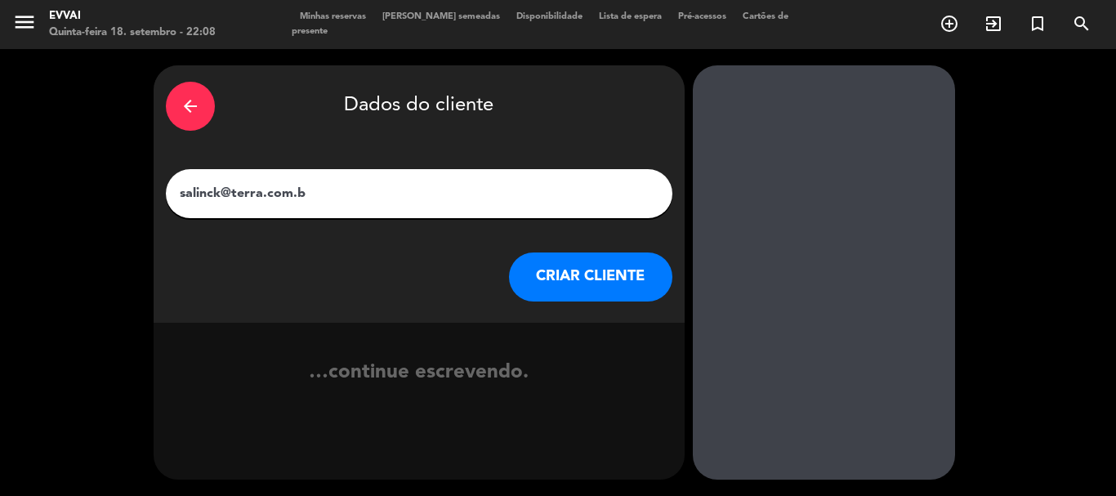
type input "salinck@terra.com.br"
click at [570, 266] on button "CRIAR CLIENTE" at bounding box center [590, 277] width 163 height 49
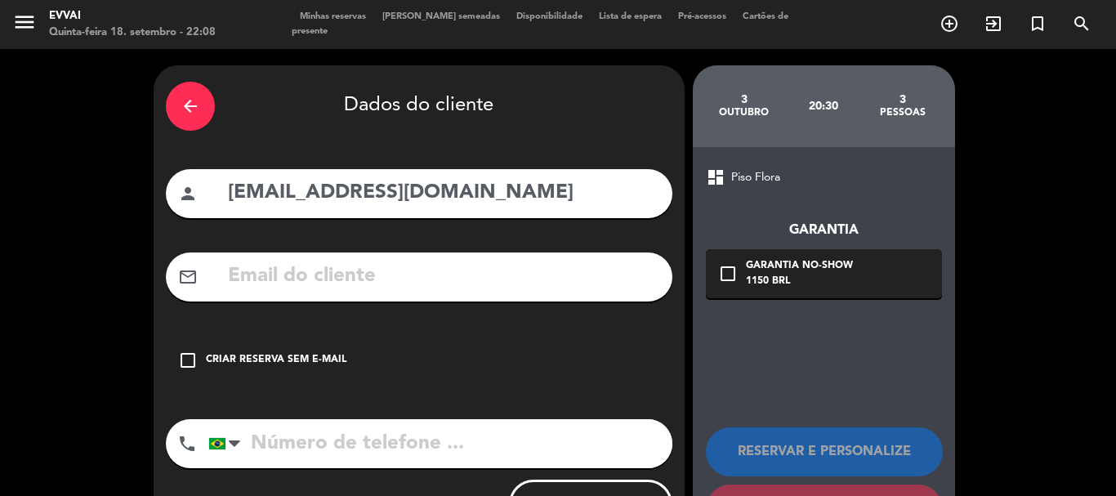
drag, startPoint x: 432, startPoint y: 191, endPoint x: 221, endPoint y: 186, distance: 210.9
click at [221, 186] on div "person salinck@terra.com.br" at bounding box center [419, 193] width 507 height 49
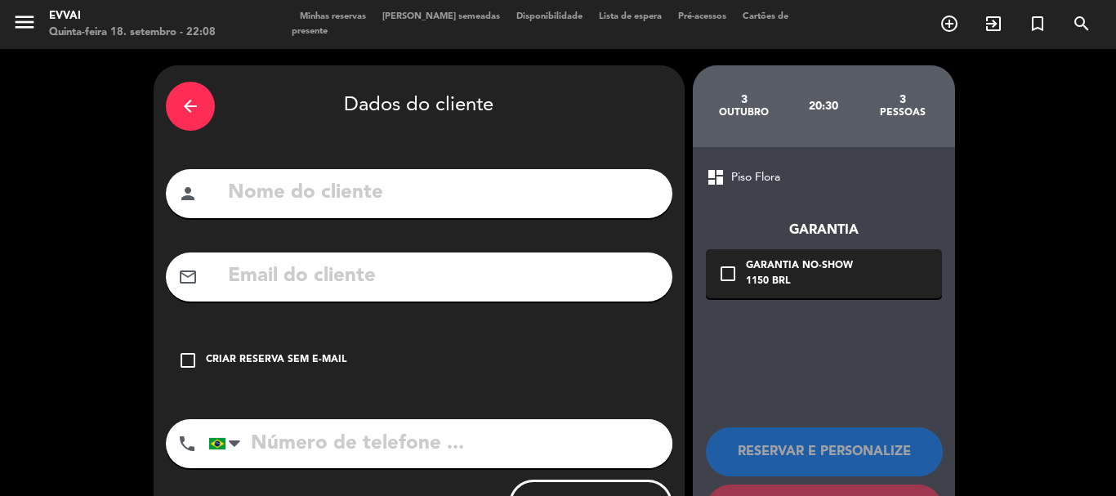
click at [308, 282] on input "text" at bounding box center [443, 277] width 434 height 34
paste input "salinck@terra.com.br"
type input "salinck@terra.com.br"
click at [334, 199] on input "text" at bounding box center [443, 194] width 434 height 34
click at [293, 447] on input "tel" at bounding box center [440, 443] width 464 height 49
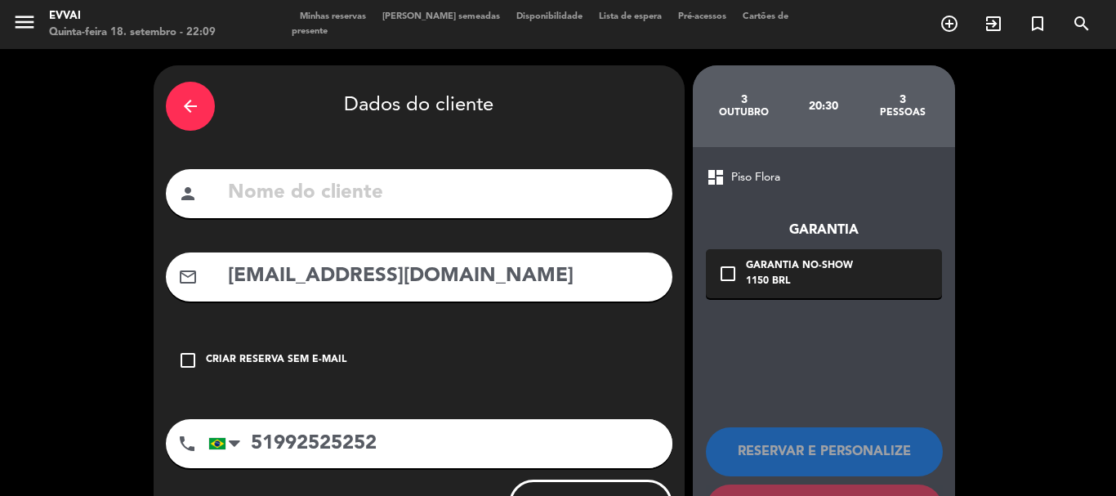
type input "51992525252"
click at [390, 195] on input "text" at bounding box center [443, 194] width 434 height 34
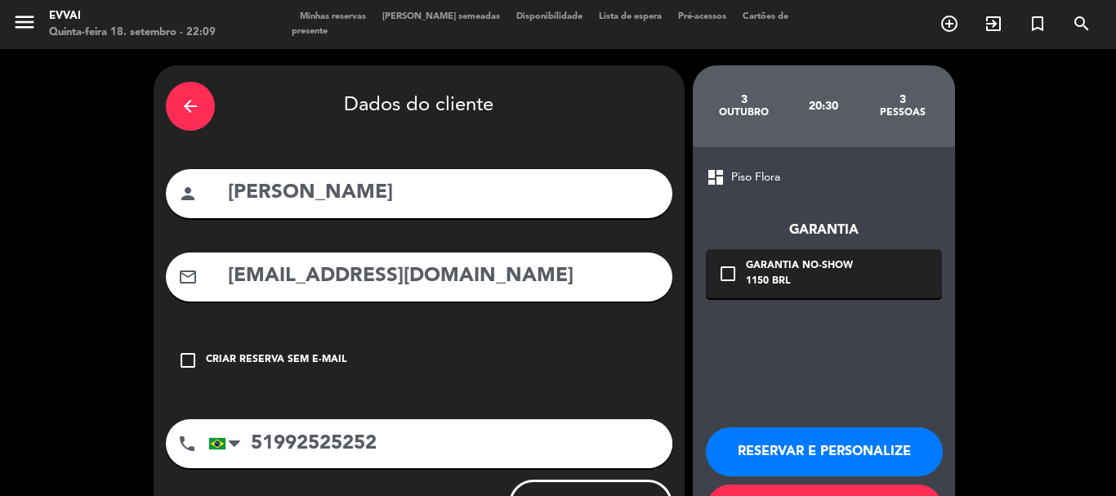
scroll to position [74, 0]
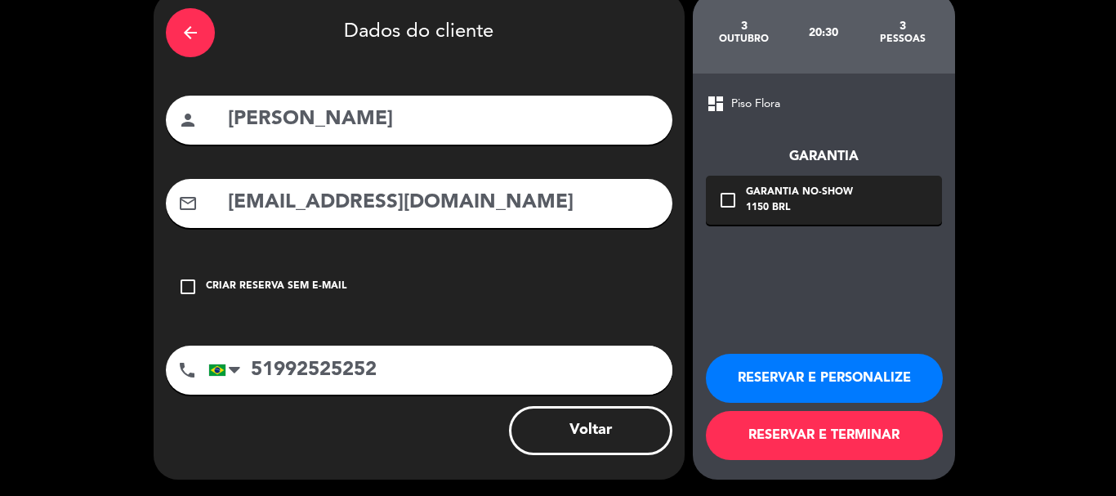
type input "Patricia Saraiva"
click at [754, 204] on div "1150 BRL" at bounding box center [799, 208] width 107 height 16
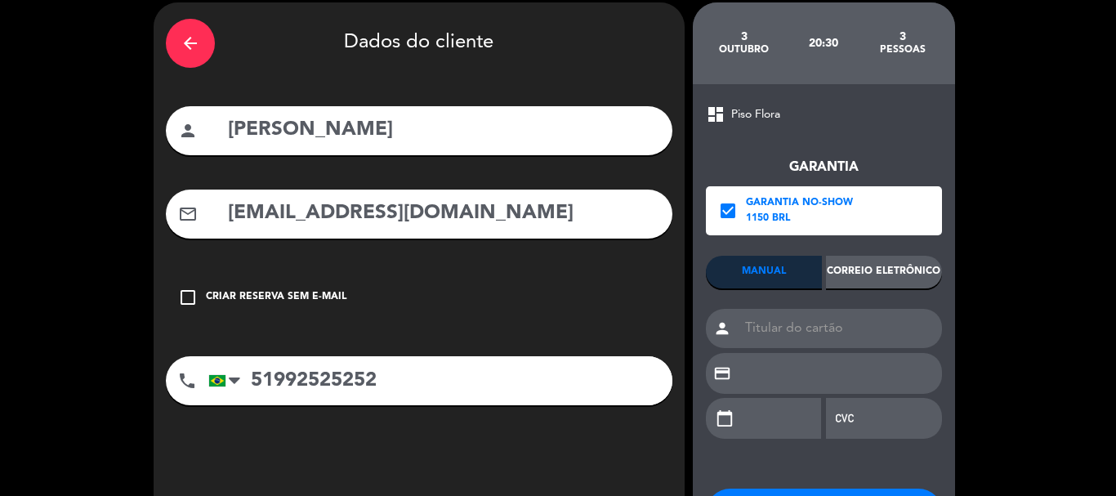
scroll to position [34, 0]
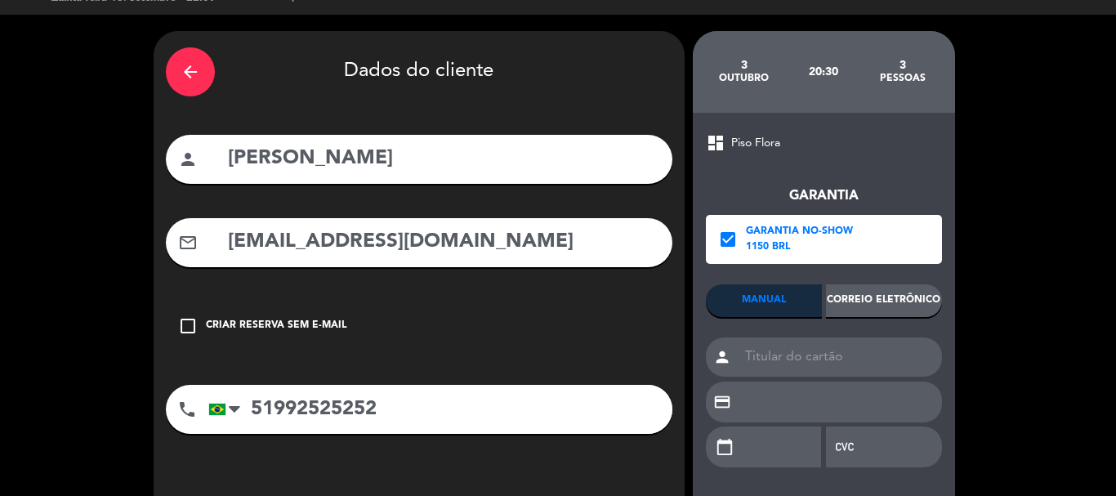
click at [874, 298] on div "Correio eletrônico" at bounding box center [884, 300] width 116 height 33
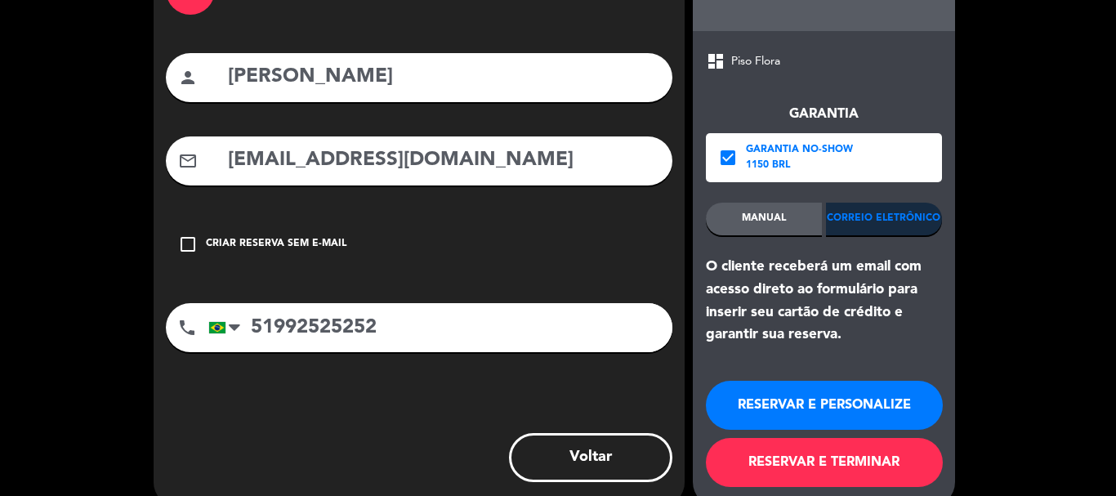
scroll to position [143, 0]
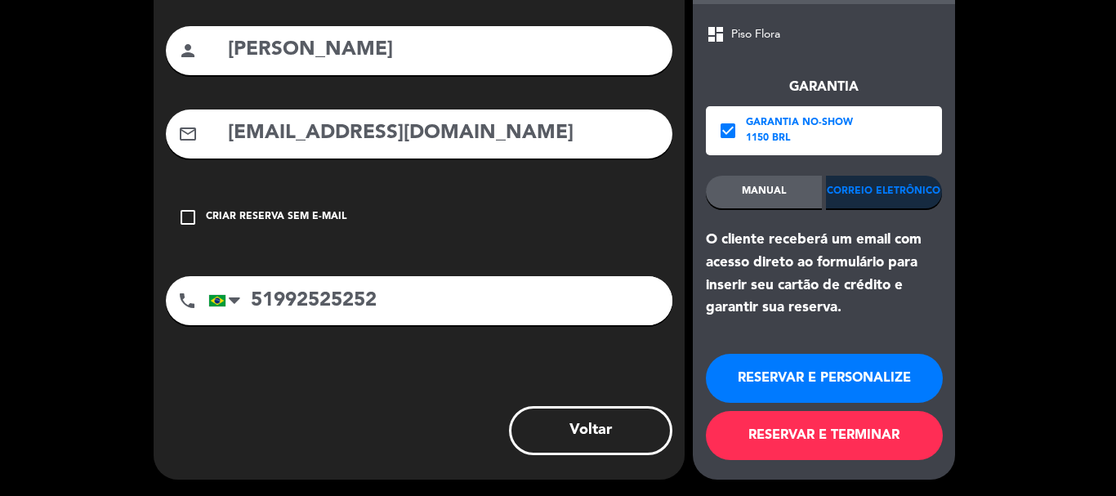
click at [788, 444] on button "RESERVAR E TERMINAR" at bounding box center [824, 435] width 237 height 49
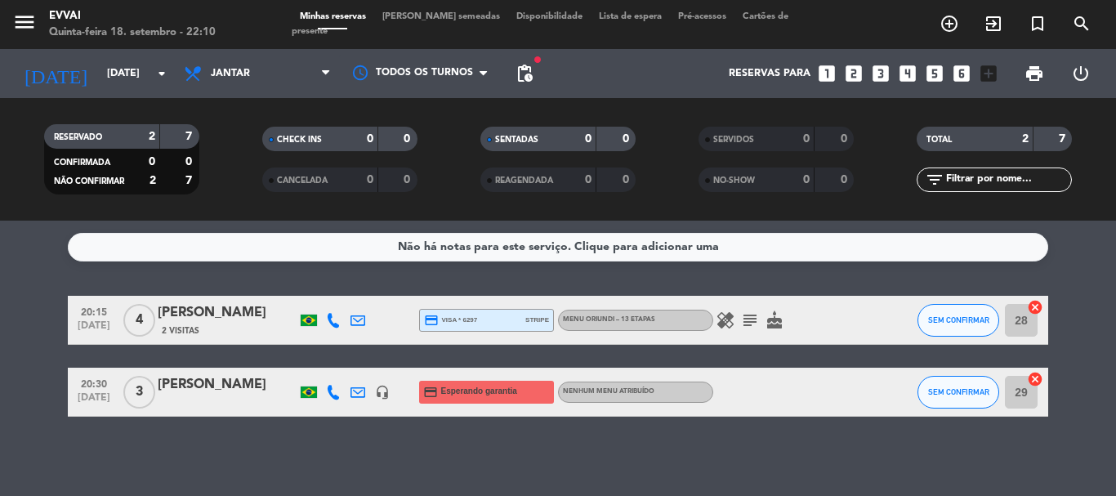
click at [220, 393] on div "Patricia Saraiva" at bounding box center [227, 384] width 139 height 21
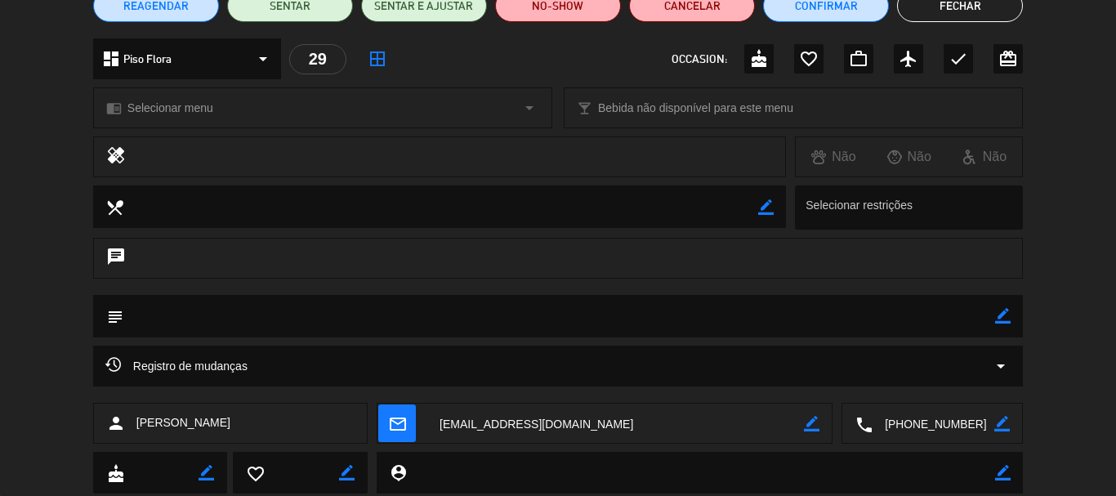
scroll to position [163, 0]
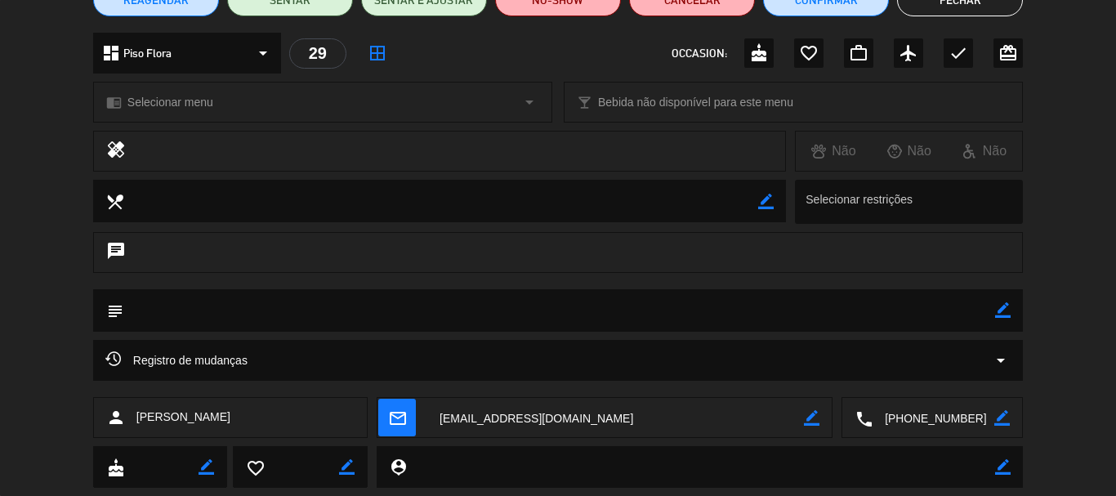
click at [1003, 309] on icon "border_color" at bounding box center [1004, 310] width 16 height 16
click at [893, 312] on textarea at bounding box center [559, 310] width 872 height 42
click at [879, 320] on textarea at bounding box center [559, 310] width 872 height 42
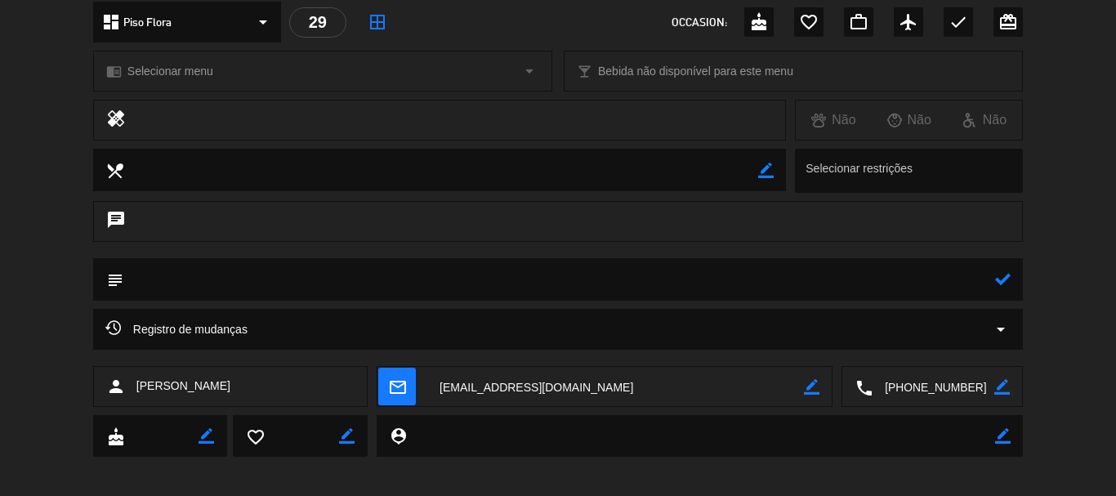
scroll to position [204, 0]
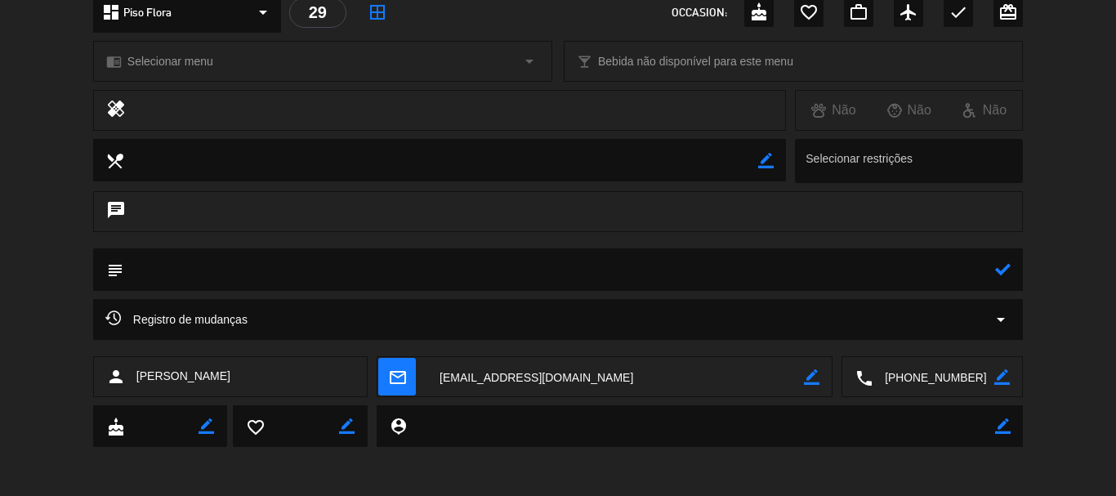
click at [879, 277] on textarea at bounding box center [559, 269] width 872 height 42
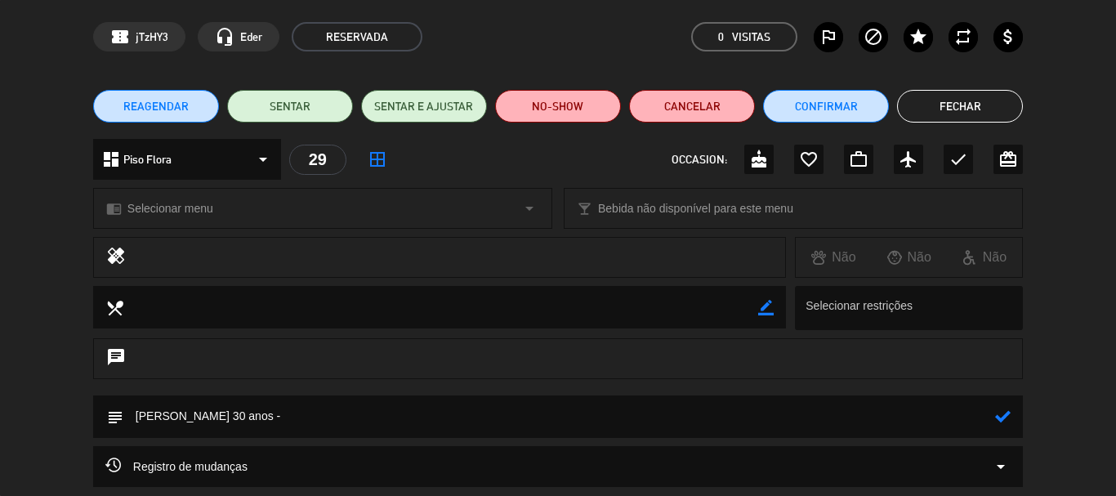
scroll to position [82, 0]
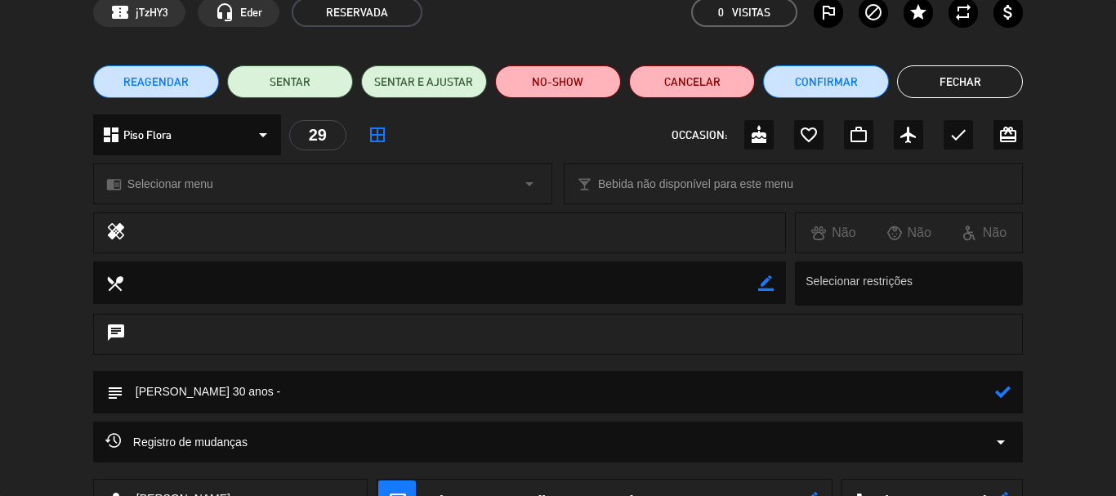
click at [1063, 376] on div "subject" at bounding box center [558, 396] width 1116 height 51
click at [875, 388] on textarea at bounding box center [559, 392] width 872 height 42
click at [720, 388] on textarea at bounding box center [559, 392] width 872 height 42
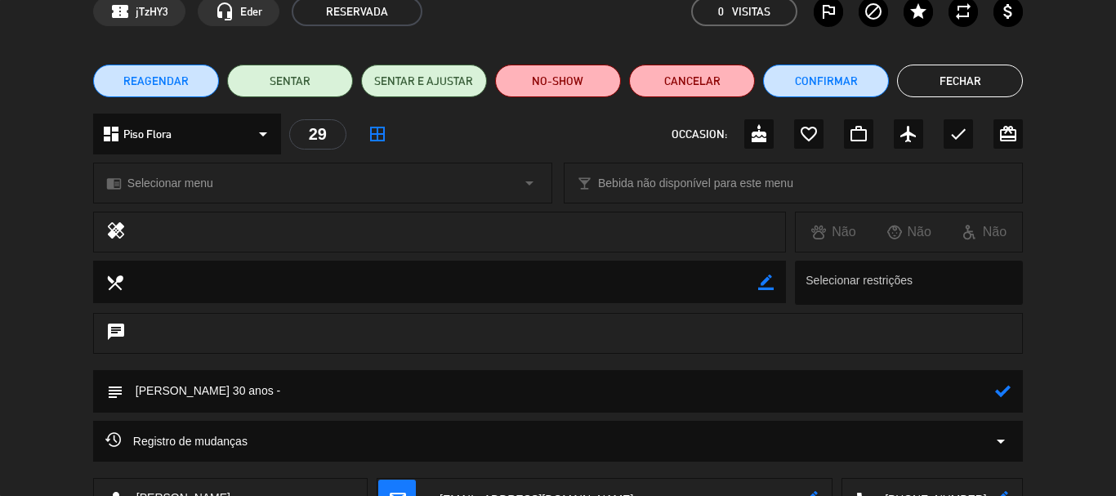
scroll to position [163, 0]
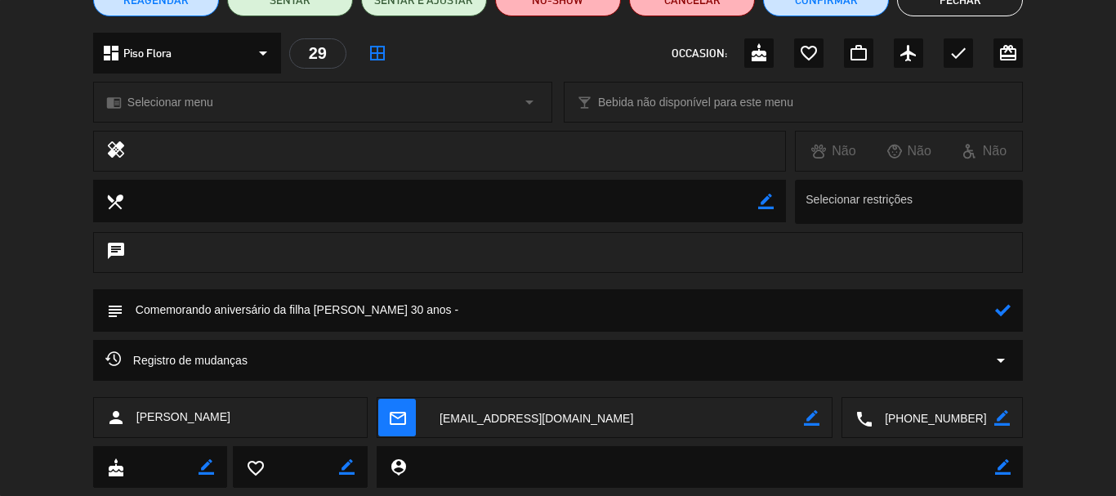
click at [351, 308] on textarea at bounding box center [559, 310] width 872 height 42
click at [495, 316] on textarea at bounding box center [559, 310] width 872 height 42
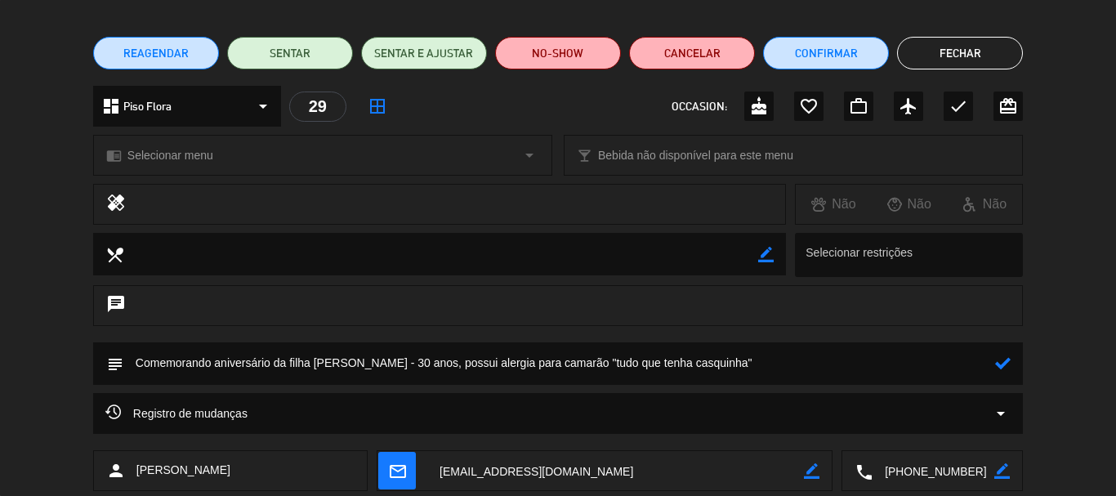
scroll to position [82, 0]
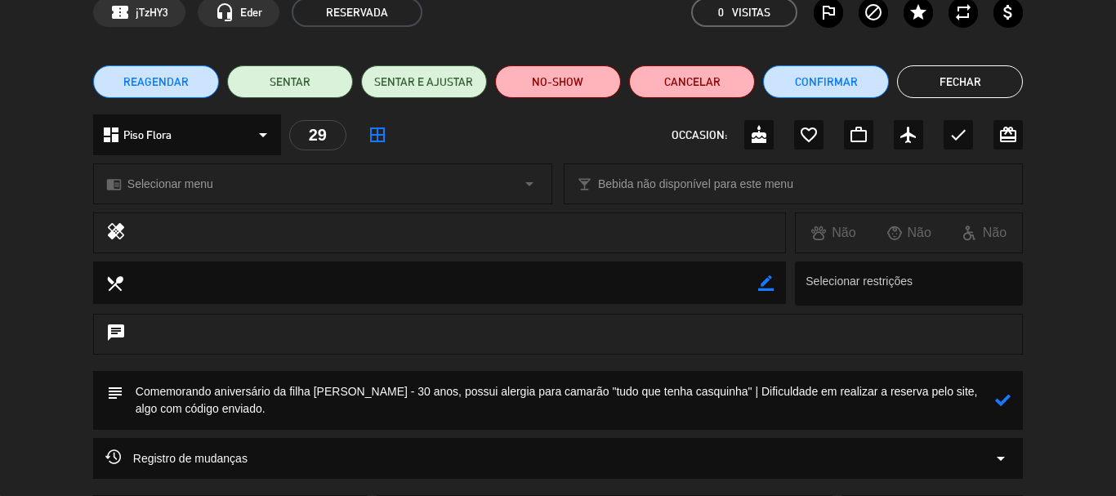
click at [1005, 398] on icon at bounding box center [1004, 400] width 16 height 16
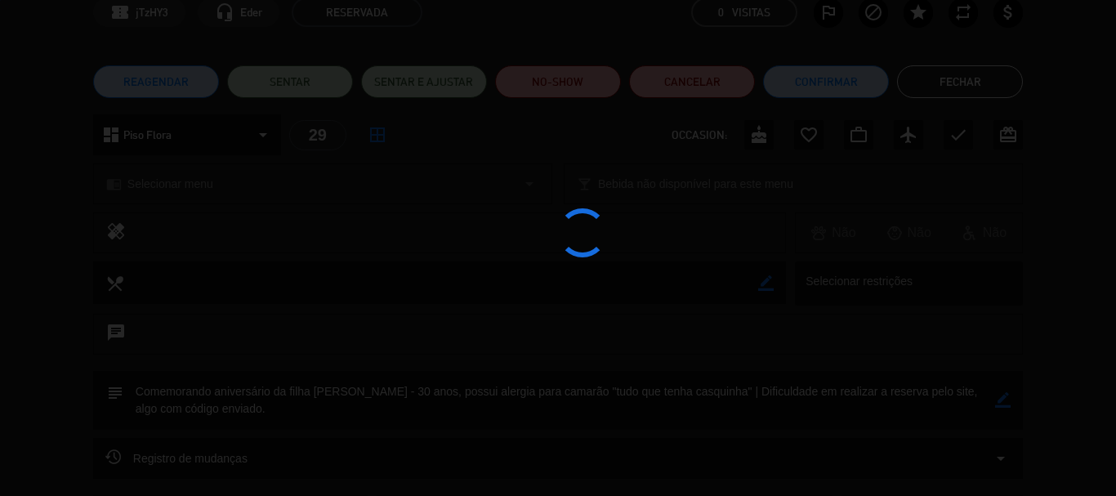
type textarea "Comemorando aniversário da filha Cecilia - 30 anos, possui alergia para camarão…"
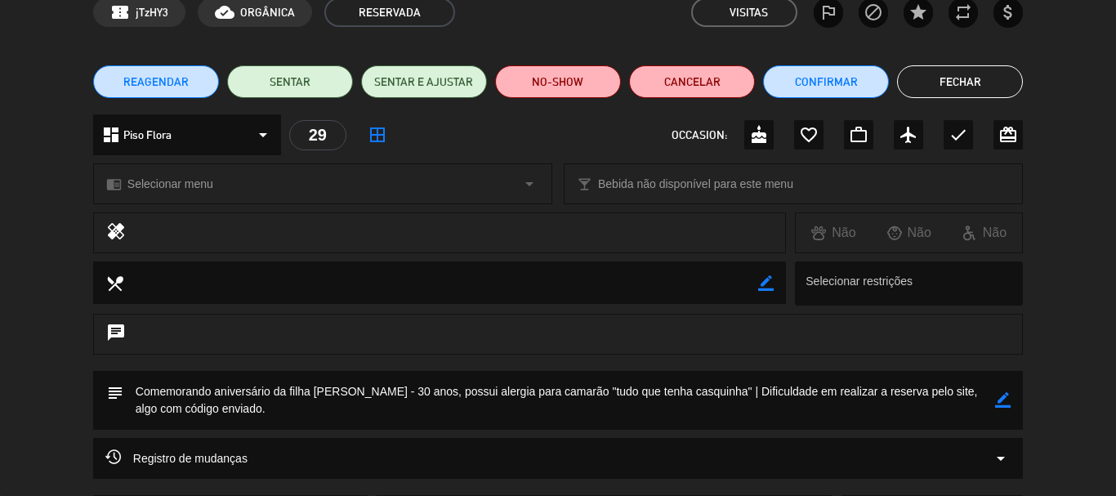
scroll to position [0, 0]
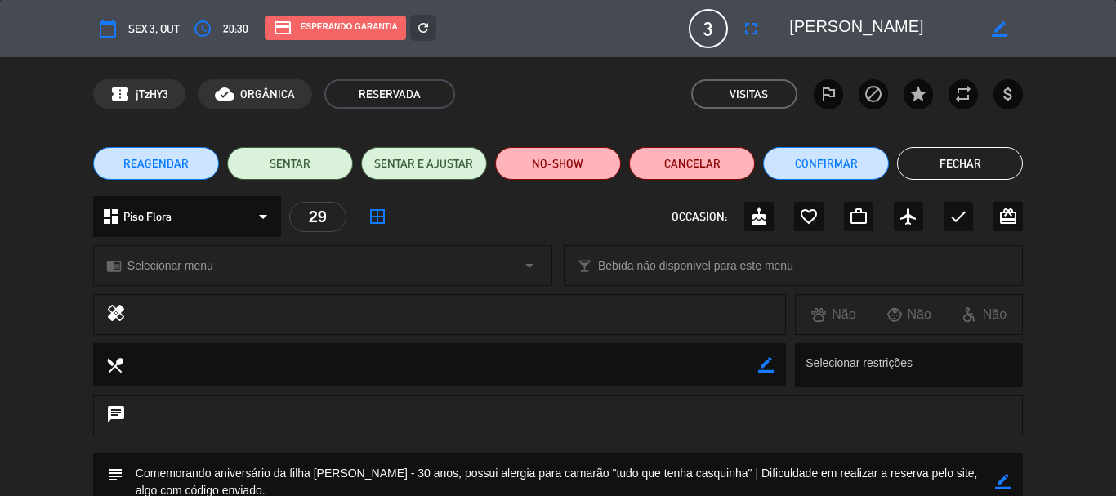
click at [938, 162] on button "Fechar" at bounding box center [960, 163] width 126 height 33
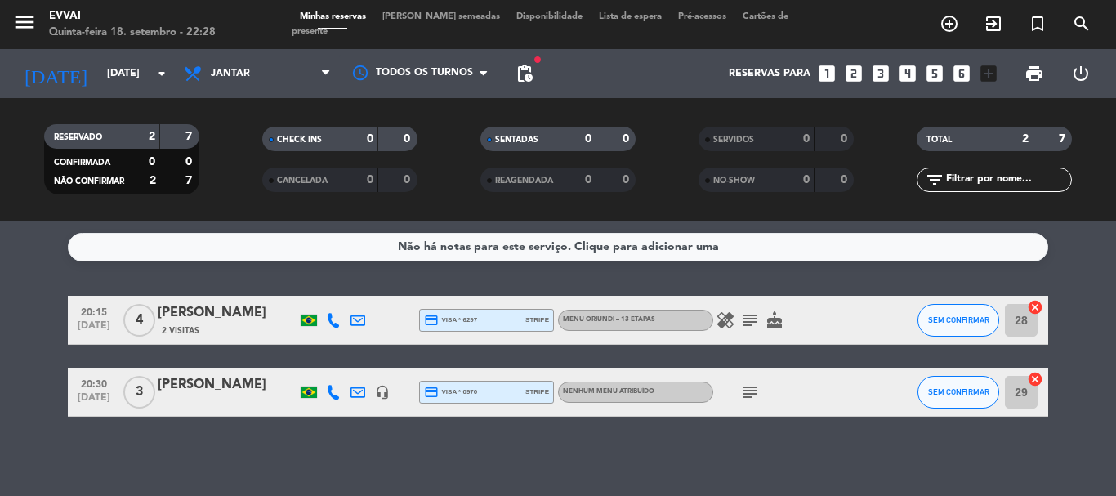
click at [340, 396] on icon at bounding box center [333, 392] width 15 height 15
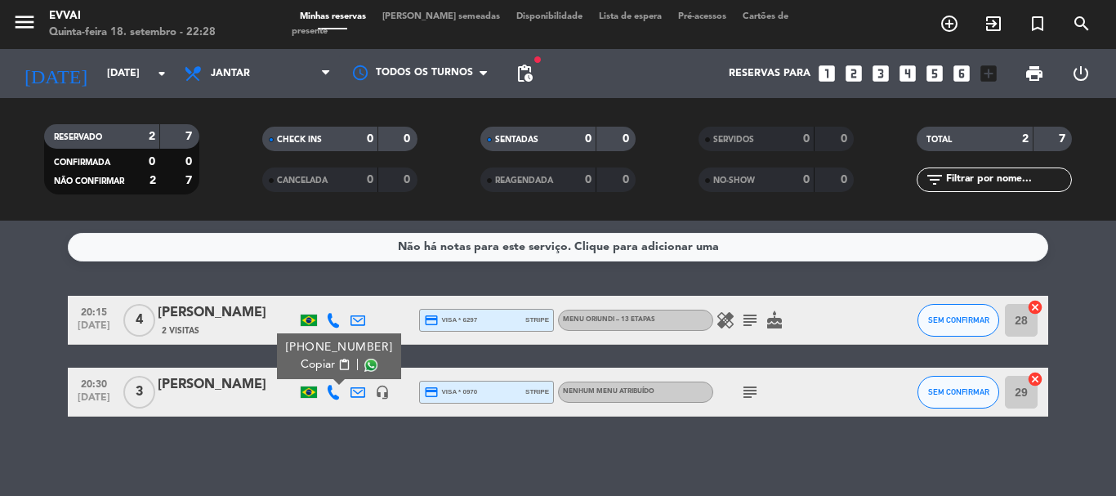
click at [317, 355] on div "+5551992525252" at bounding box center [339, 347] width 107 height 17
click at [315, 367] on span "Copiar" at bounding box center [318, 364] width 34 height 17
click at [476, 454] on div "Não há notas para este serviço. Clique para adicionar uma 20:15 out 3 4 Gabriel…" at bounding box center [558, 358] width 1116 height 275
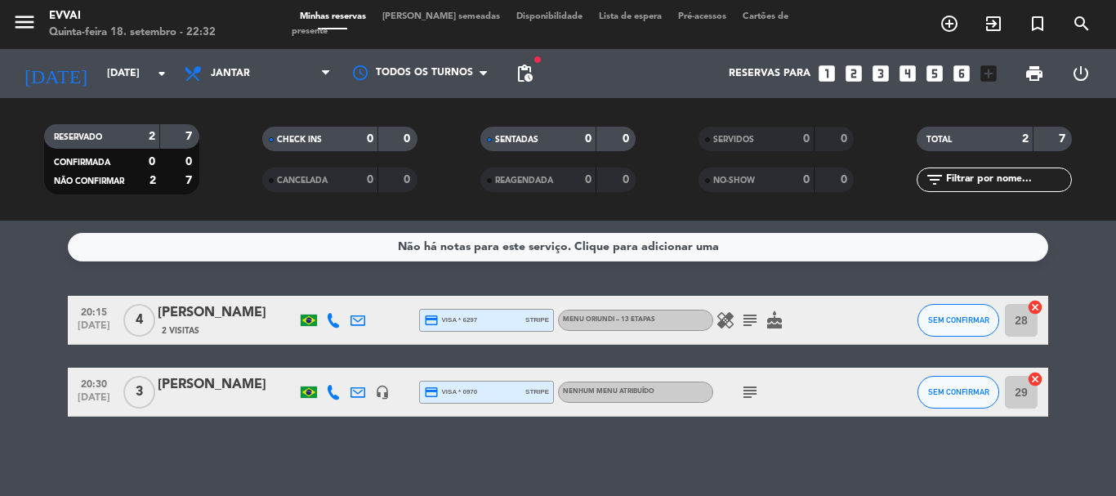
click at [755, 315] on icon "subject" at bounding box center [751, 321] width 20 height 20
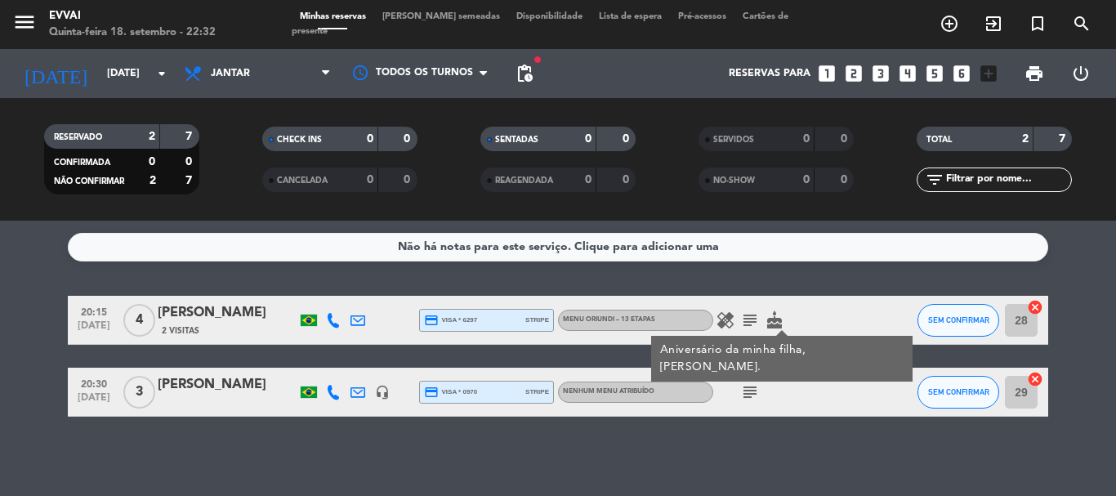
click at [755, 315] on icon "subject" at bounding box center [751, 321] width 20 height 20
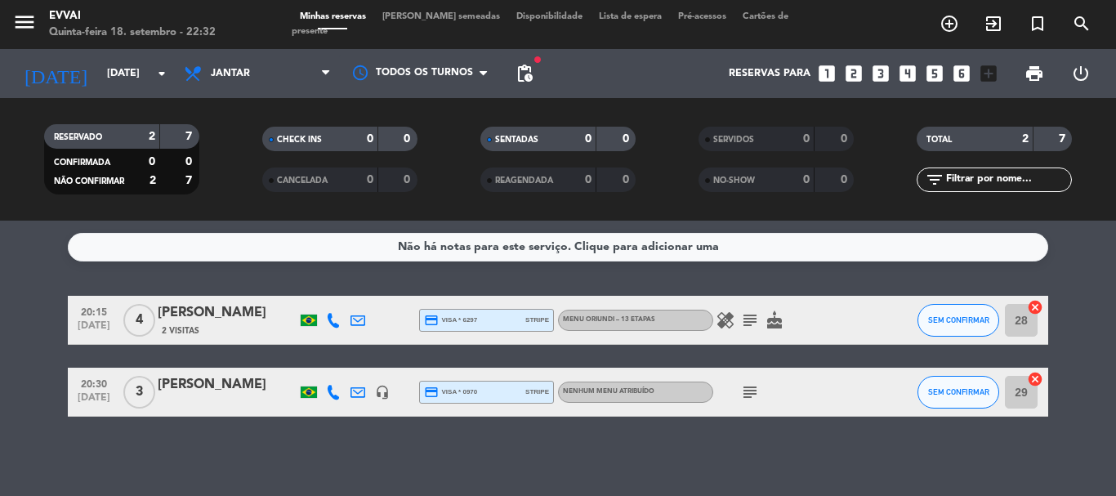
click at [208, 395] on div "Patricia Saraiva" at bounding box center [227, 384] width 139 height 21
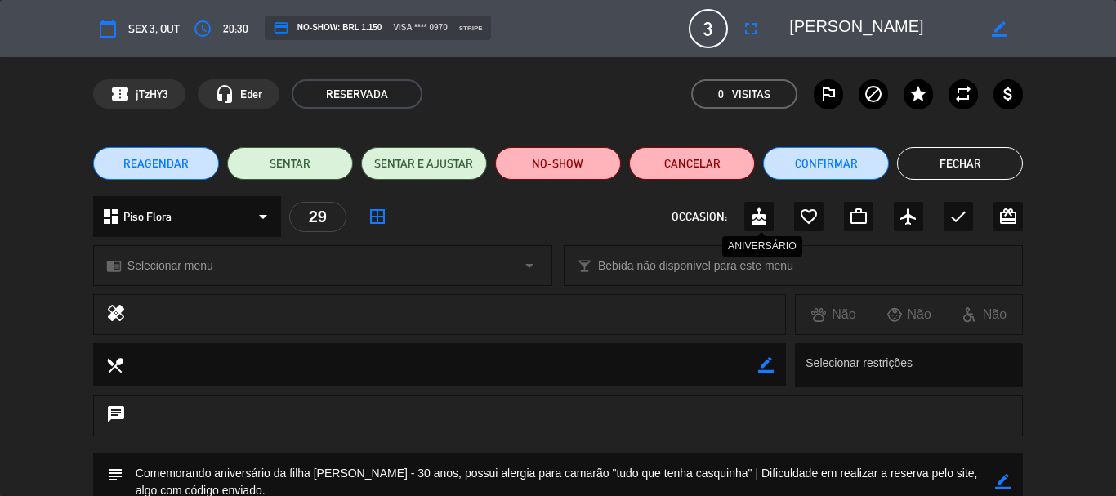
click at [765, 218] on icon "cake" at bounding box center [759, 217] width 20 height 20
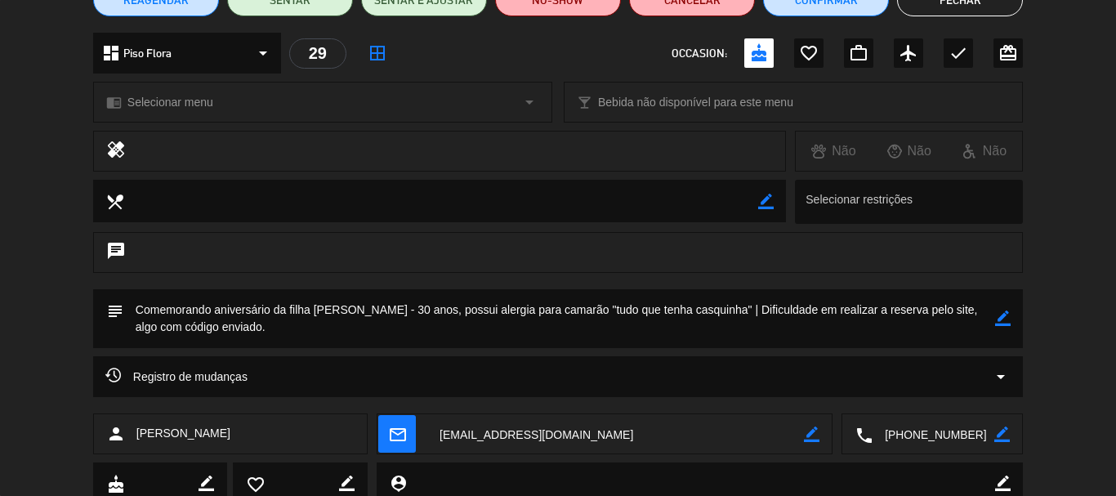
click at [1003, 316] on icon "border_color" at bounding box center [1004, 319] width 16 height 16
click at [402, 310] on textarea at bounding box center [559, 318] width 872 height 59
type textarea "Comemorando aniversário da filha Cecilia - 30 anos, que possui alergia para cam…"
click at [1002, 318] on icon at bounding box center [1004, 319] width 16 height 16
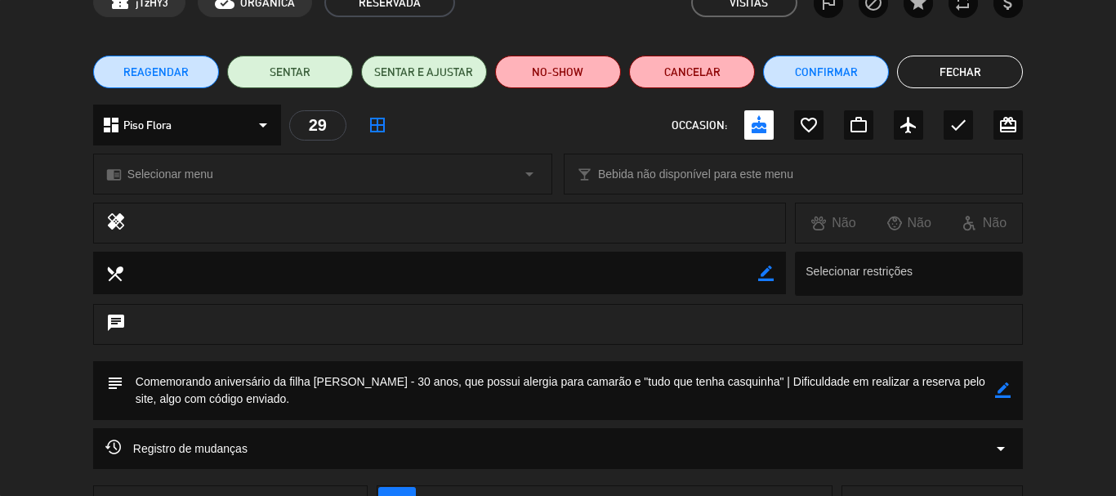
scroll to position [0, 0]
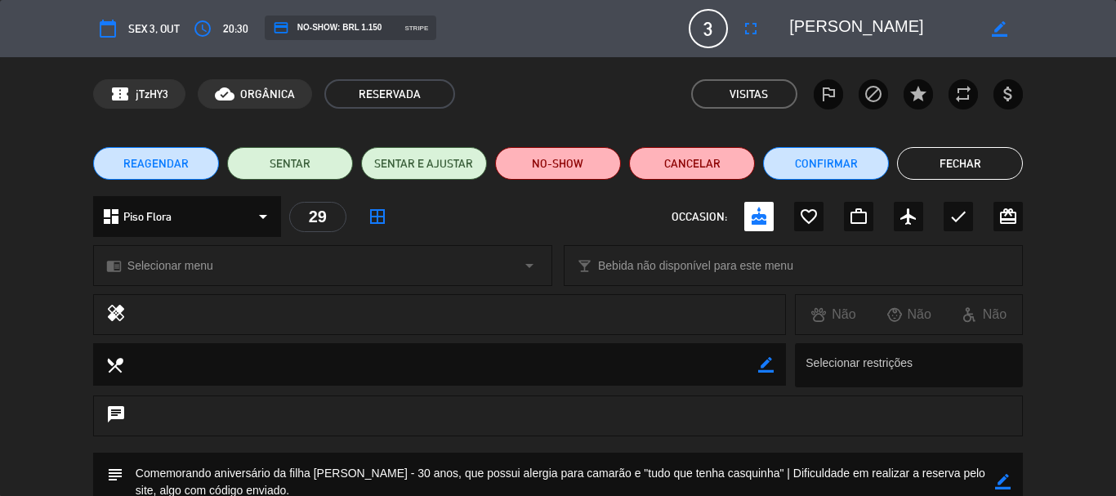
click at [975, 159] on button "Fechar" at bounding box center [960, 163] width 126 height 33
